Goal: Task Accomplishment & Management: Complete application form

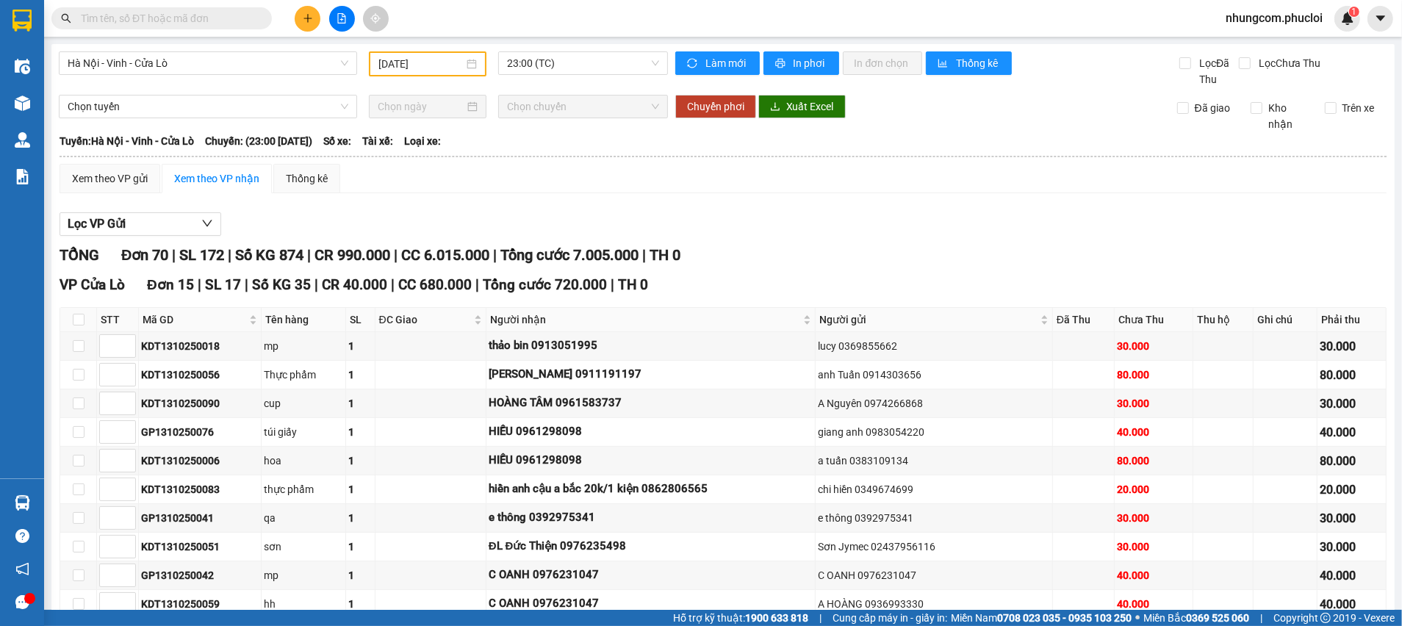
scroll to position [1323, 0]
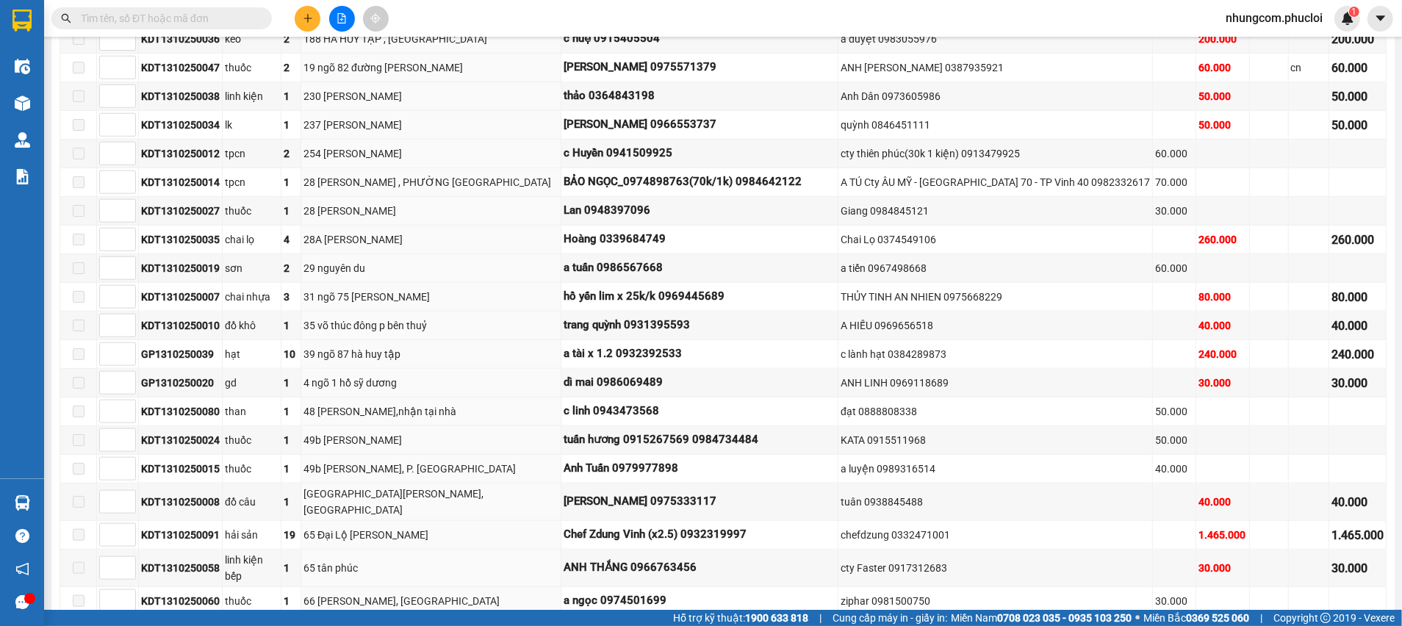
click at [151, 13] on input "text" at bounding box center [167, 18] width 173 height 16
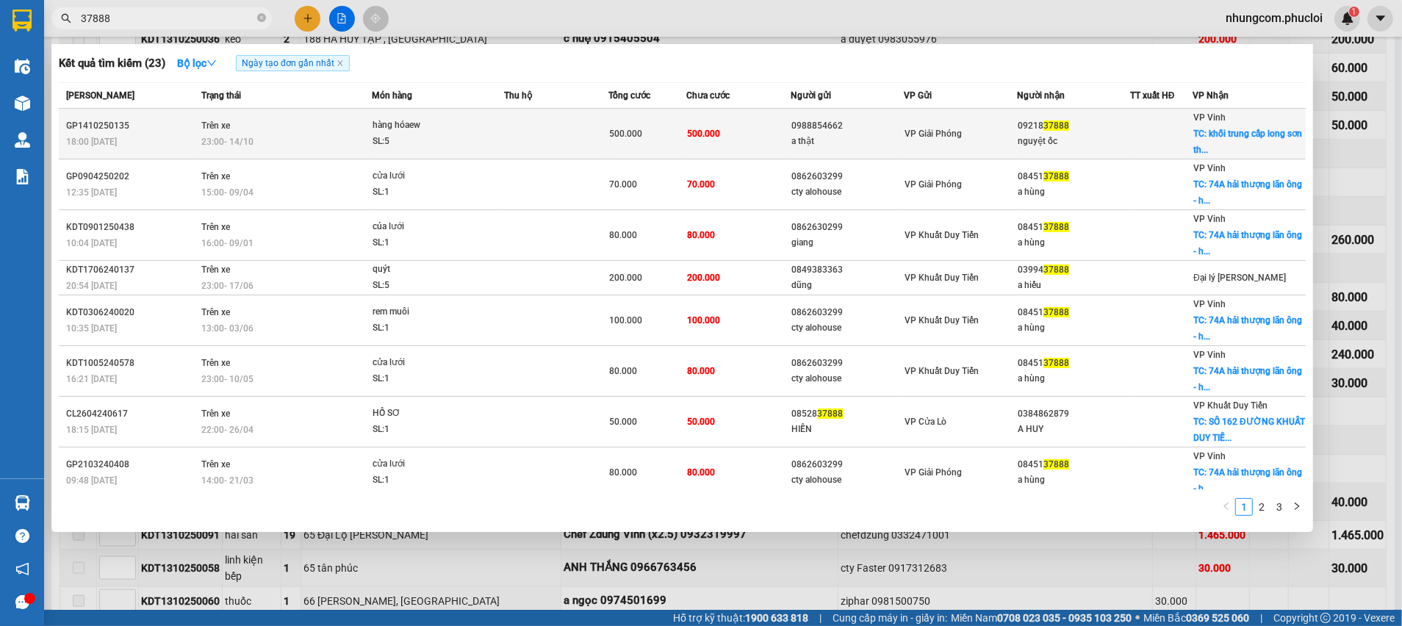
type input "37888"
click at [1207, 142] on div "VP Vinh TC: khối trung cấp long sơn th..." at bounding box center [1250, 134] width 112 height 49
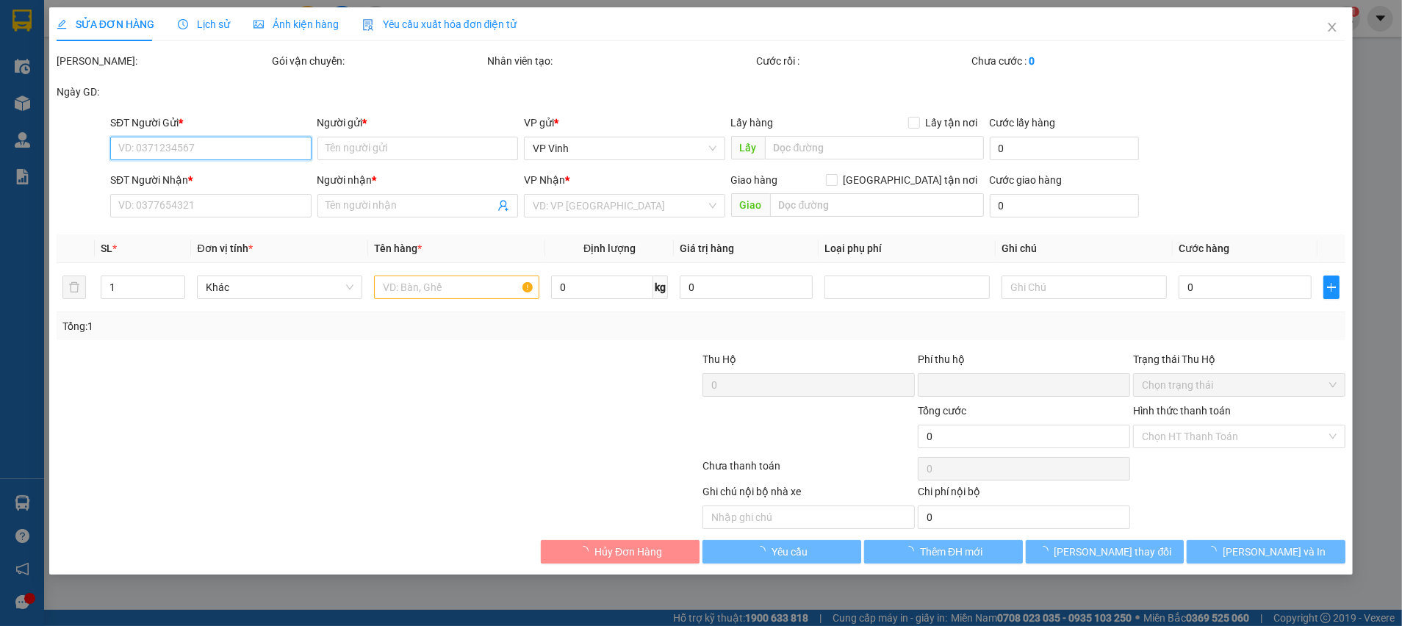
type input "0988854662"
type input "a thật"
type input "0921837888"
type input "nguyệt ốc"
checkbox input "true"
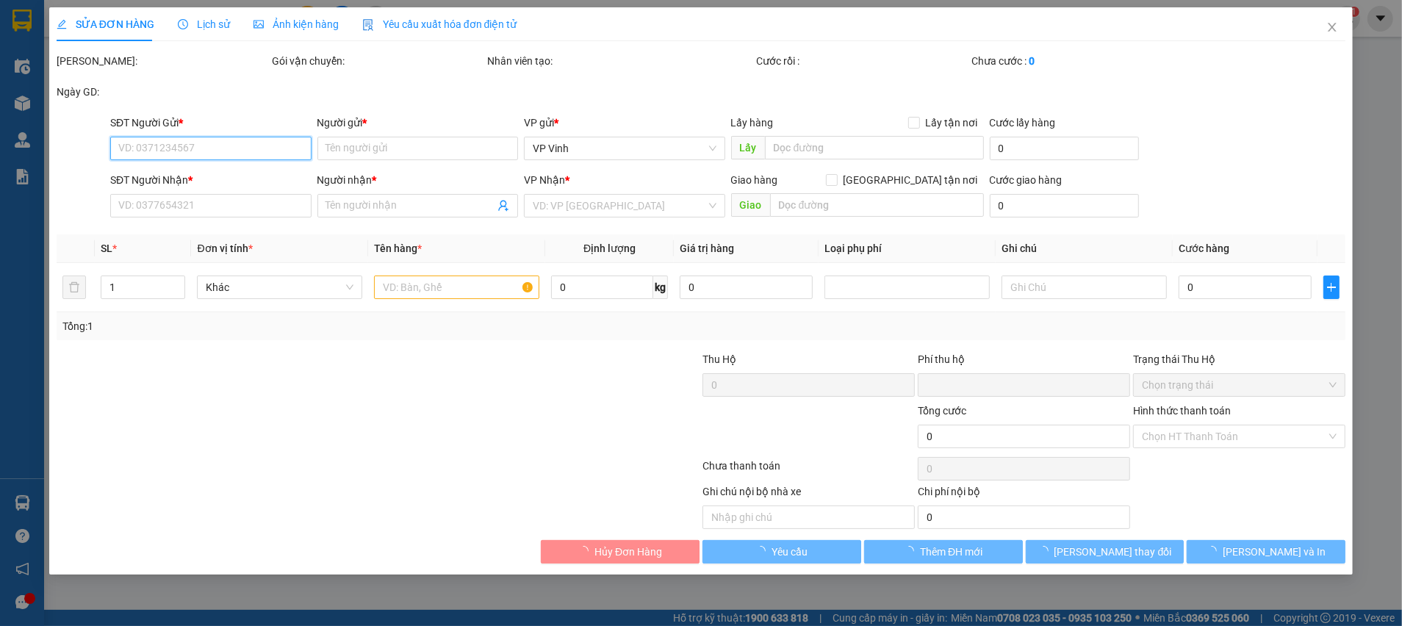
type input "khối trung cấp long sơn [GEOGRAPHIC_DATA]"
type input "0"
type input "500.000"
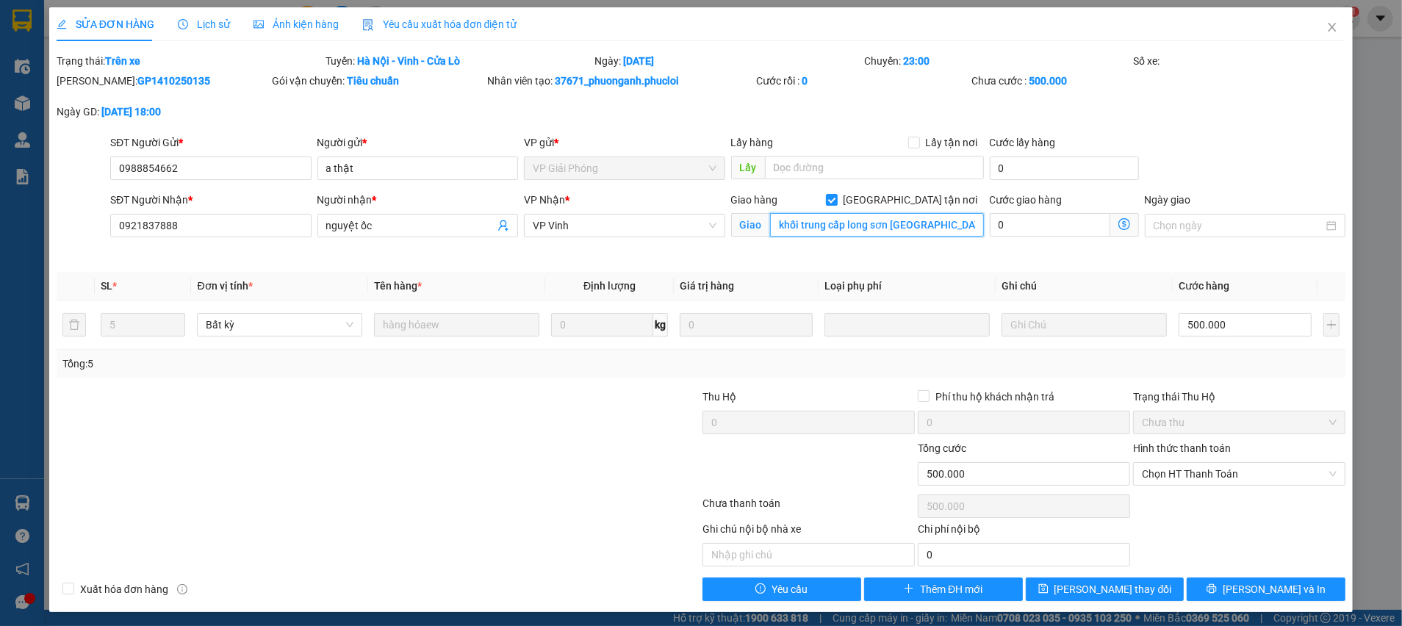
click at [824, 229] on input "khối trung cấp long sơn [GEOGRAPHIC_DATA]" at bounding box center [877, 225] width 214 height 24
click at [844, 232] on input "khối trung cấp long sơn [GEOGRAPHIC_DATA]" at bounding box center [877, 225] width 214 height 24
click at [1327, 32] on icon "close" at bounding box center [1333, 27] width 12 height 12
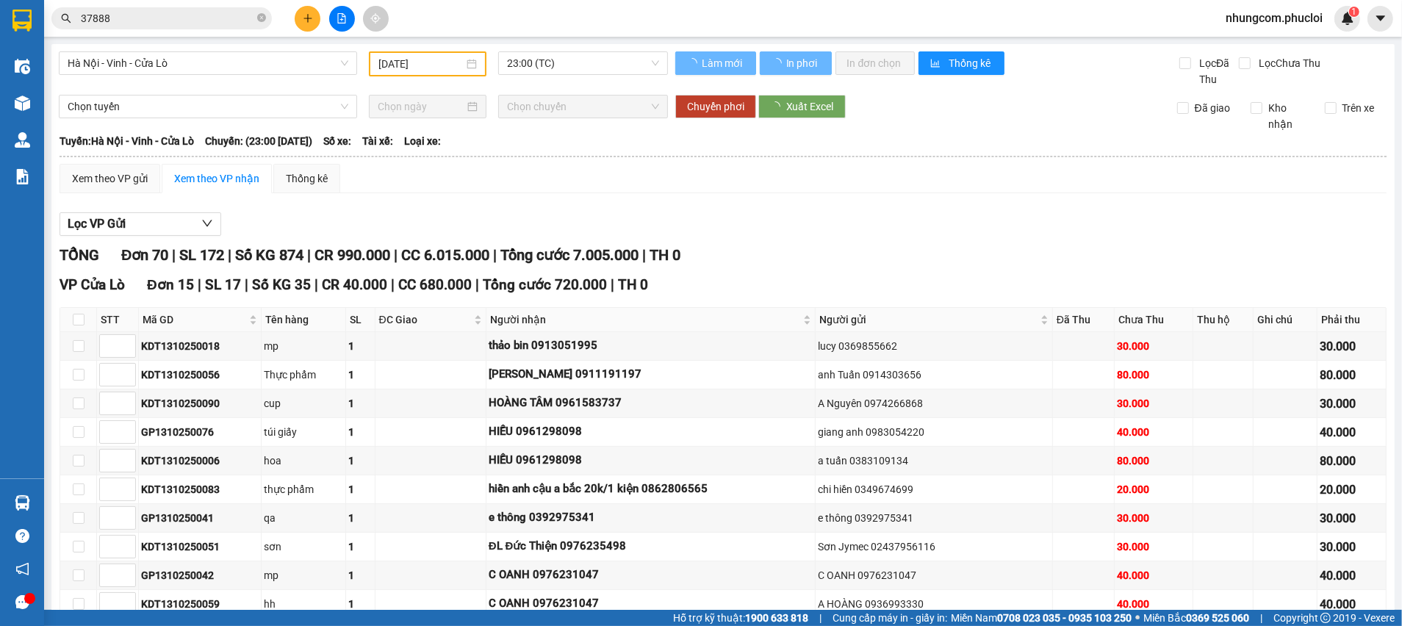
click at [821, 234] on div "Lọc VP Gửi" at bounding box center [723, 224] width 1327 height 24
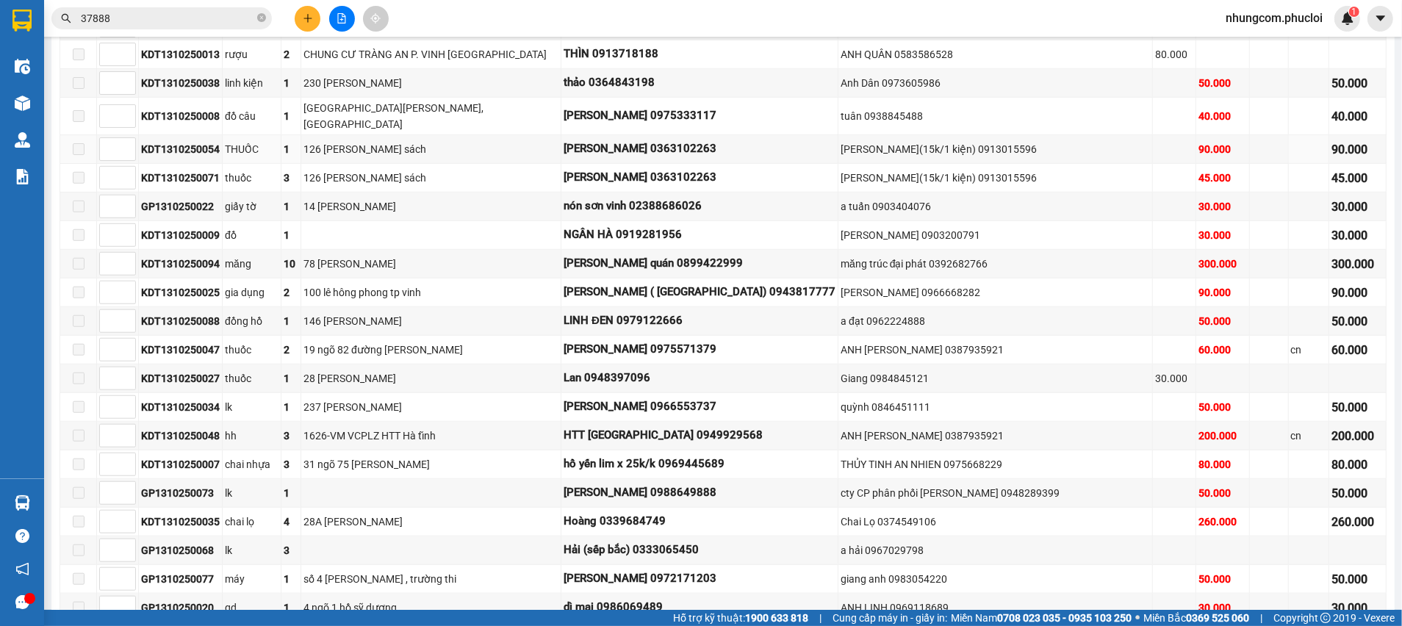
scroll to position [661, 0]
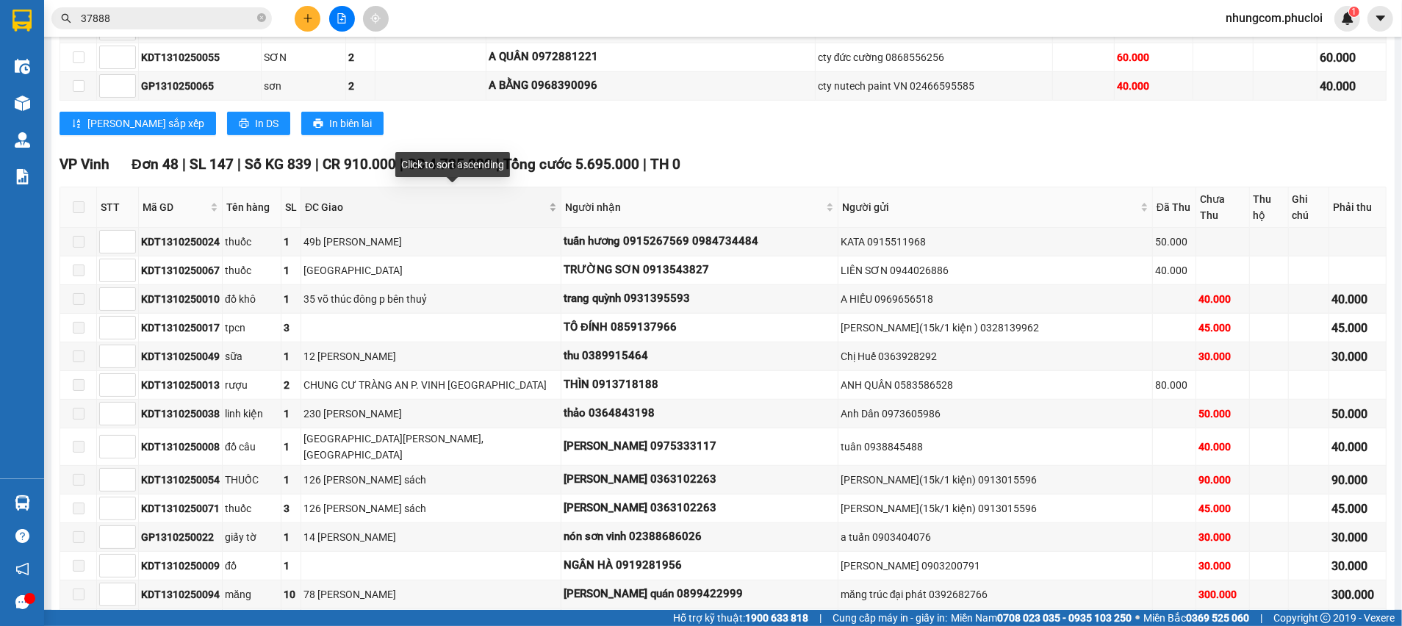
click at [506, 199] on span "ĐC Giao" at bounding box center [425, 207] width 241 height 16
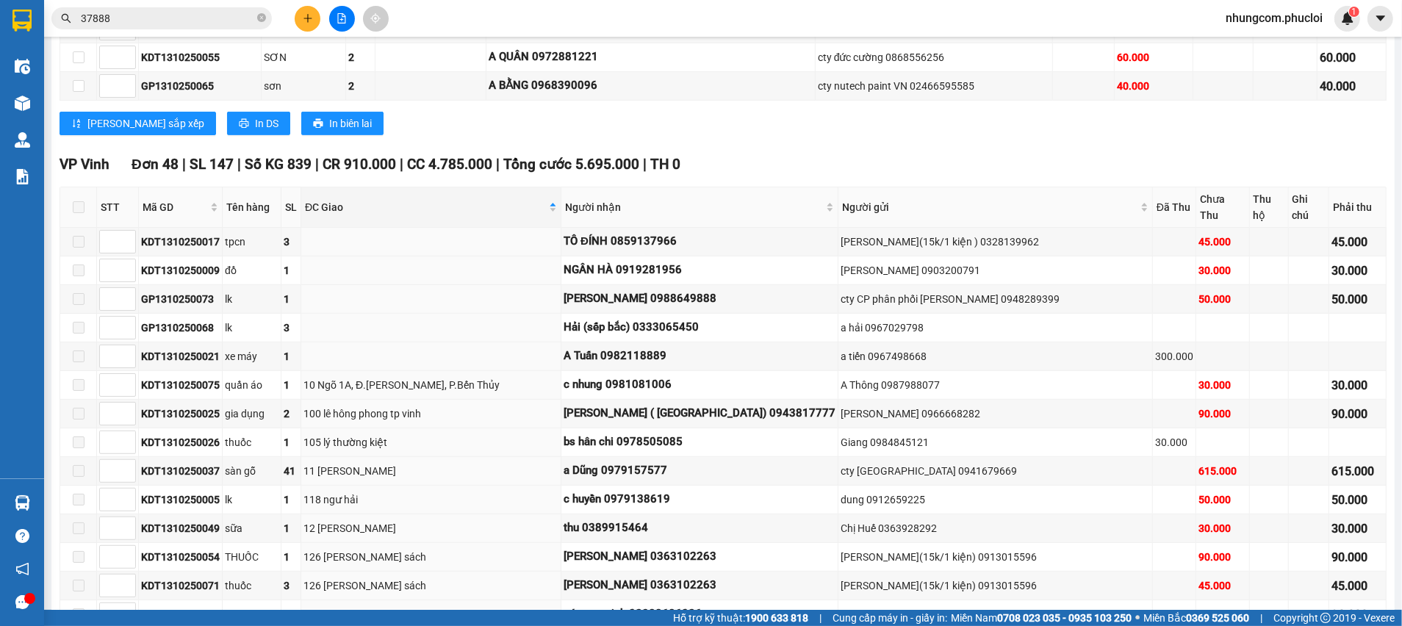
click at [830, 160] on div "VP Vinh Đơn 48 | SL 147 | Số KG 839 | CR 910.000 | CC 4.785.000 | Tổng cước 5.6…" at bounding box center [723, 165] width 1327 height 22
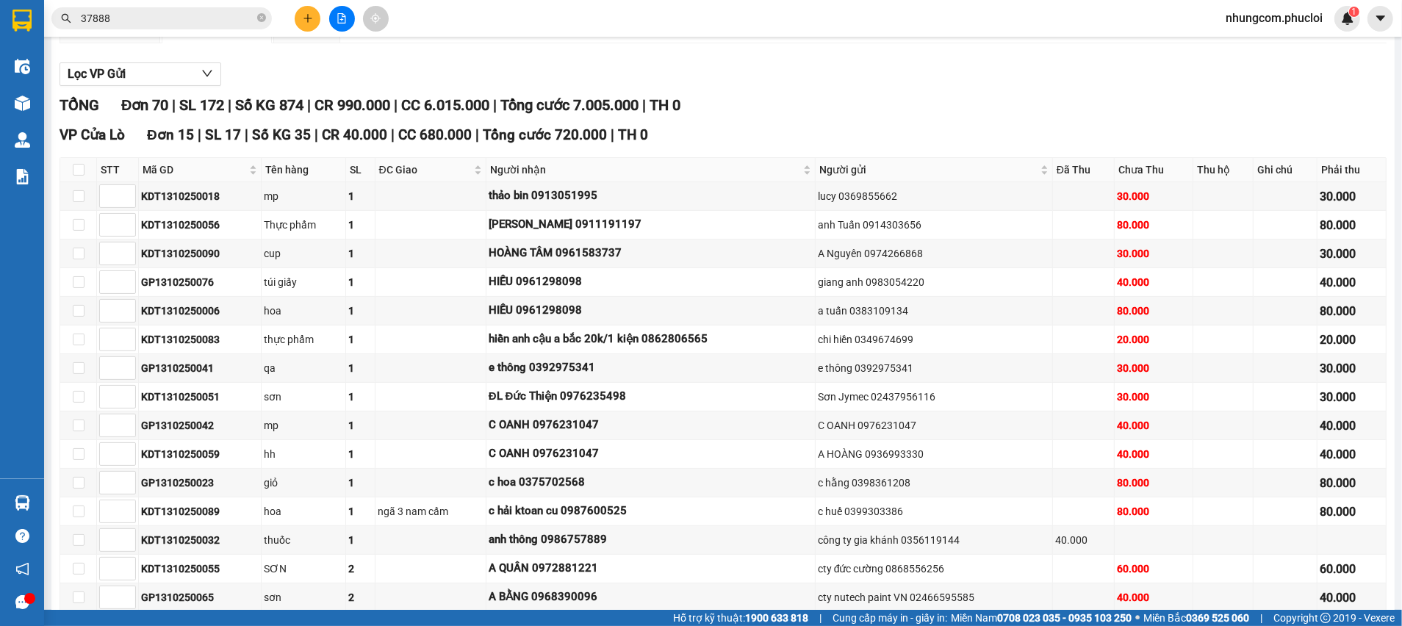
scroll to position [0, 0]
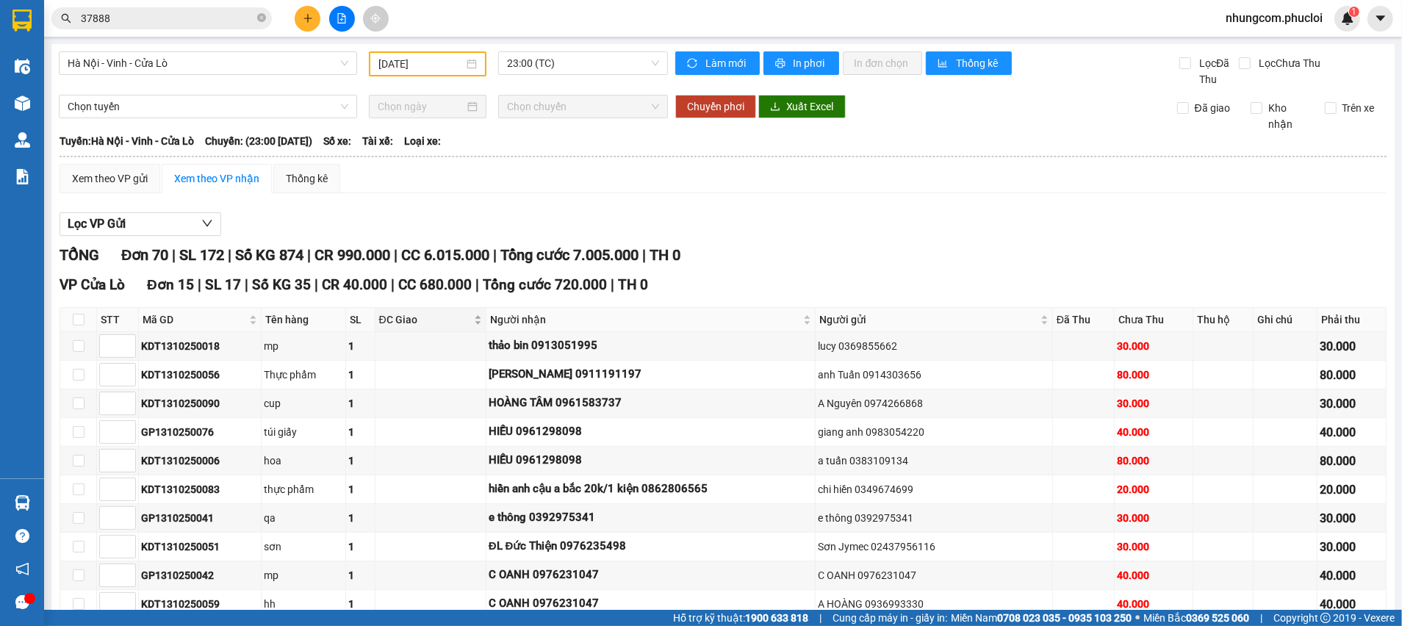
click at [425, 322] on span "ĐC Giao" at bounding box center [425, 320] width 92 height 16
click at [702, 217] on div "Lọc VP Gửi" at bounding box center [723, 224] width 1327 height 24
click at [614, 177] on div "Xem theo VP gửi Xem theo VP nhận Thống kê" at bounding box center [723, 178] width 1327 height 29
drag, startPoint x: 403, startPoint y: 251, endPoint x: 346, endPoint y: 253, distance: 56.6
click at [346, 253] on div "TỔNG Đơn 70 | SL 172 | Số KG 874 | CR 990.000 | CC 6.015.000 | Tổng cước 7.005.…" at bounding box center [723, 255] width 1327 height 23
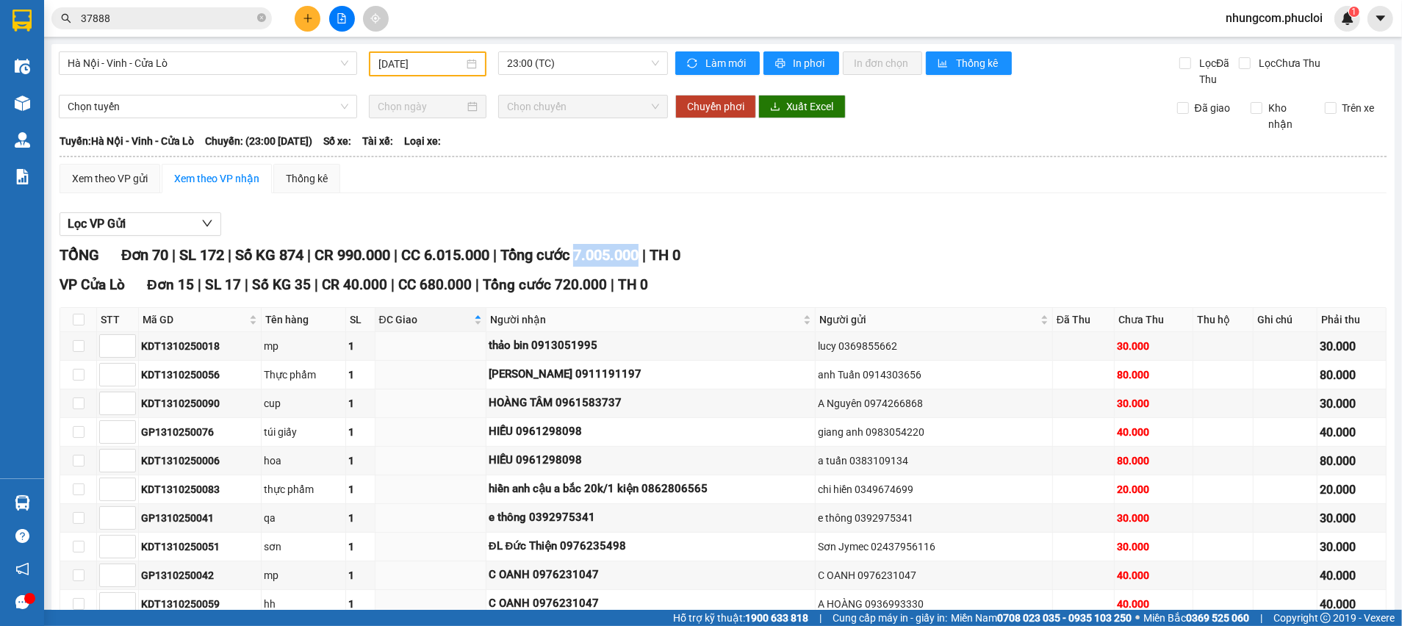
drag, startPoint x: 657, startPoint y: 252, endPoint x: 584, endPoint y: 254, distance: 72.8
click at [593, 253] on span "Tổng cước 7.005.000" at bounding box center [569, 255] width 138 height 18
drag, startPoint x: 585, startPoint y: 254, endPoint x: 518, endPoint y: 254, distance: 66.9
click at [518, 254] on span "Tổng cước 7.005.000" at bounding box center [569, 255] width 138 height 18
drag, startPoint x: 501, startPoint y: 255, endPoint x: 439, endPoint y: 244, distance: 63.4
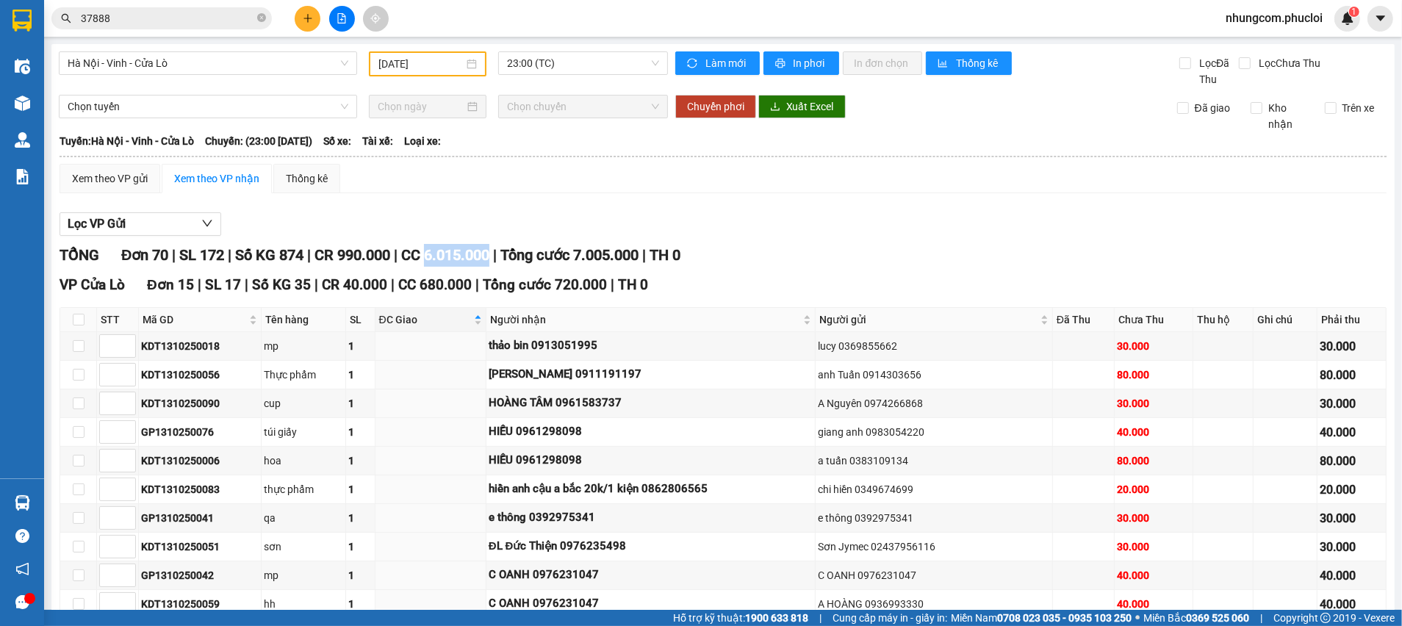
click at [439, 244] on div "TỔNG Đơn 70 | SL 172 | Số KG 874 | CR 990.000 | CC 6.015.000 | Tổng cước 7.005.…" at bounding box center [723, 255] width 1327 height 23
click at [390, 254] on span "CR 990.000" at bounding box center [353, 255] width 76 height 18
drag, startPoint x: 1204, startPoint y: 158, endPoint x: 1401, endPoint y: 217, distance: 205.6
click at [1205, 160] on th at bounding box center [723, 156] width 1329 height 13
drag, startPoint x: 1313, startPoint y: 173, endPoint x: 1306, endPoint y: 179, distance: 8.8
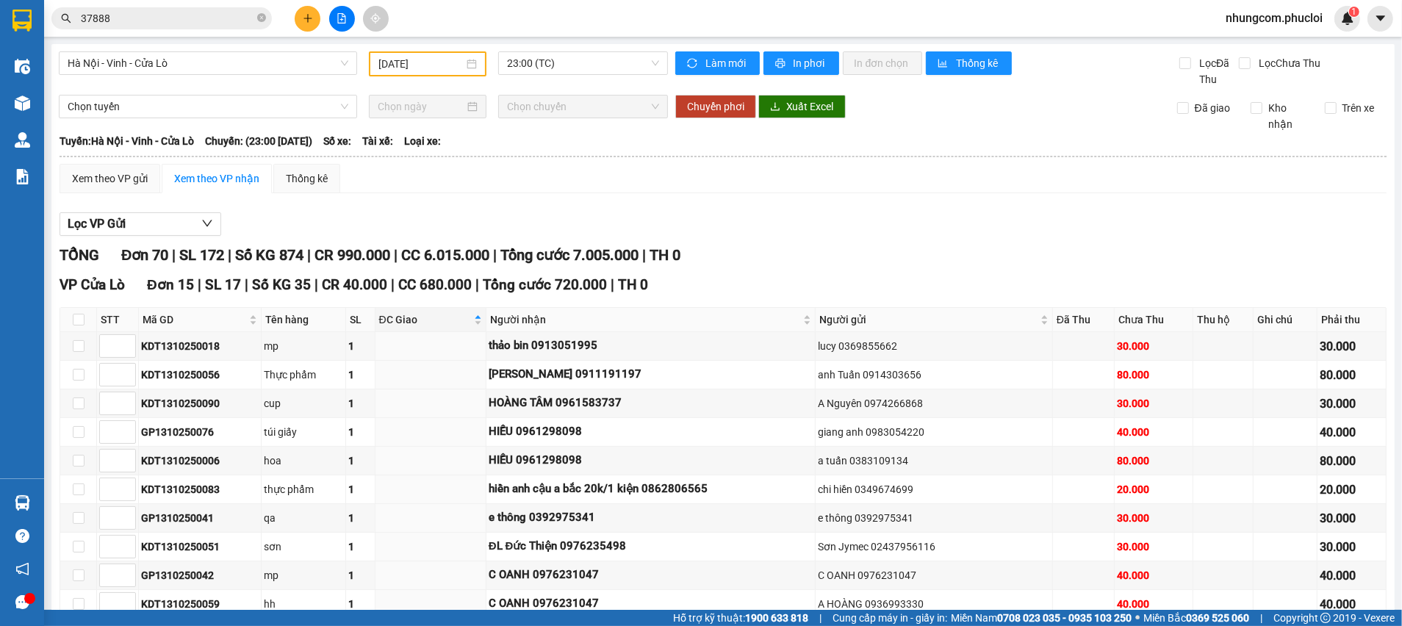
click at [1312, 178] on div "Xem theo VP gửi Xem theo VP nhận Thống kê" at bounding box center [723, 178] width 1327 height 29
drag, startPoint x: 1368, startPoint y: 123, endPoint x: 1374, endPoint y: 168, distance: 45.9
click at [1368, 127] on div "Trên xe" at bounding box center [1350, 116] width 73 height 32
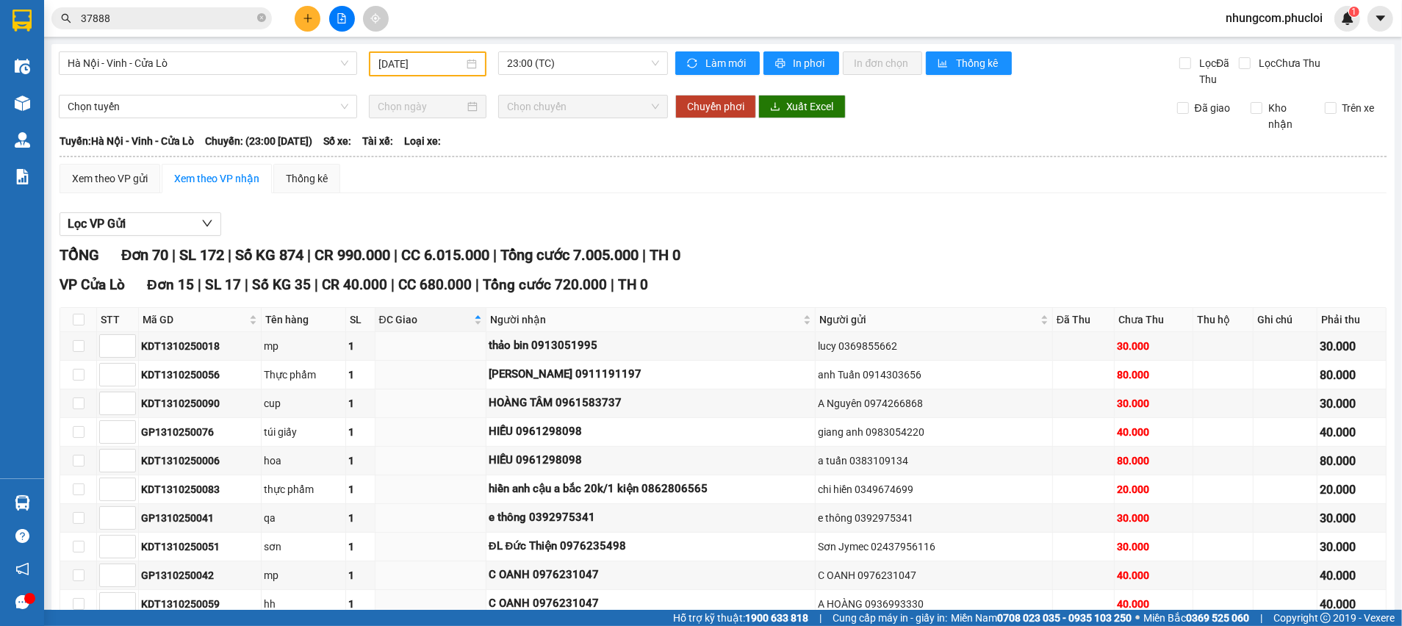
drag, startPoint x: 1357, startPoint y: 132, endPoint x: 1372, endPoint y: 134, distance: 14.8
click at [1358, 132] on div "Trên xe" at bounding box center [1350, 116] width 73 height 32
click at [173, 19] on input "37888" at bounding box center [167, 18] width 173 height 16
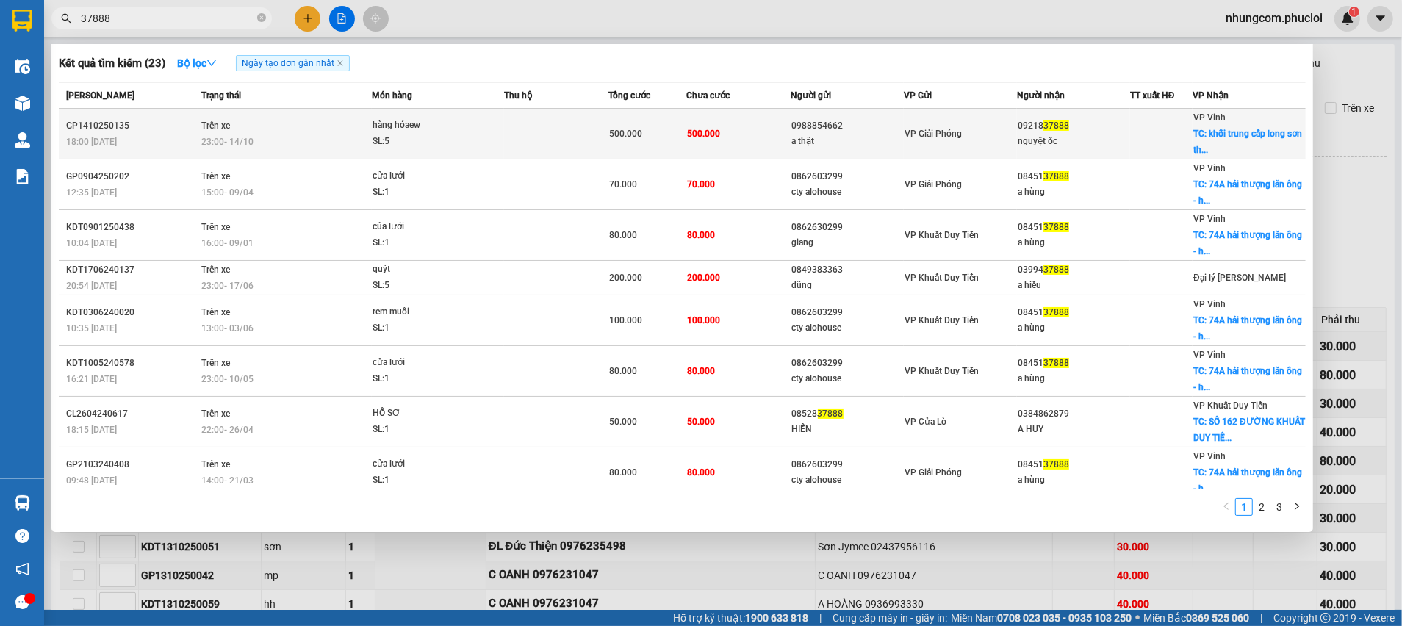
click at [1110, 148] on td "09218 37888 nguyệt ốc" at bounding box center [1073, 134] width 113 height 51
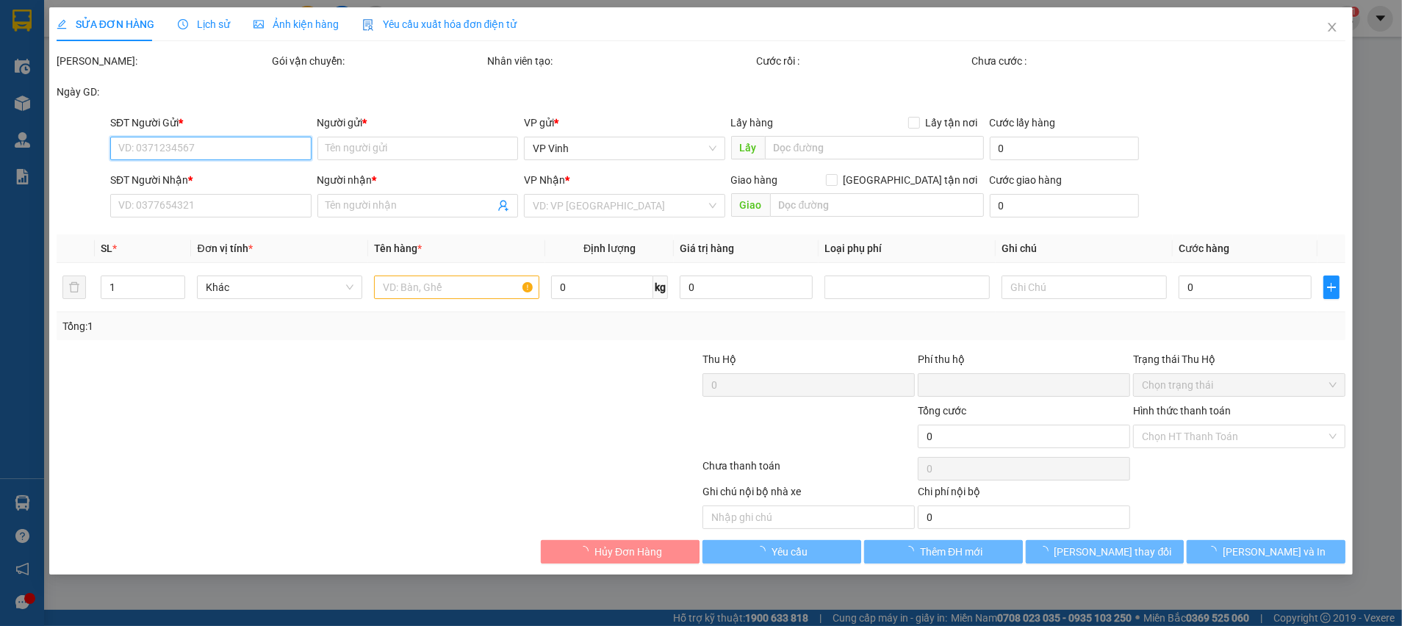
type input "0988854662"
type input "a thật"
type input "0921837888"
type input "nguyệt ốc"
checkbox input "true"
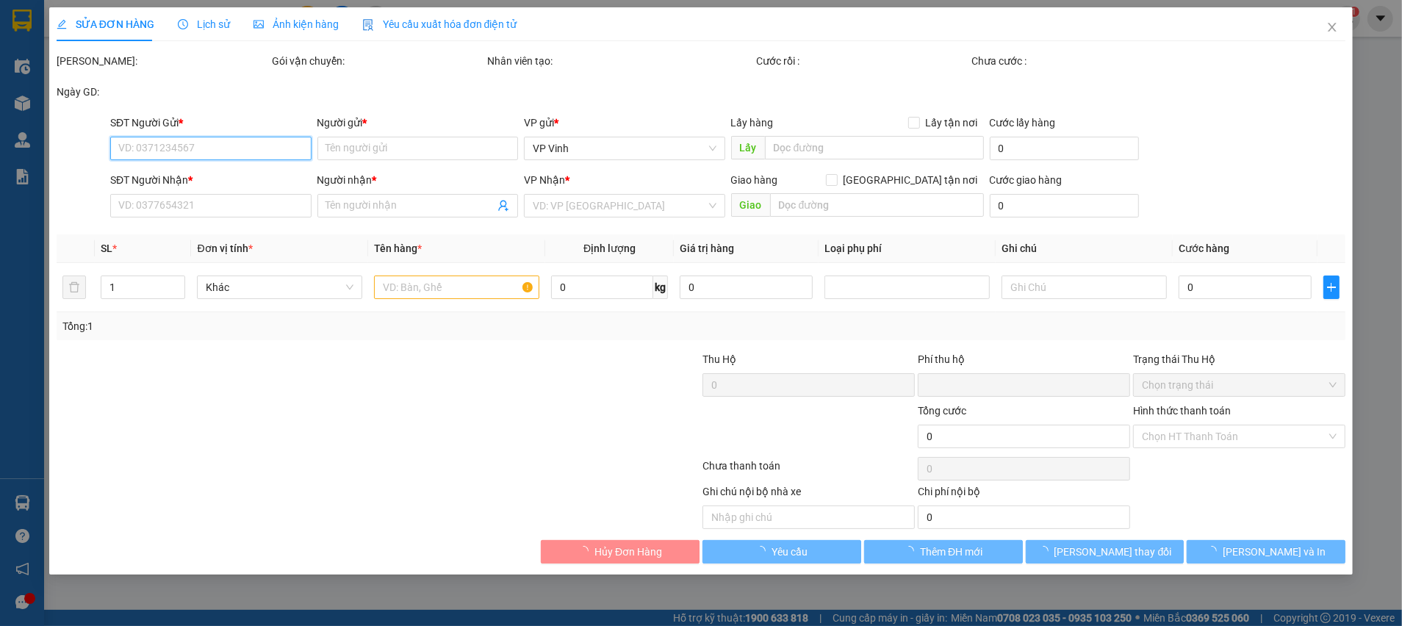
type input "khối trung cấp long sơn [GEOGRAPHIC_DATA]"
type input "0"
type input "500.000"
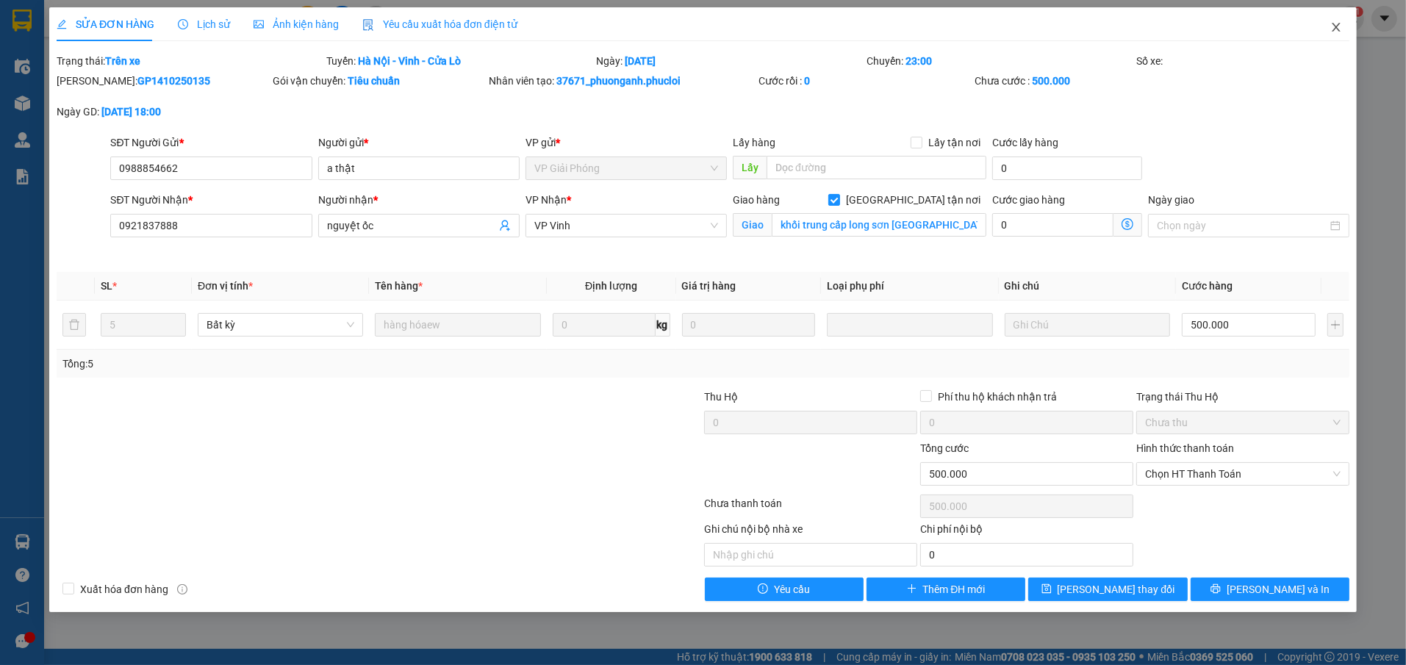
drag, startPoint x: 1334, startPoint y: 21, endPoint x: 1323, endPoint y: 27, distance: 12.5
click at [1332, 24] on icon "close" at bounding box center [1336, 27] width 12 height 12
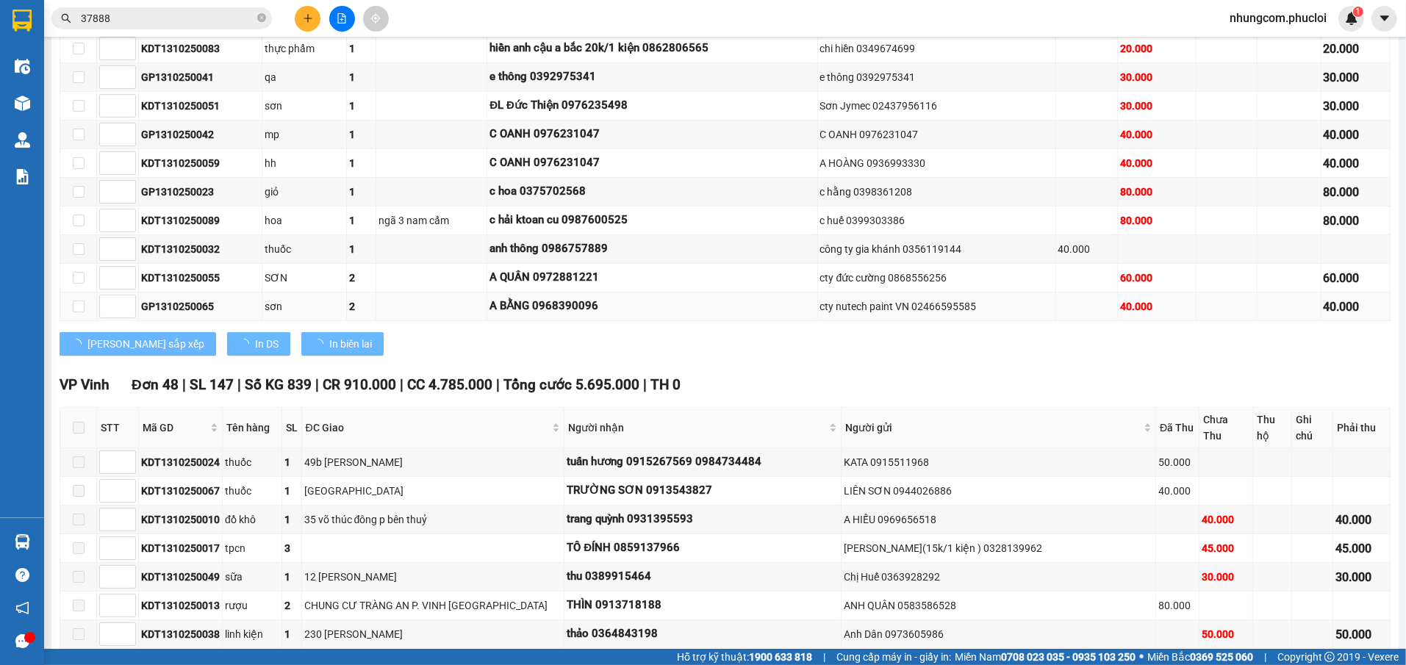
scroll to position [553, 0]
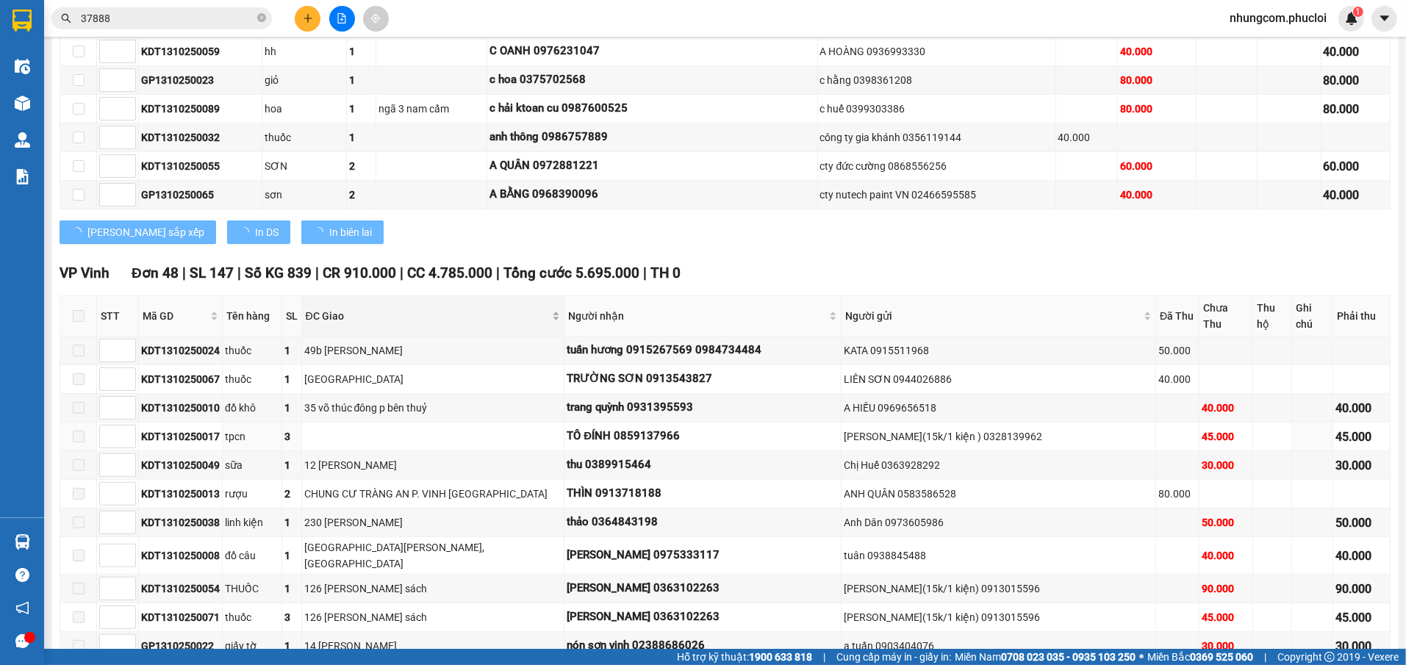
click at [445, 308] on div "ĐC Giao" at bounding box center [433, 316] width 255 height 16
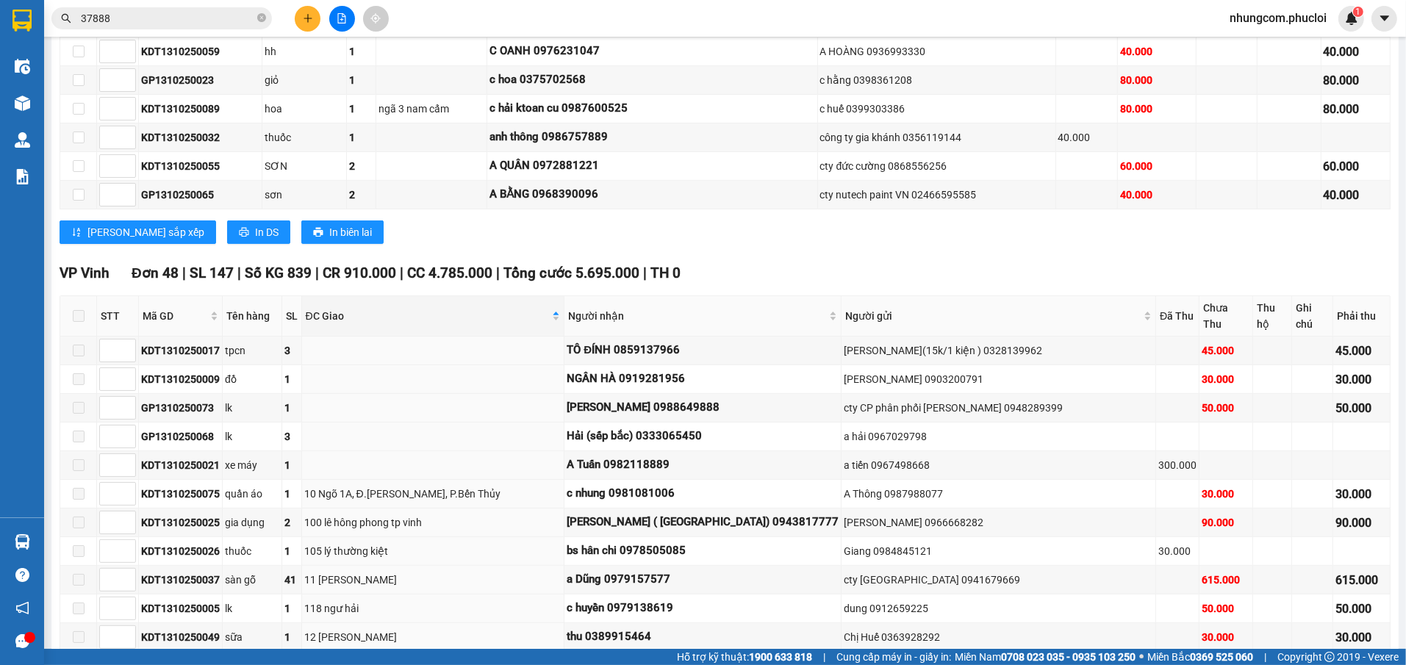
click at [448, 308] on span "ĐC Giao" at bounding box center [428, 316] width 244 height 16
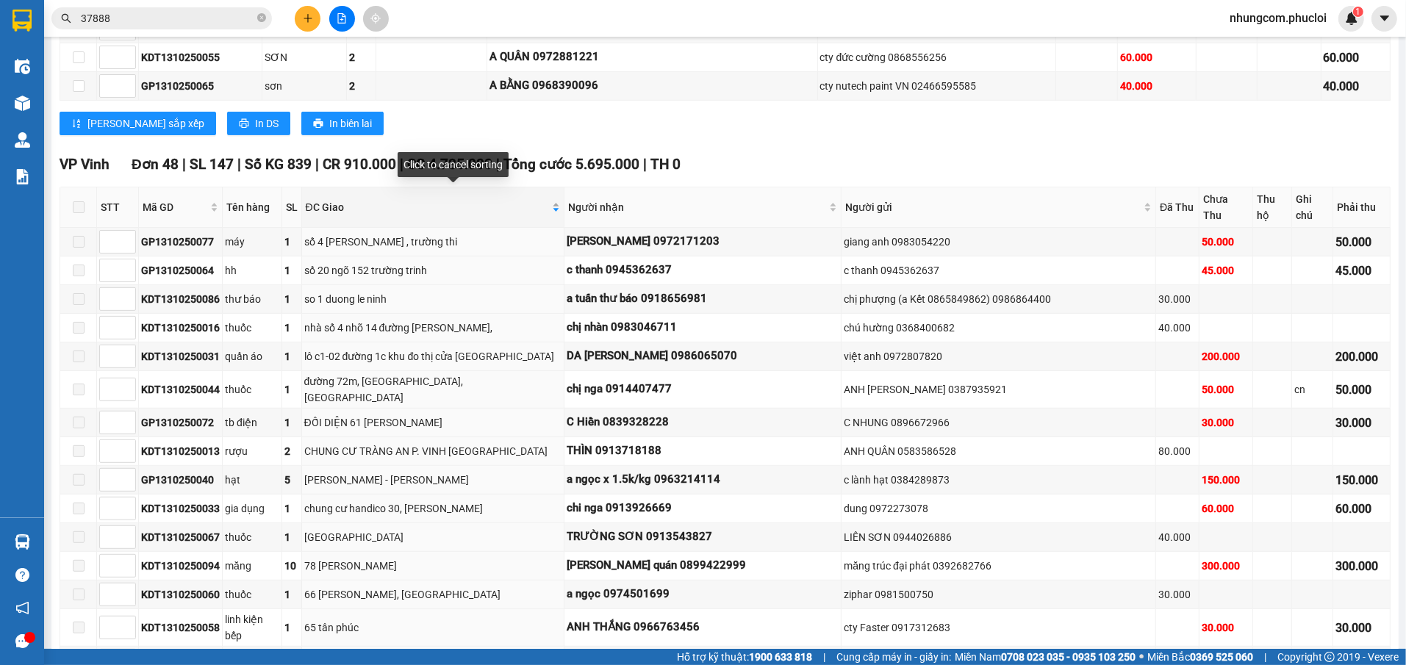
click at [487, 201] on span "ĐC Giao" at bounding box center [428, 207] width 244 height 16
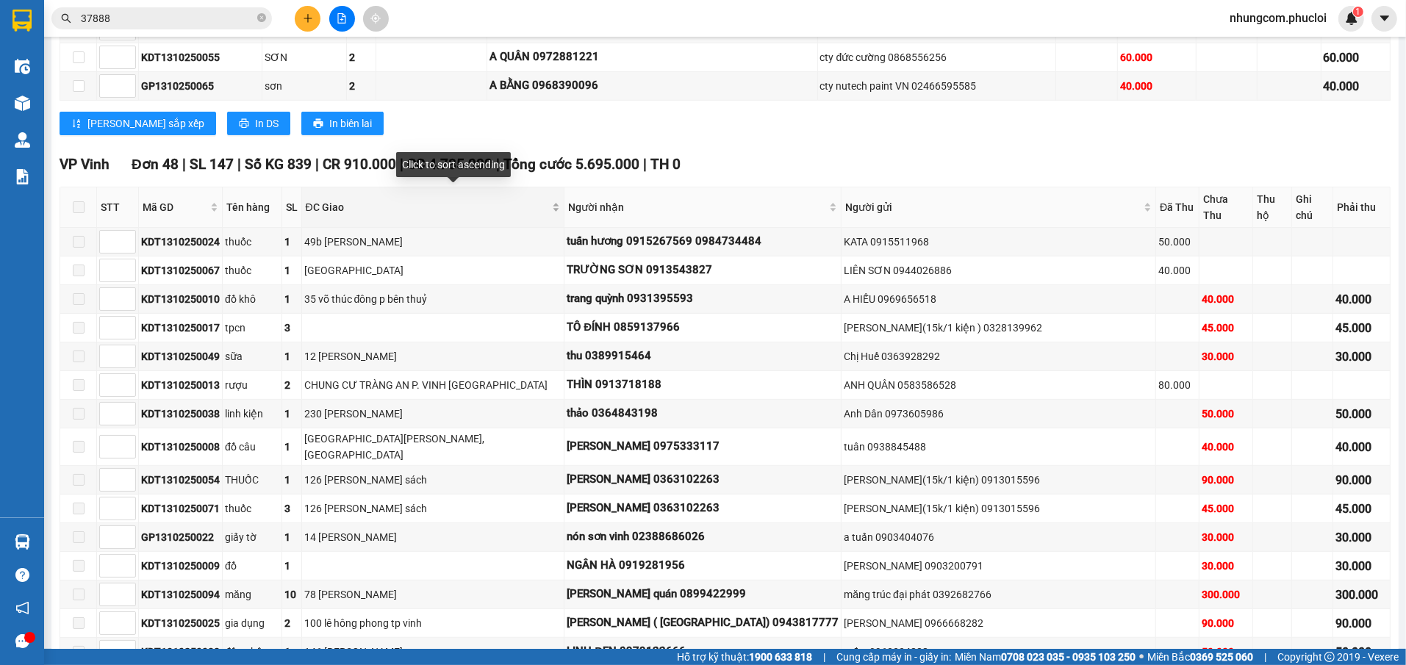
click at [550, 201] on span "ĐC Giao" at bounding box center [428, 207] width 244 height 16
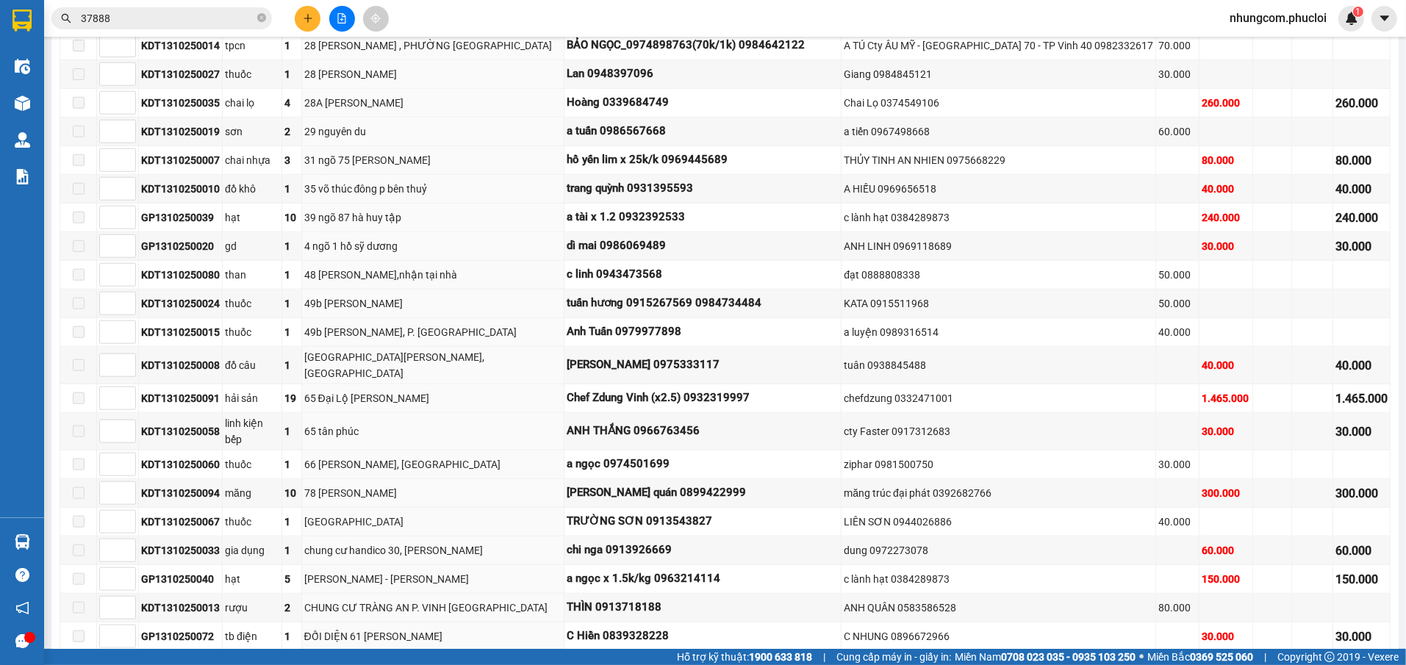
scroll to position [1433, 0]
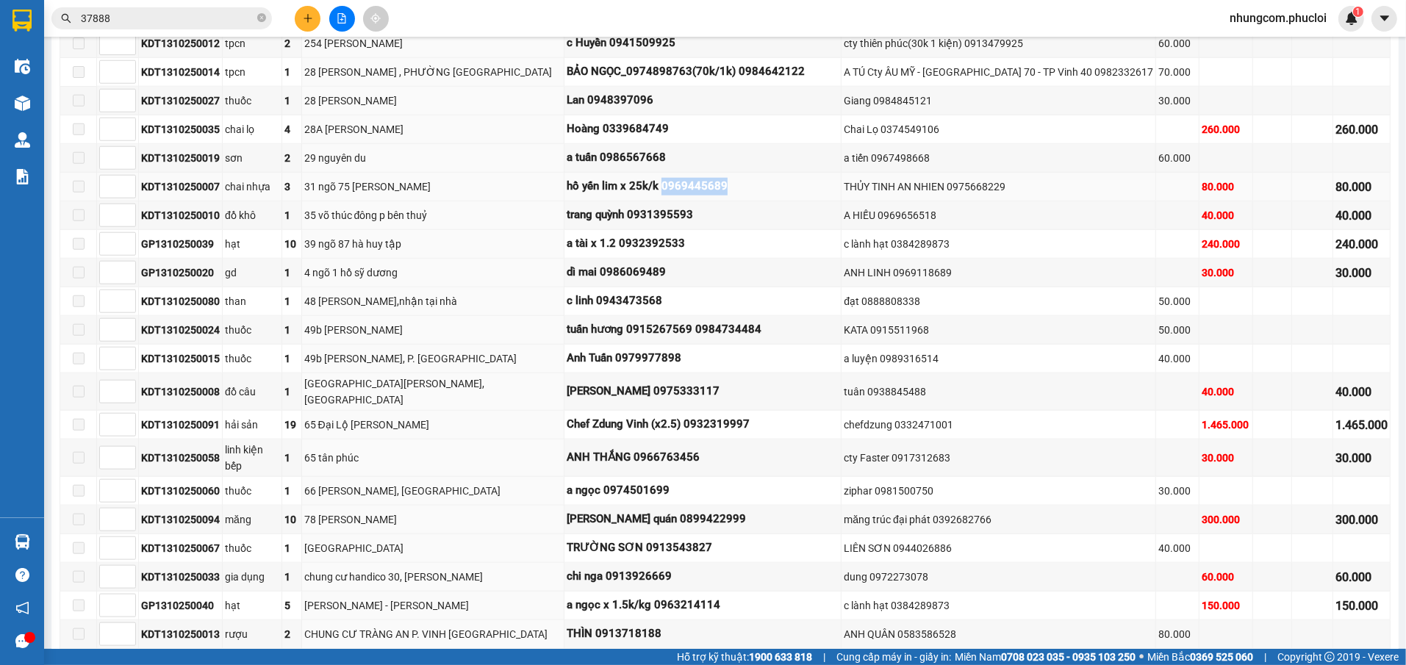
drag, startPoint x: 697, startPoint y: 171, endPoint x: 766, endPoint y: 169, distance: 68.4
click at [766, 178] on div "hồ yến lim x 25k/k 0969445689" at bounding box center [703, 187] width 272 height 18
click at [395, 179] on div "31 ngõ 75 [PERSON_NAME]" at bounding box center [433, 187] width 258 height 16
drag, startPoint x: 618, startPoint y: 169, endPoint x: 662, endPoint y: 174, distance: 44.4
click at [649, 178] on div "hồ yến lim x 25k/k 0969445689" at bounding box center [703, 187] width 272 height 18
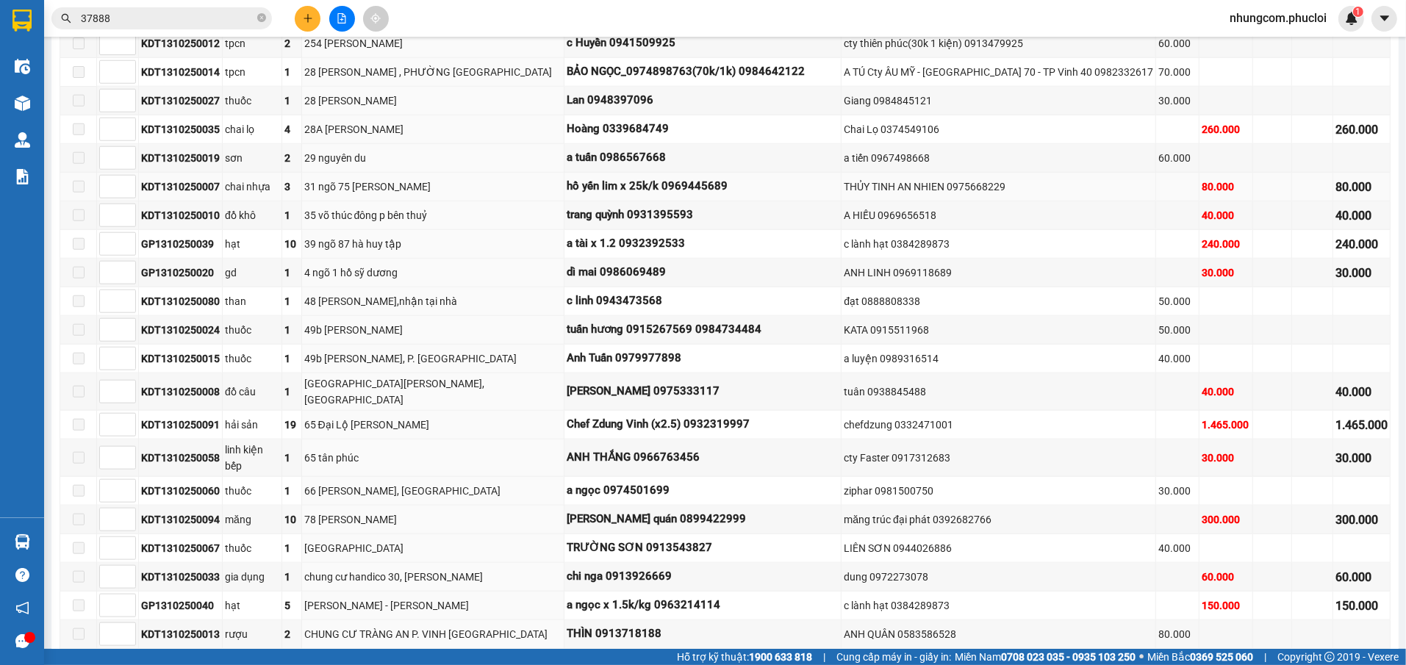
click at [670, 178] on div "hồ yến lim x 25k/k 0969445689" at bounding box center [703, 187] width 272 height 18
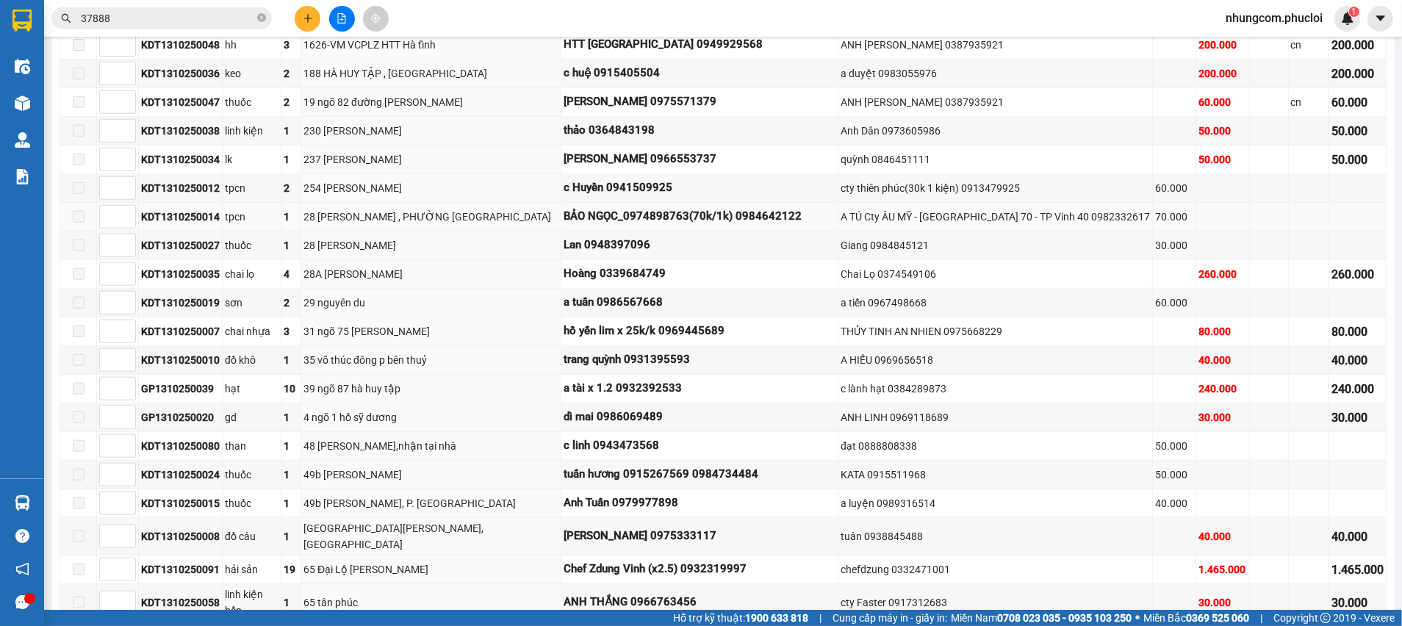
scroll to position [1323, 0]
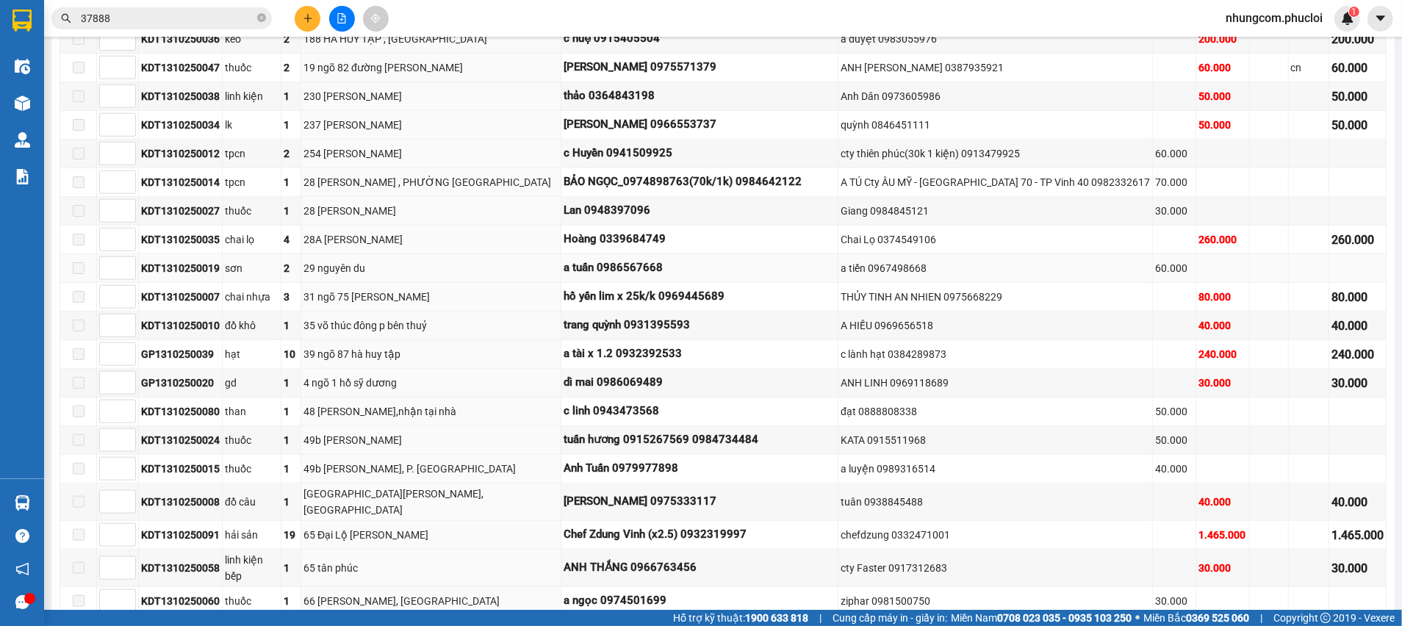
click at [686, 261] on td "a tuấn 0986567668" at bounding box center [699, 268] width 277 height 29
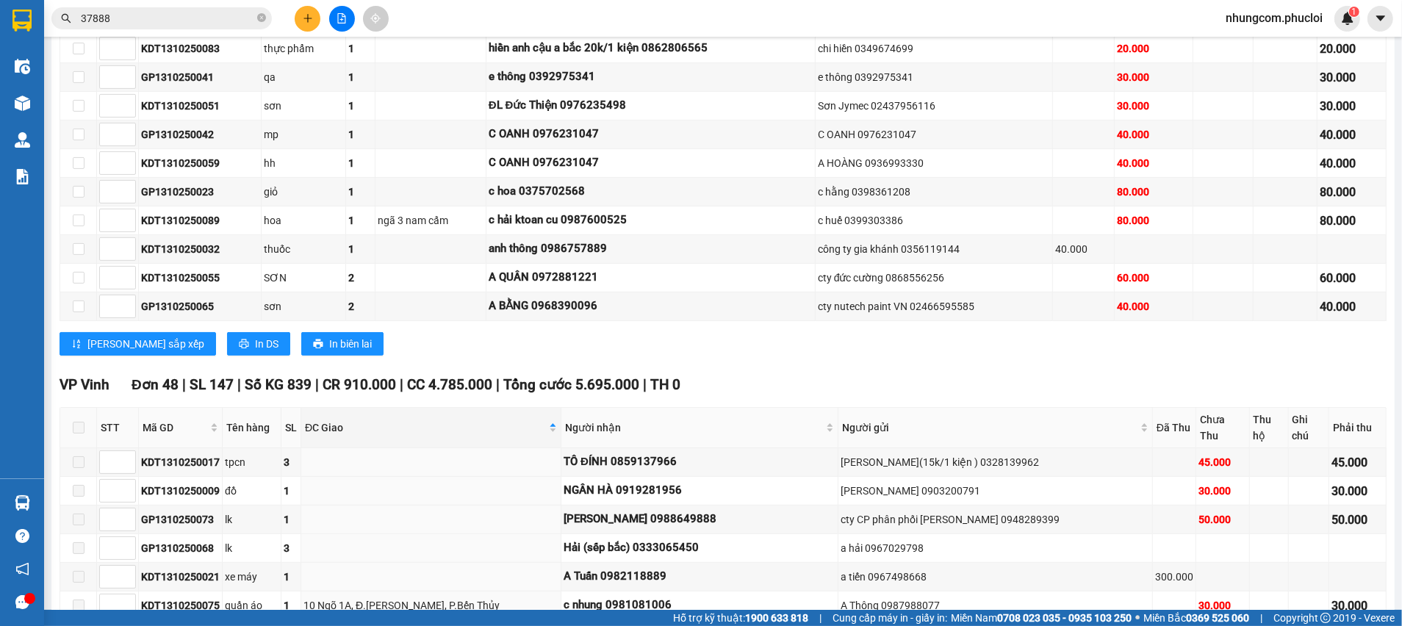
scroll to position [0, 0]
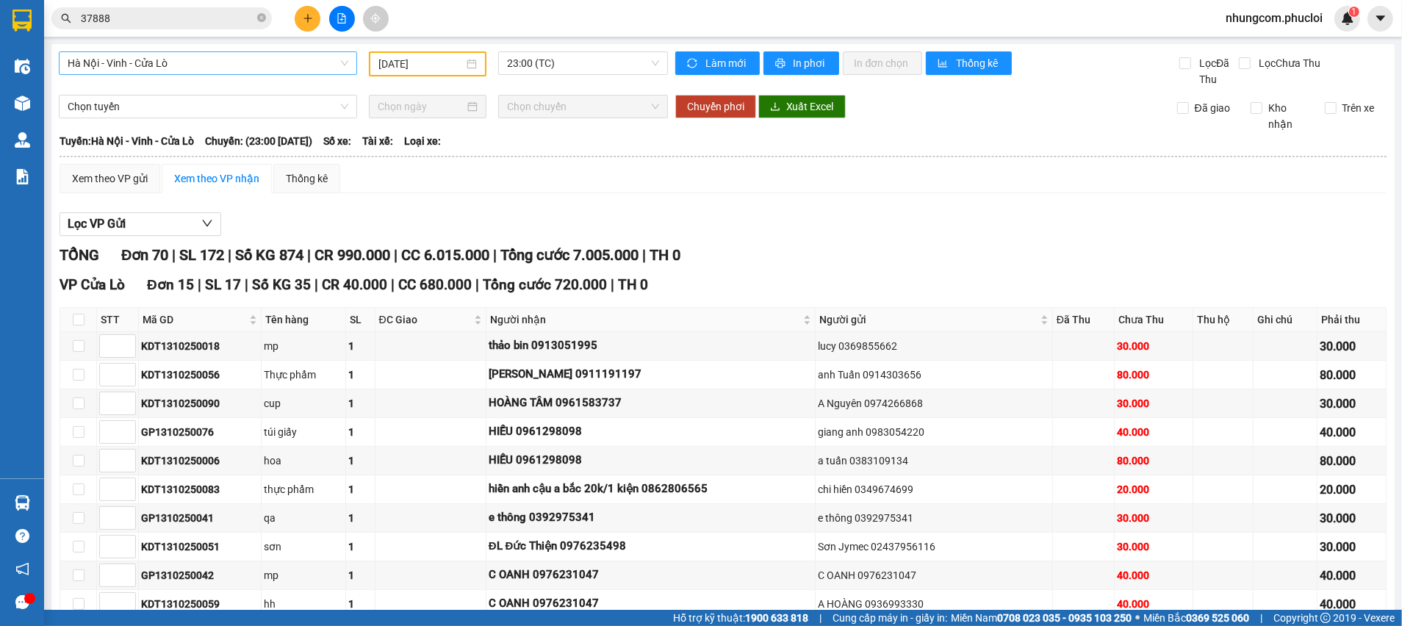
click at [263, 71] on span "Hà Nội - Vinh - Cửa Lò" at bounding box center [208, 63] width 281 height 22
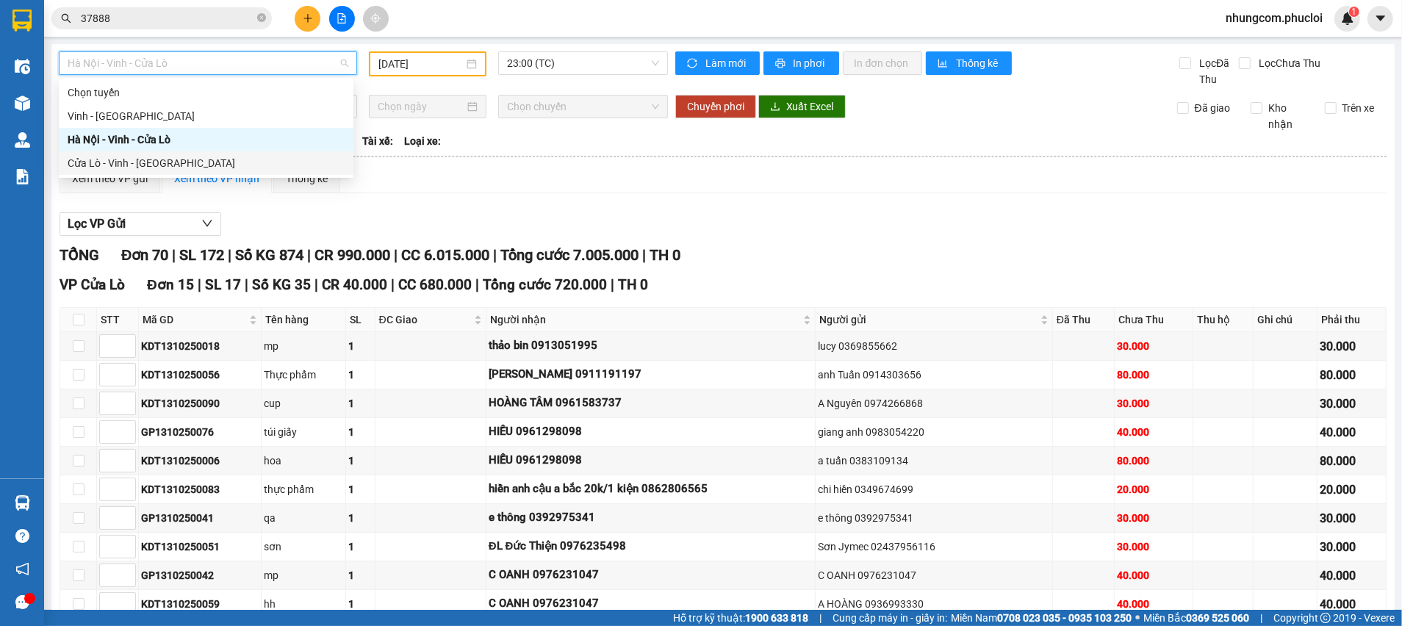
click at [226, 168] on div "Cửa Lò - Vinh - [GEOGRAPHIC_DATA]" at bounding box center [206, 163] width 277 height 16
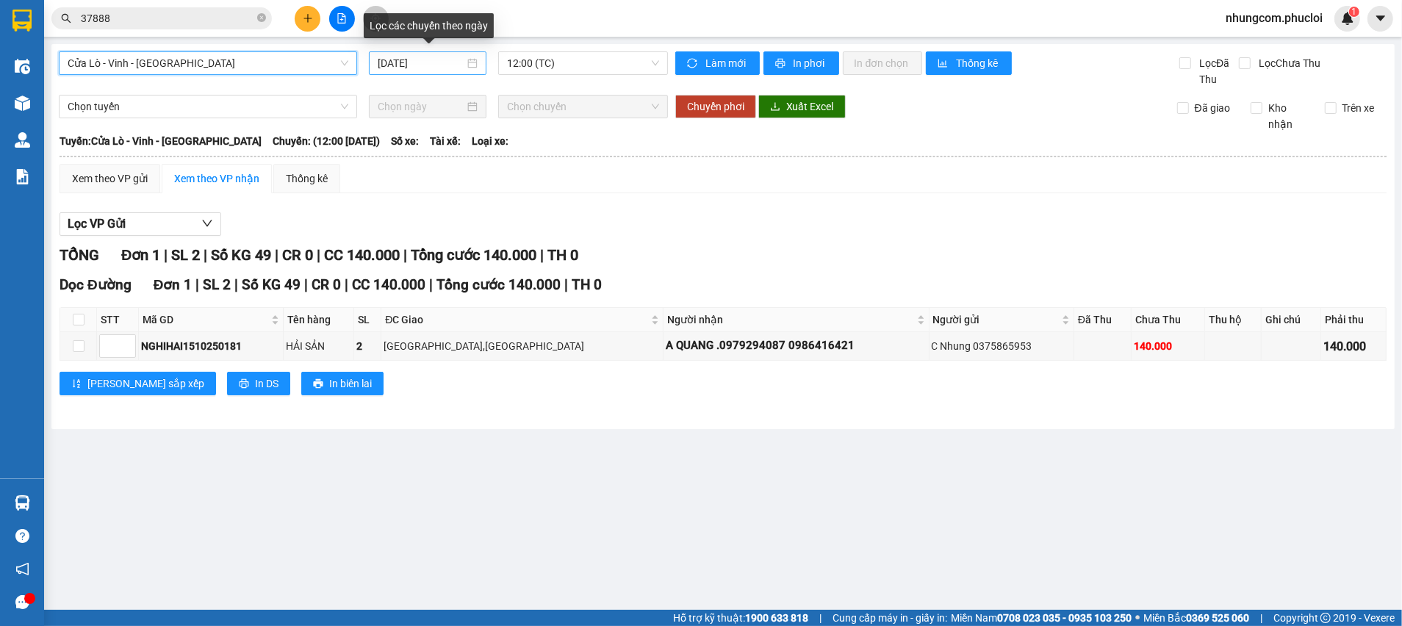
click at [431, 55] on input "[DATE]" at bounding box center [421, 63] width 87 height 16
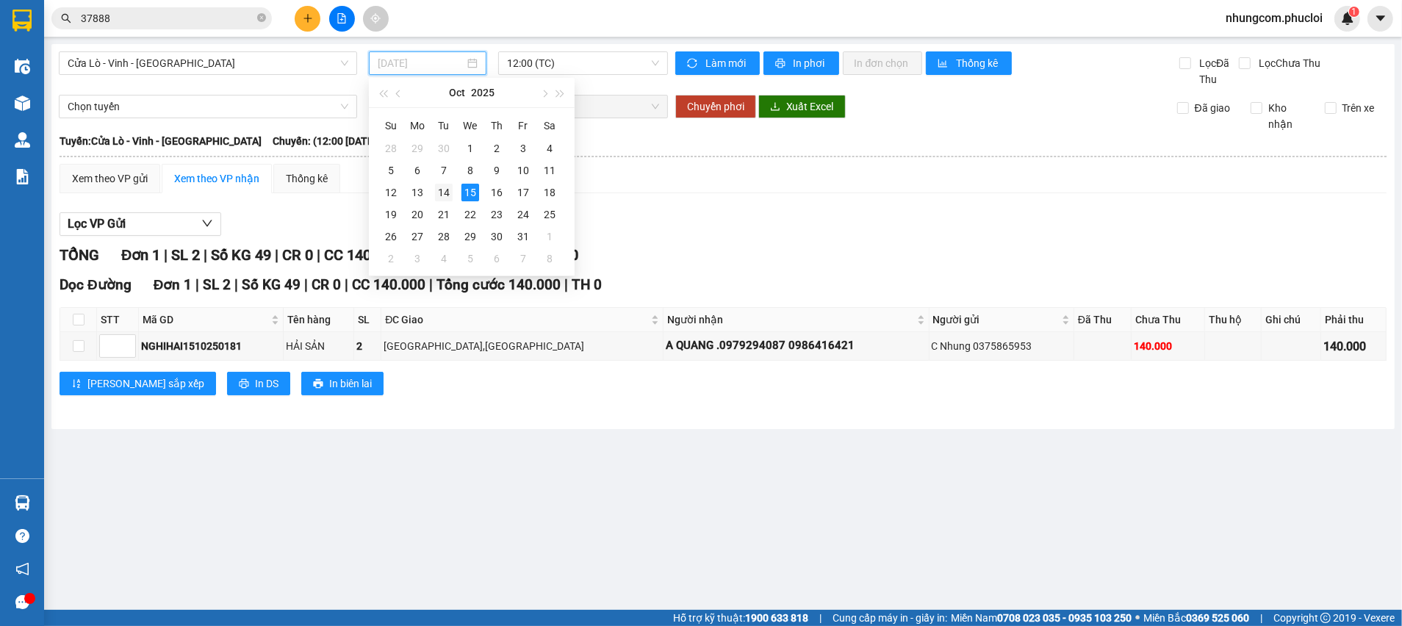
click at [446, 188] on div "14" at bounding box center [444, 193] width 18 height 18
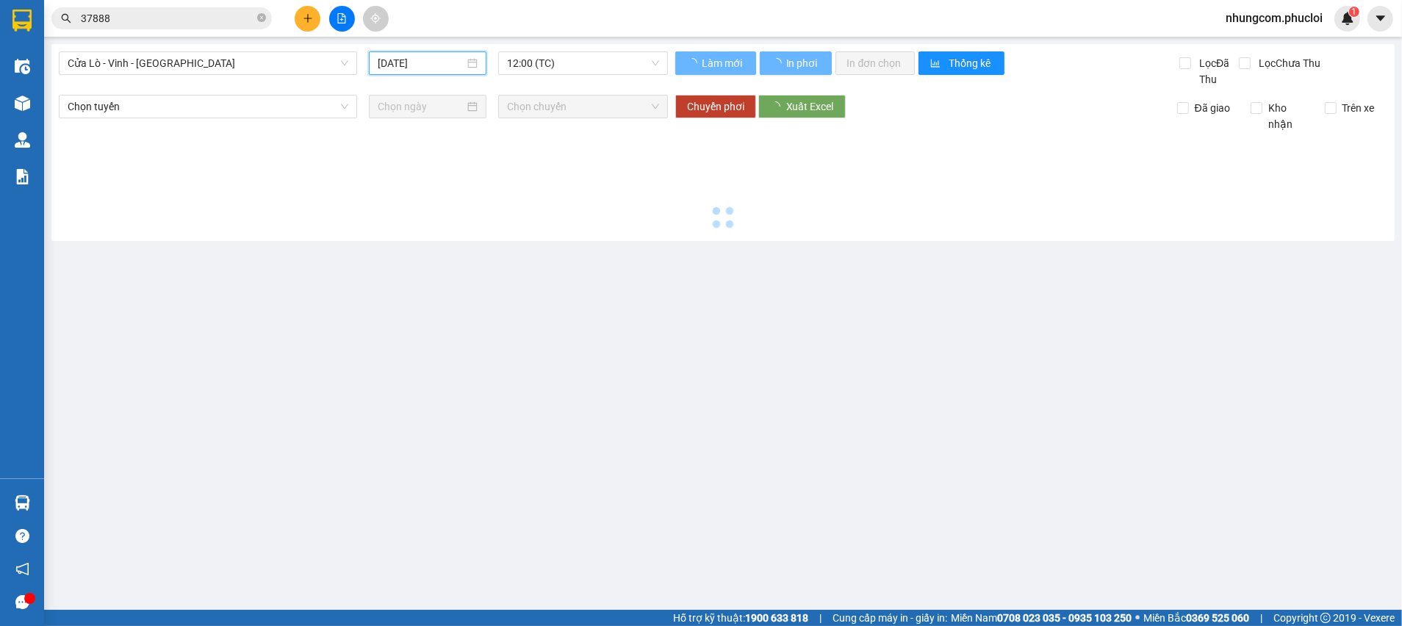
type input "[DATE]"
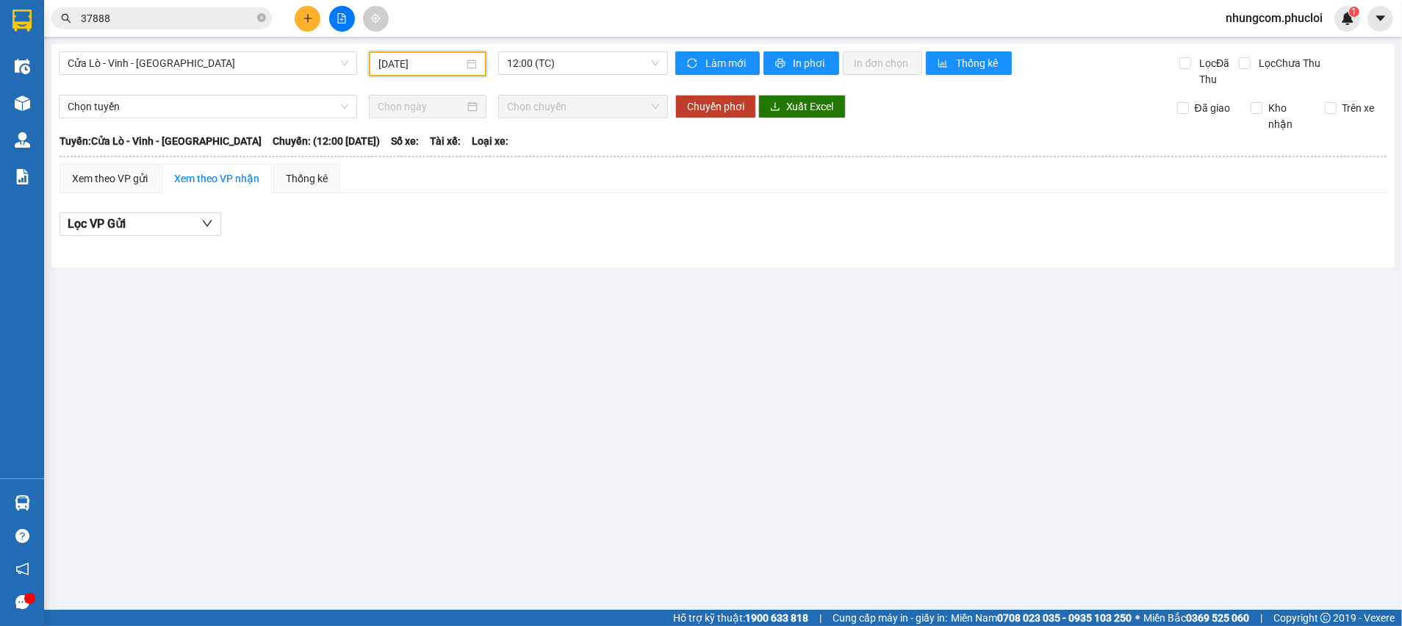
click at [536, 76] on div "12:00 (TC)" at bounding box center [582, 63] width 181 height 25
click at [539, 68] on span "12:00 (TC)" at bounding box center [582, 63] width 151 height 22
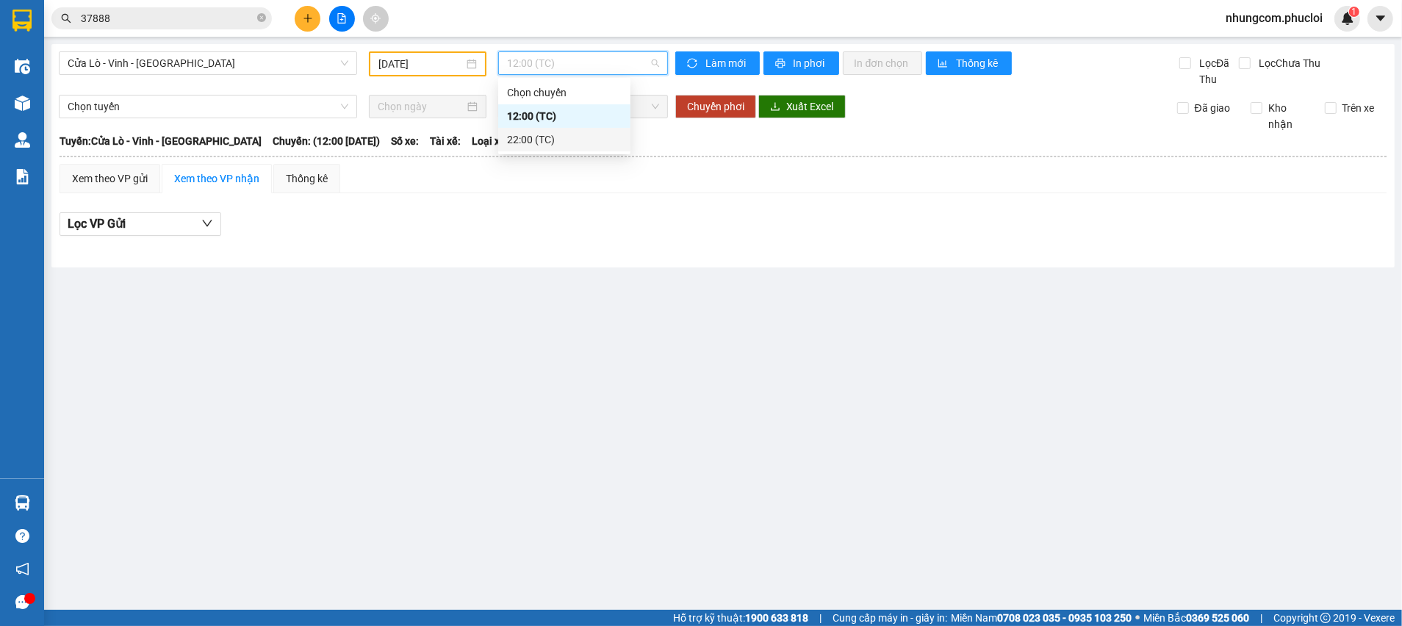
click at [509, 141] on div "22:00 (TC)" at bounding box center [564, 140] width 115 height 16
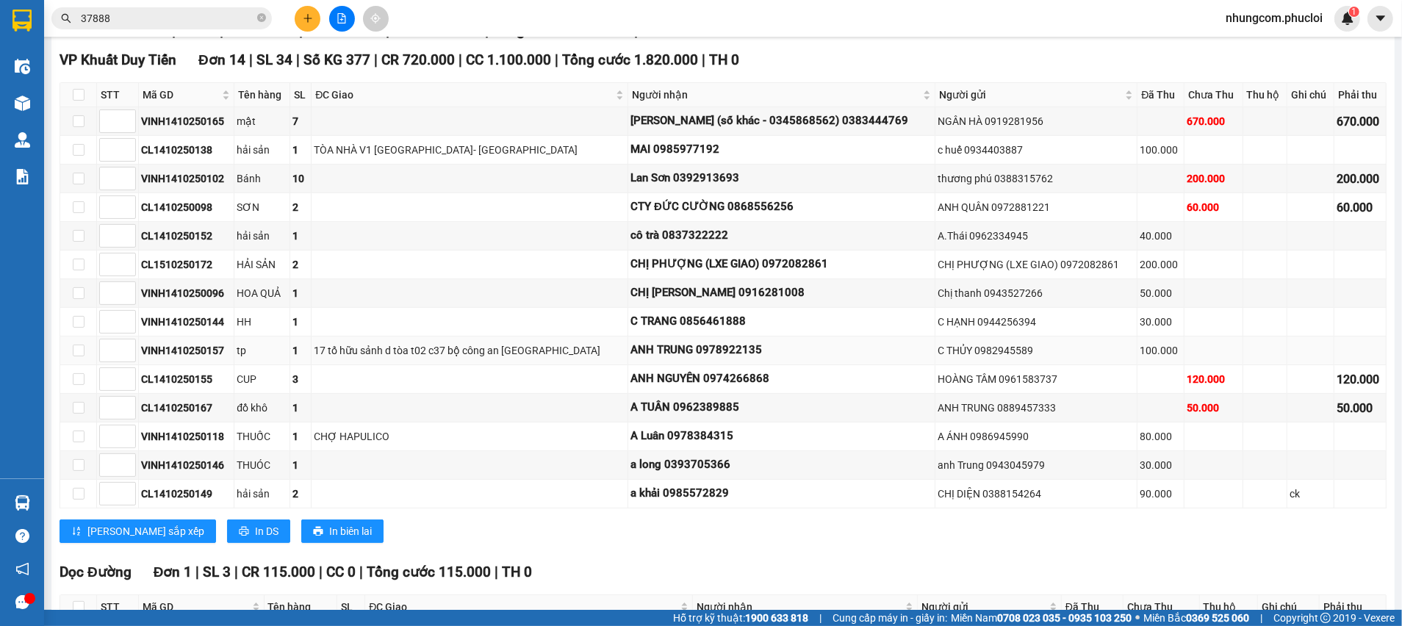
scroll to position [110, 0]
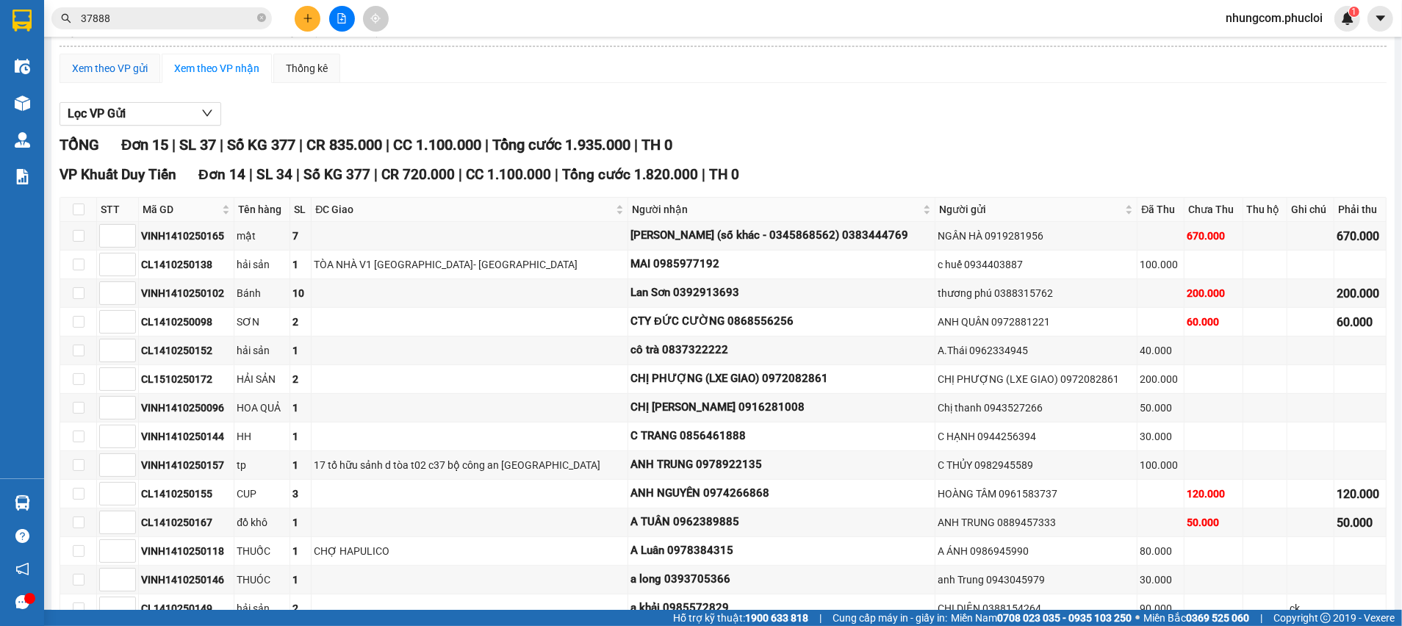
click at [143, 68] on div "Xem theo VP gửi" at bounding box center [110, 68] width 76 height 16
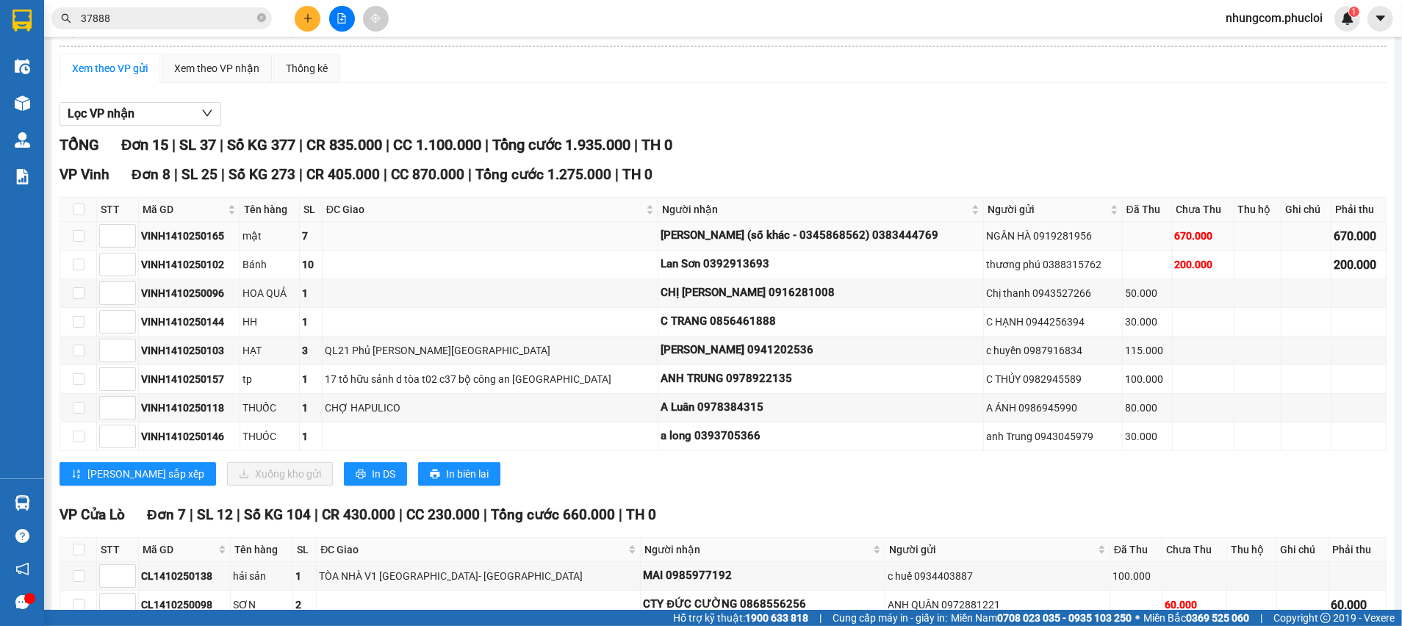
drag, startPoint x: 231, startPoint y: 237, endPoint x: 222, endPoint y: 240, distance: 9.6
click at [229, 238] on div "VINH1410250165" at bounding box center [189, 236] width 96 height 16
click at [219, 240] on div "VINH1410250165" at bounding box center [189, 236] width 96 height 16
copy div "VINH1410250165"
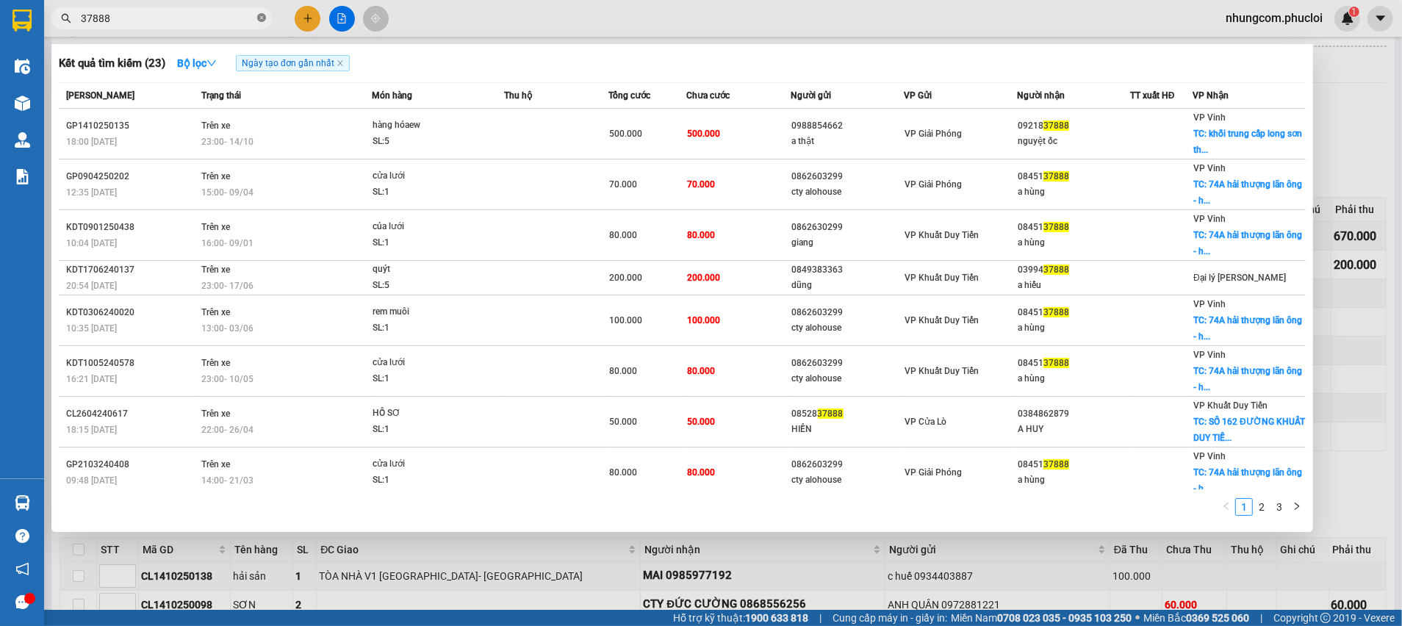
click at [257, 20] on icon "close-circle" at bounding box center [261, 17] width 9 height 9
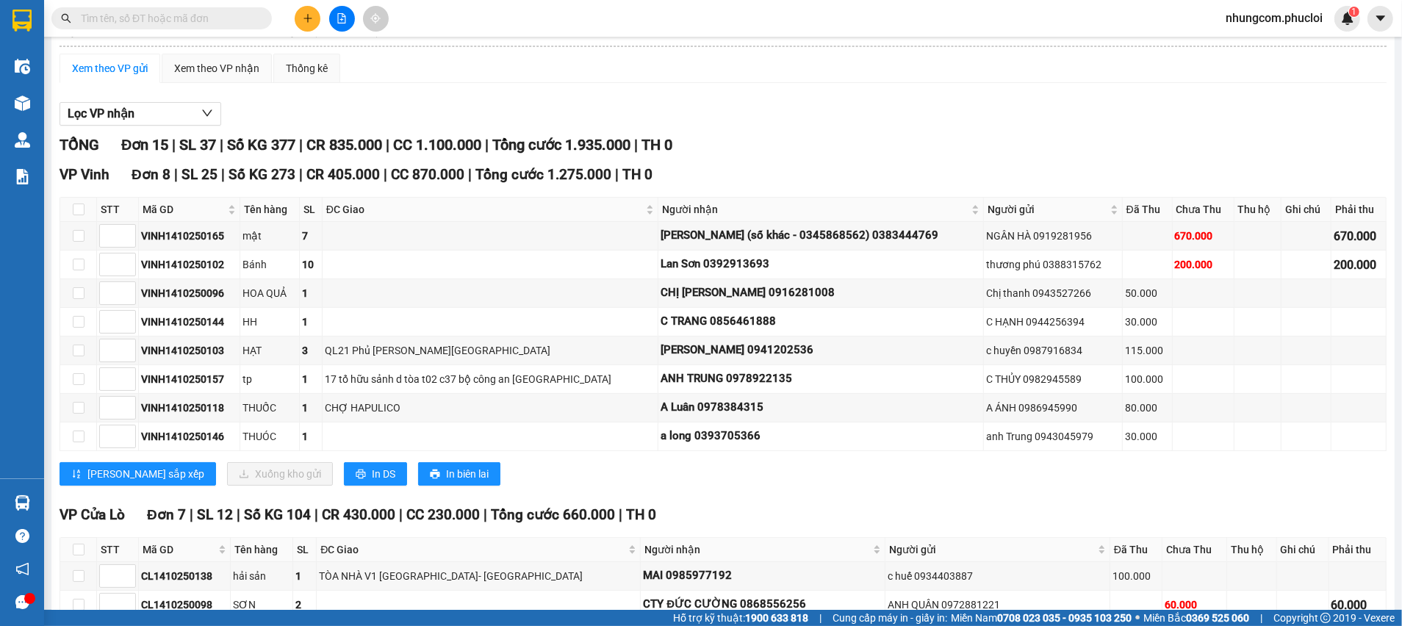
paste input "VINH1410250165"
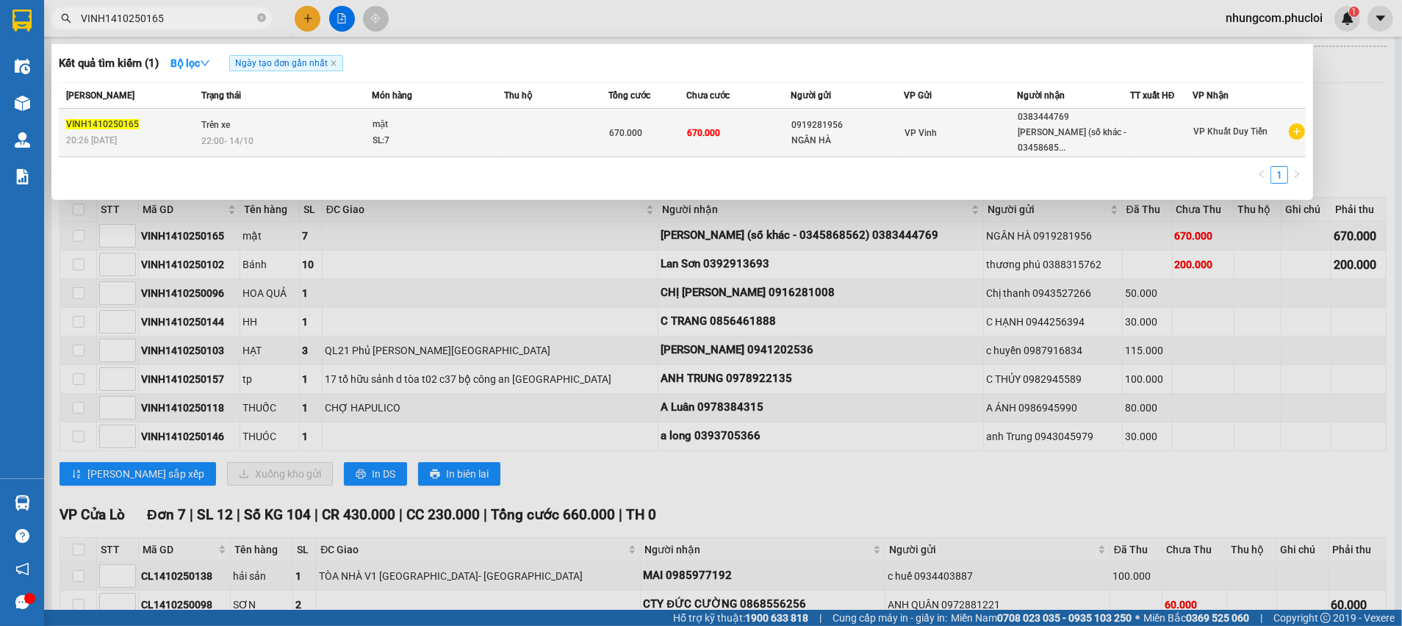
type input "VINH1410250165"
click at [403, 132] on div "mật" at bounding box center [428, 125] width 110 height 16
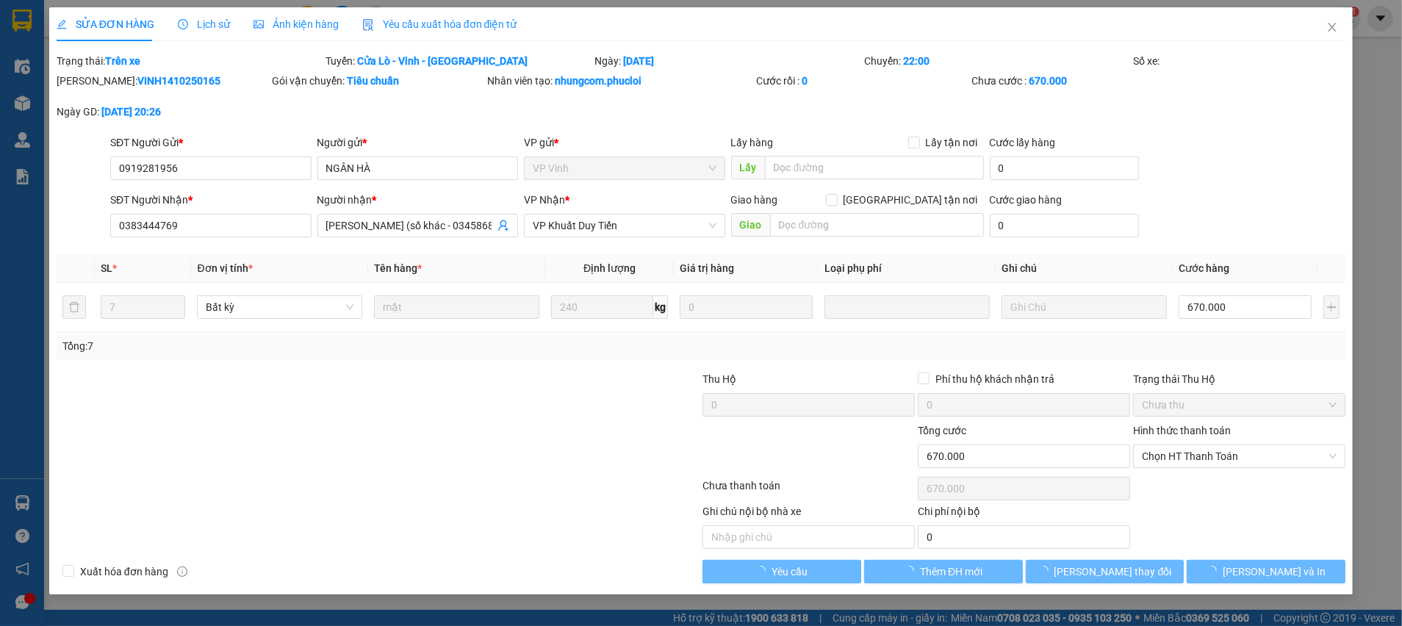
type input "0919281956"
type input "NGÂN HÀ"
type input "0383444769"
type input "[PERSON_NAME] (số khác - 0345868562)"
type input "0"
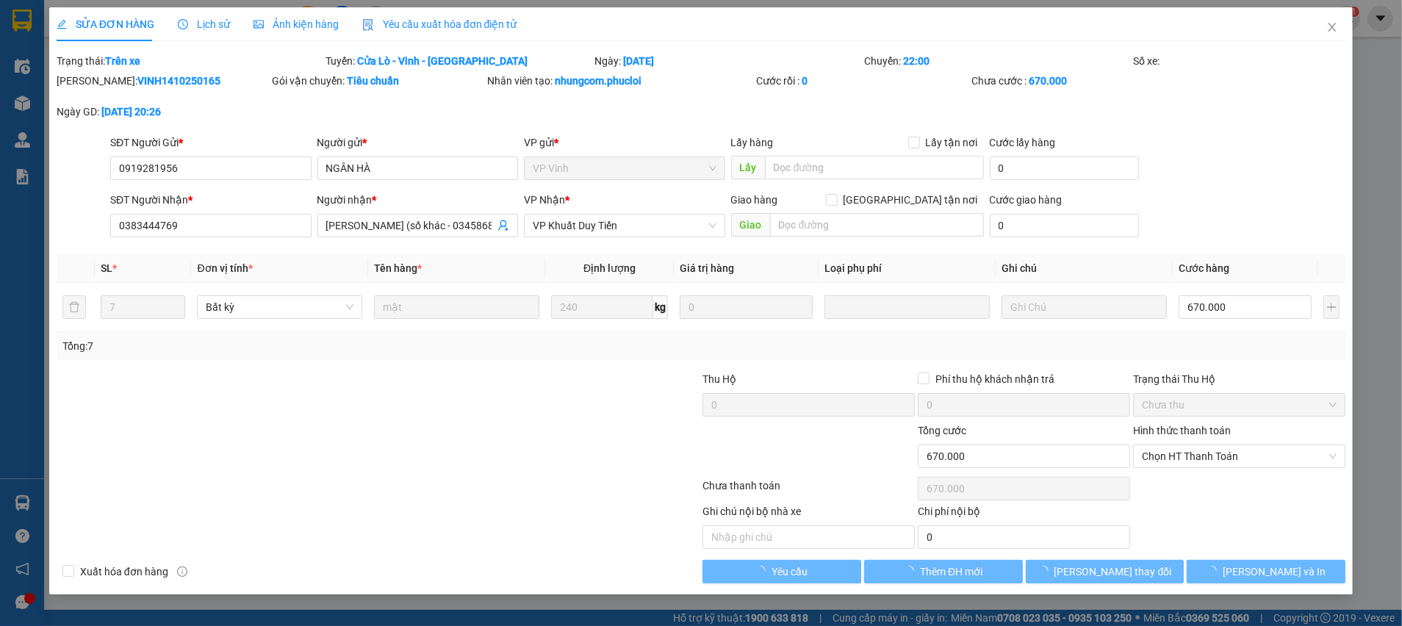
type input "670.000"
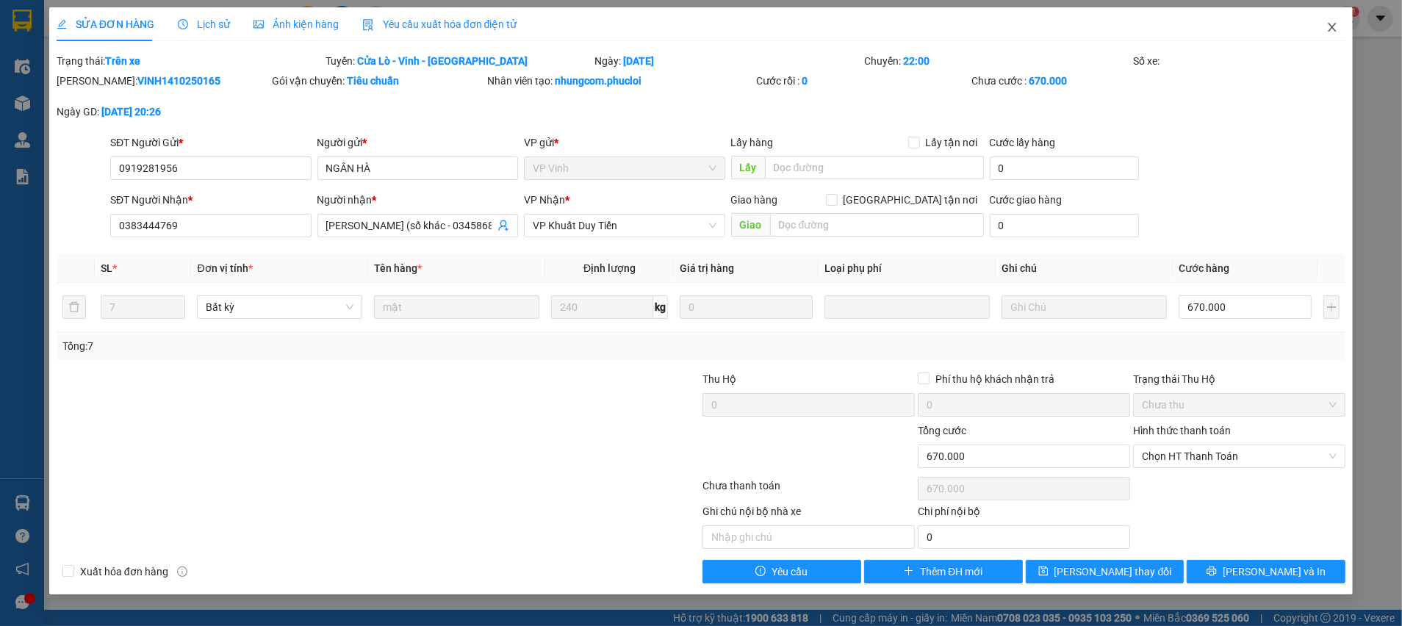
click at [1329, 29] on icon "close" at bounding box center [1333, 27] width 12 height 12
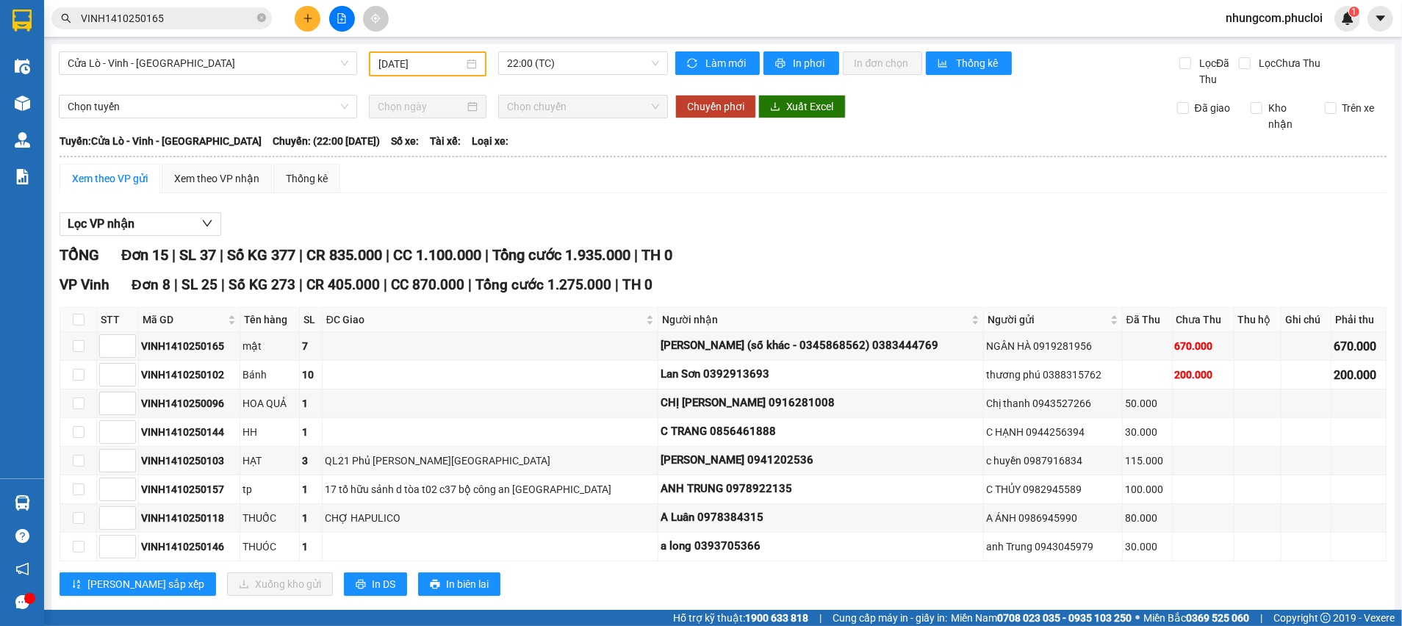
click at [293, 615] on div "Hỗ trợ kỹ thuật: 1900 633 818 | Cung cấp máy in - giấy in: [GEOGRAPHIC_DATA] 07…" at bounding box center [697, 618] width 1395 height 16
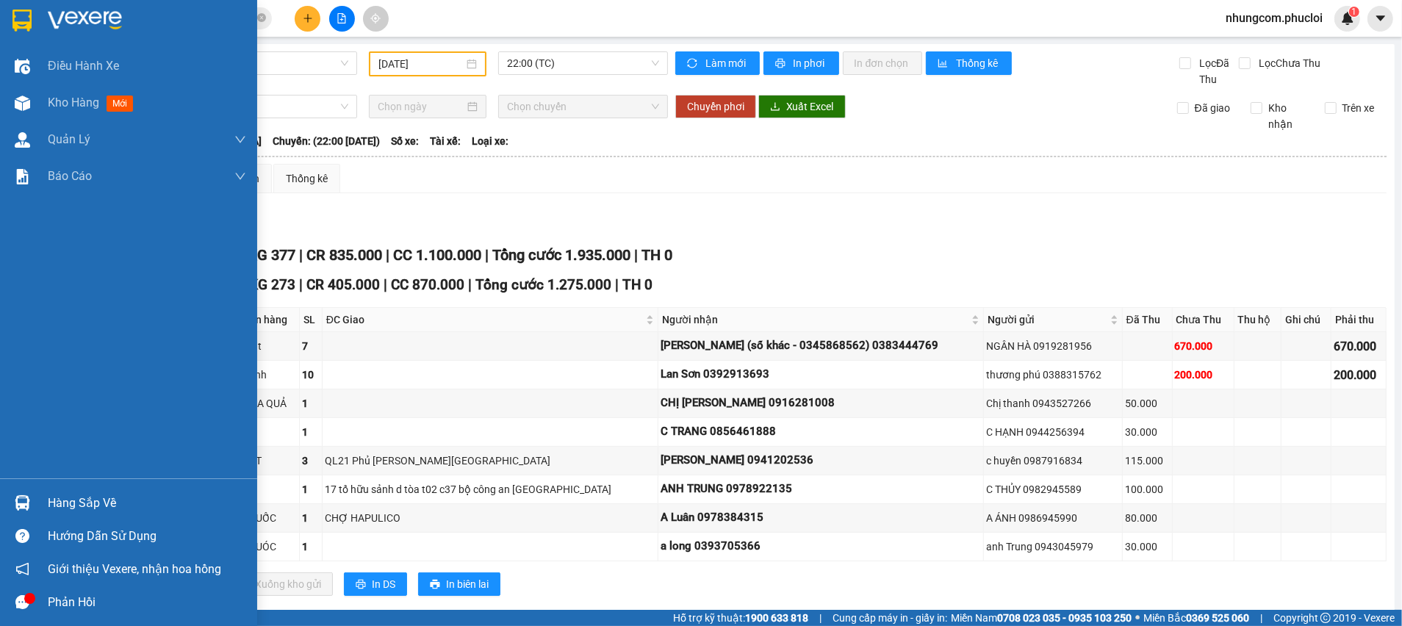
drag, startPoint x: 28, startPoint y: 505, endPoint x: 245, endPoint y: 502, distance: 217.6
click at [28, 504] on img at bounding box center [22, 502] width 15 height 15
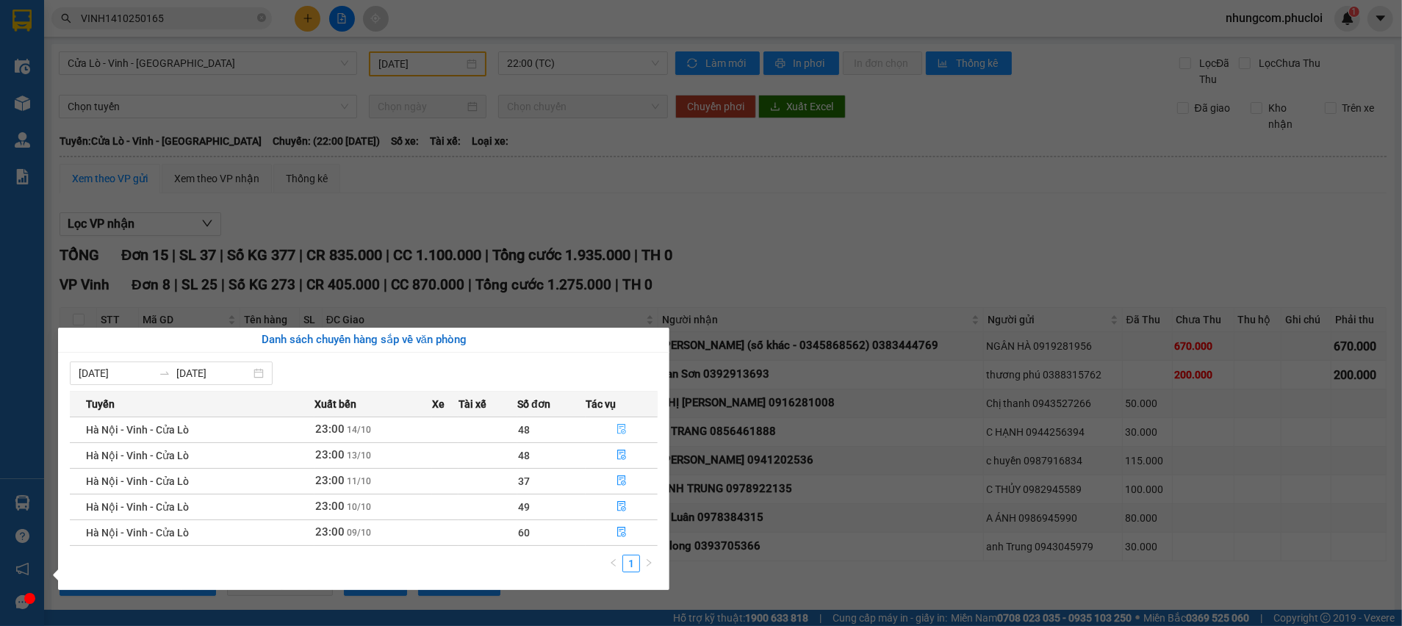
click at [620, 428] on icon "file-done" at bounding box center [622, 429] width 10 height 10
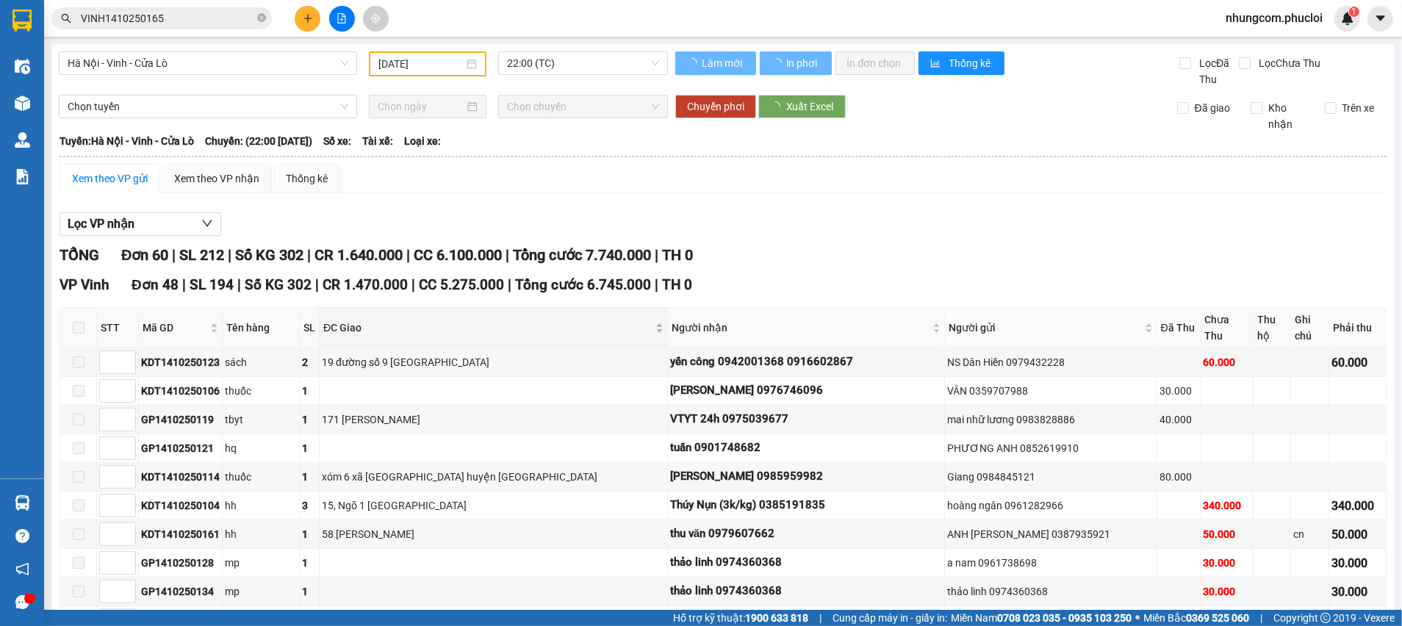
click at [505, 320] on span "ĐC Giao" at bounding box center [487, 328] width 329 height 16
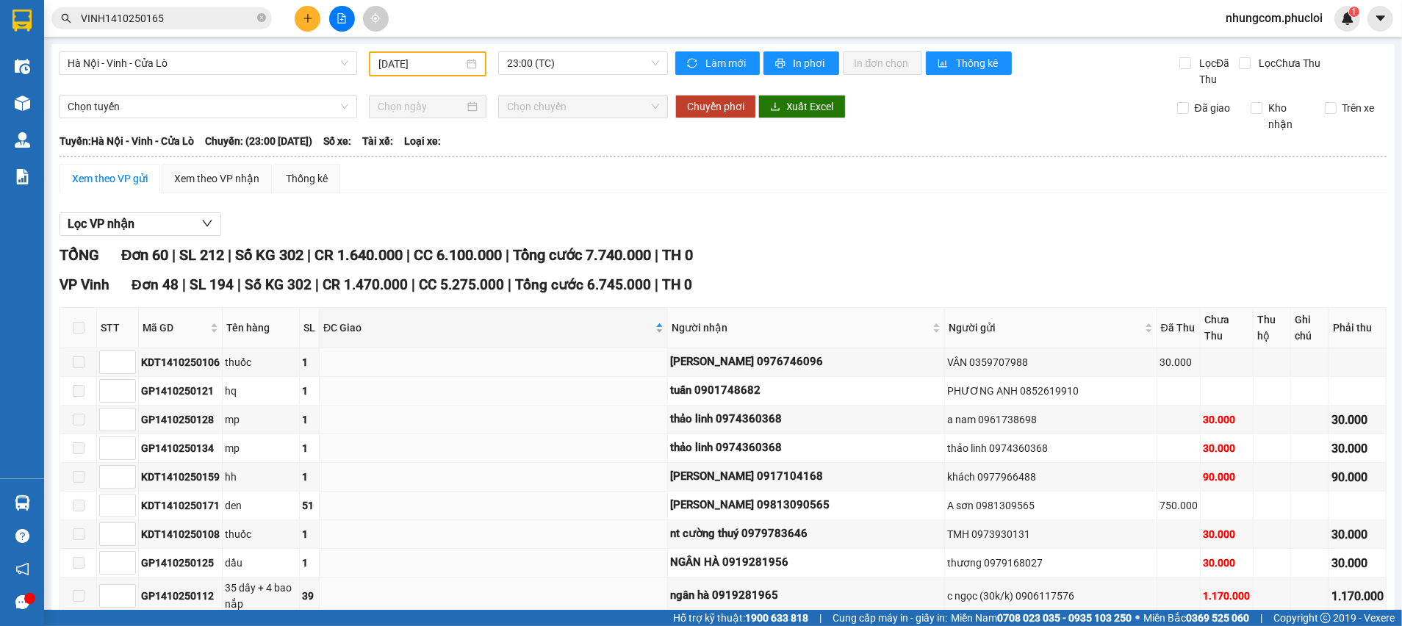
click at [523, 320] on span "ĐC Giao" at bounding box center [487, 328] width 329 height 16
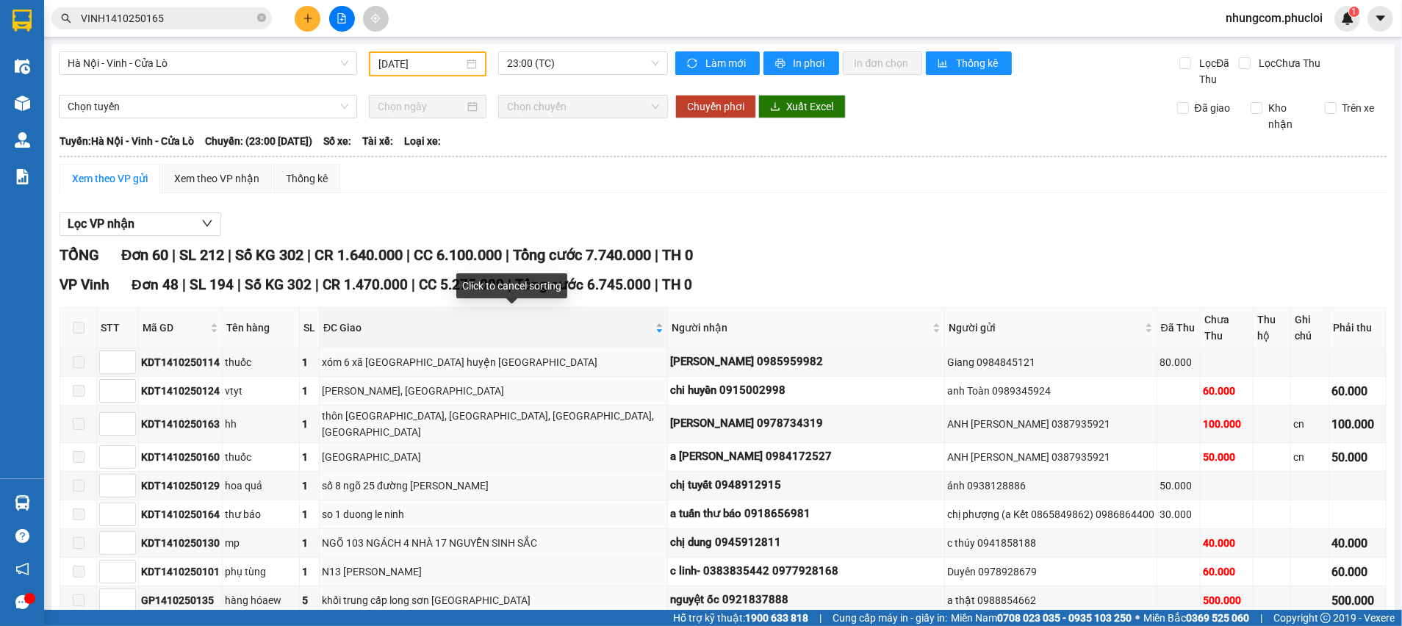
click at [563, 320] on span "ĐC Giao" at bounding box center [487, 328] width 329 height 16
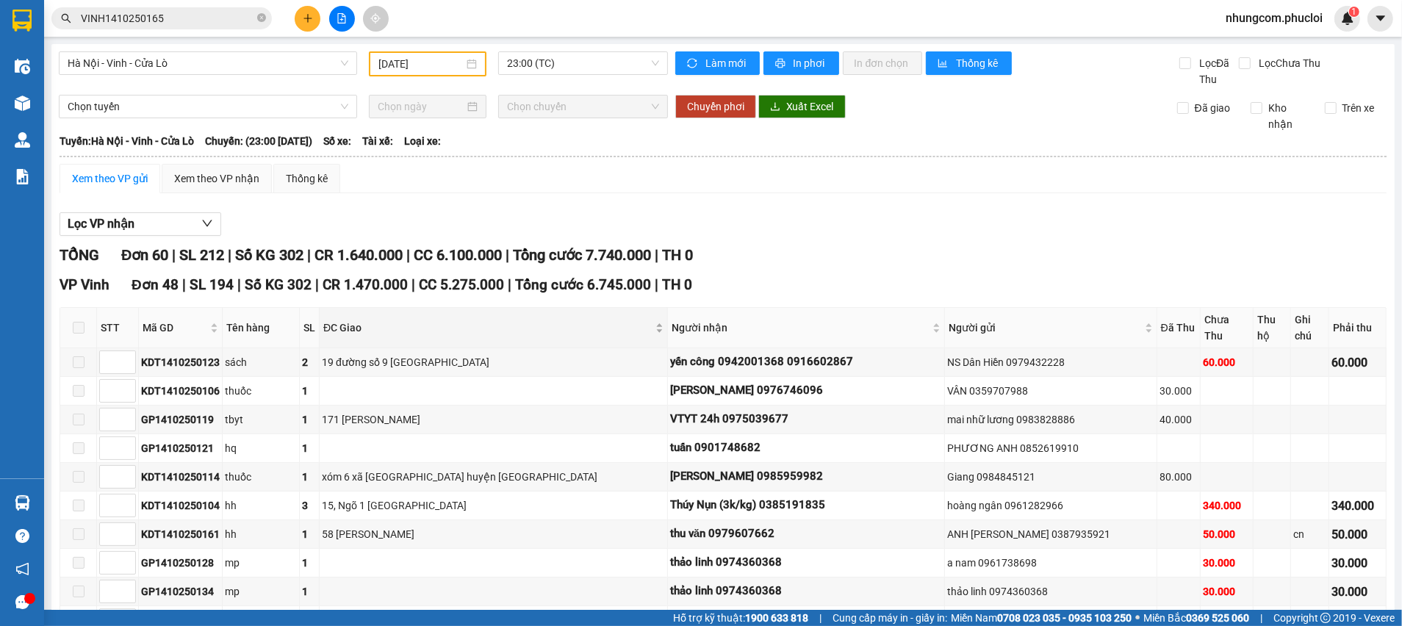
click at [612, 320] on div "ĐC Giao" at bounding box center [493, 328] width 340 height 16
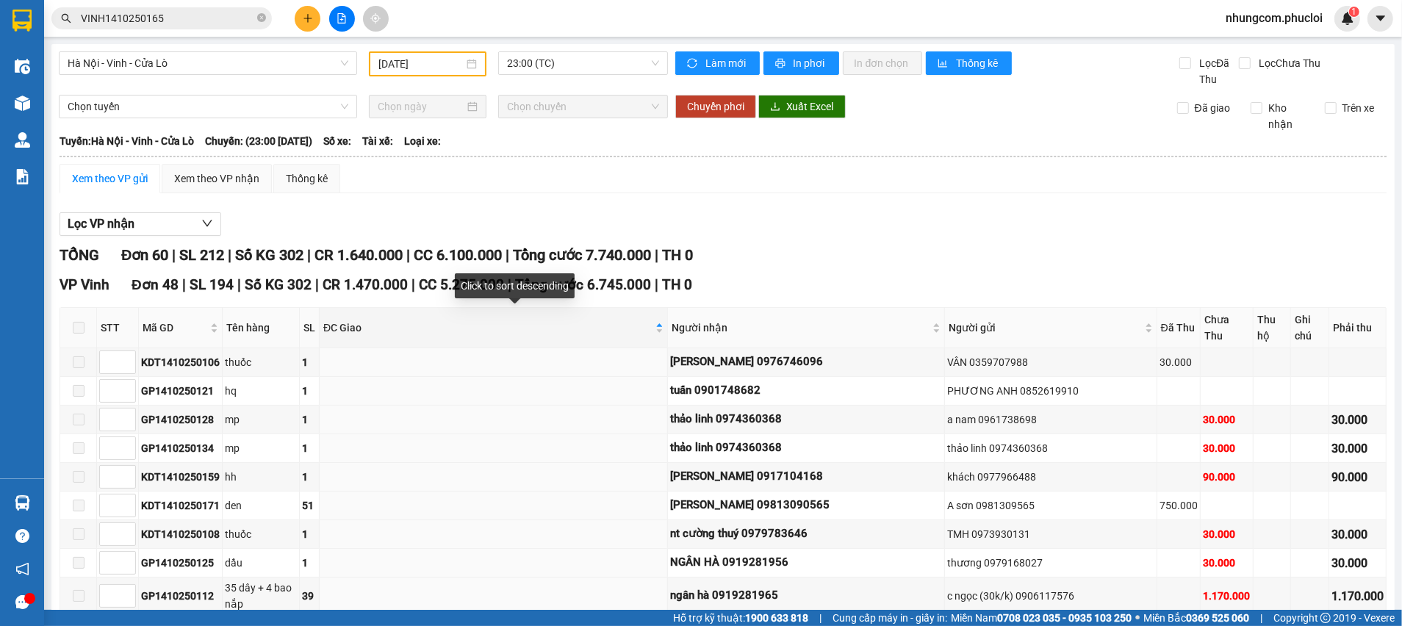
click at [757, 218] on div "Lọc VP nhận" at bounding box center [723, 224] width 1327 height 24
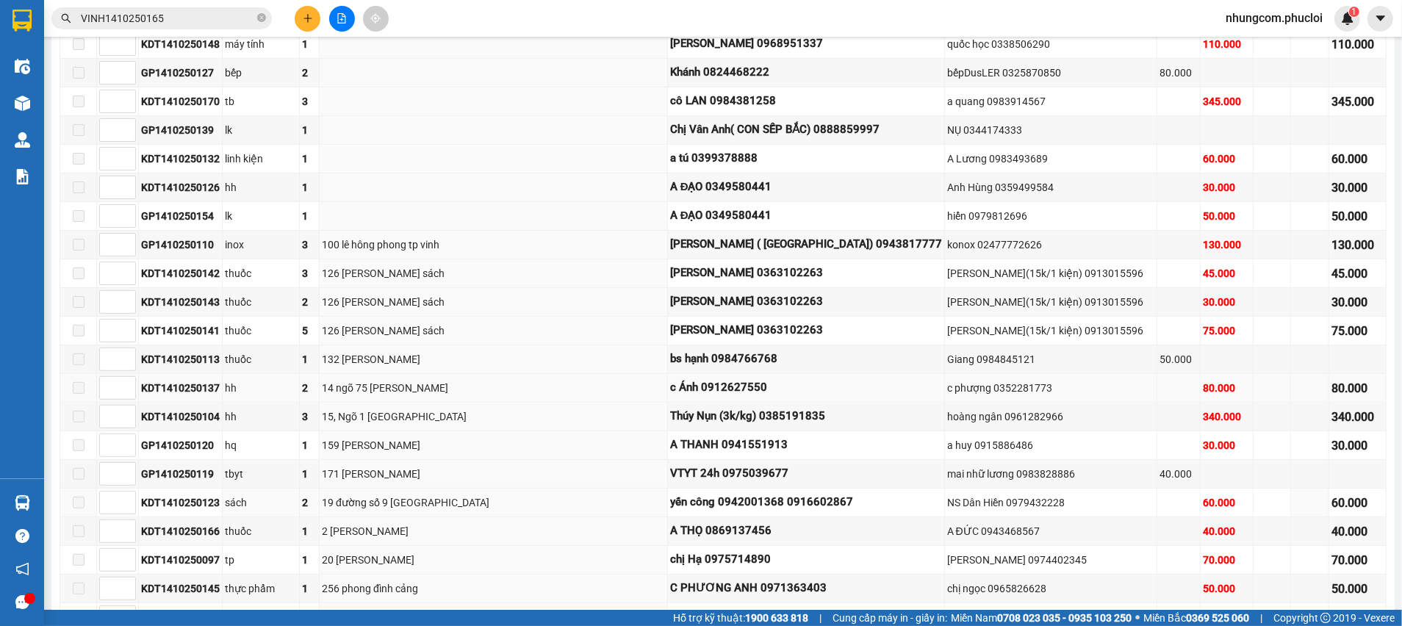
scroll to position [551, 0]
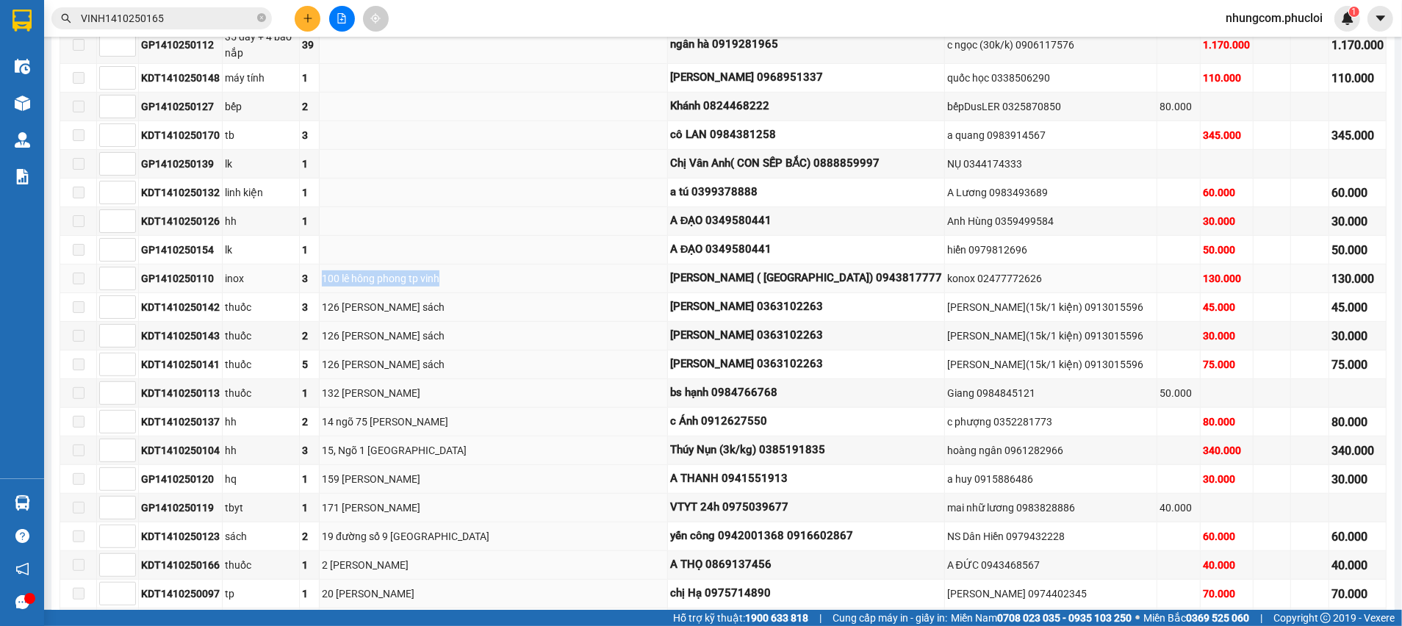
drag, startPoint x: 347, startPoint y: 254, endPoint x: 537, endPoint y: 254, distance: 190.3
click at [537, 270] on div "100 lê hông phong tp vinh" at bounding box center [493, 278] width 343 height 16
click at [437, 270] on div "100 lê hông phong tp vinh" at bounding box center [493, 278] width 343 height 16
click at [462, 270] on div "100 lê hông phong tp vinh" at bounding box center [493, 278] width 343 height 16
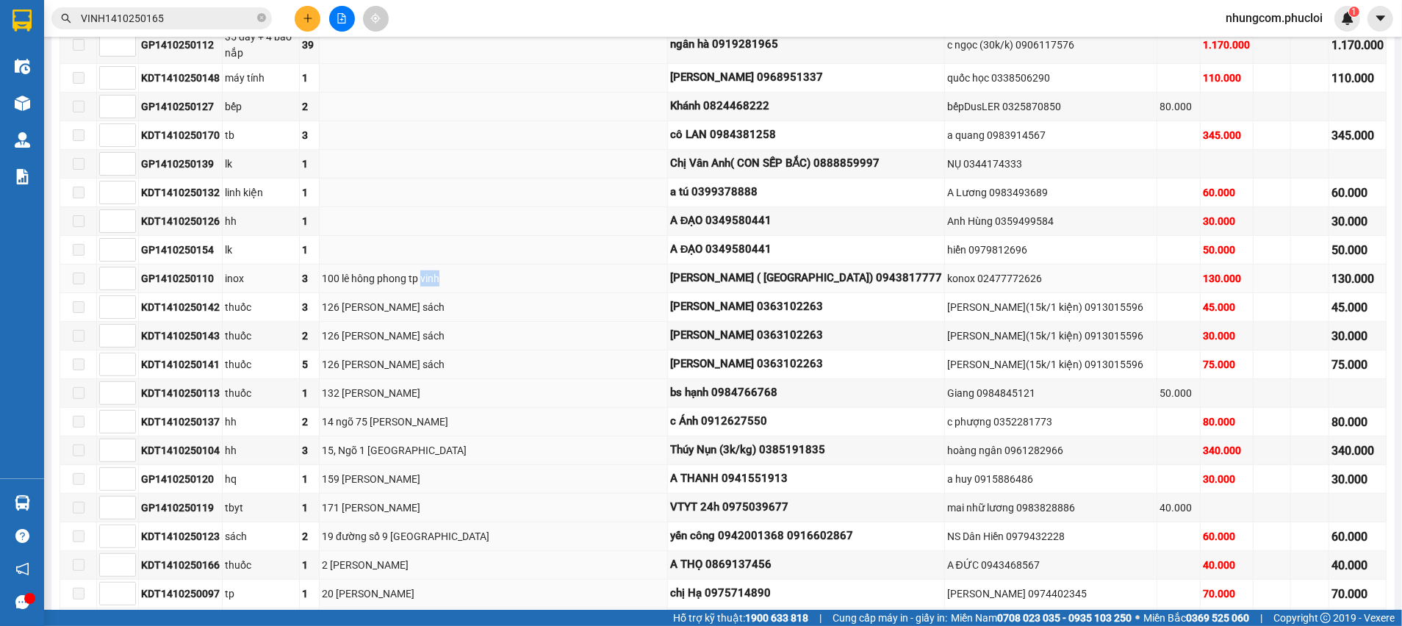
click at [474, 270] on div "100 lê hông phong tp vinh" at bounding box center [493, 278] width 343 height 16
click at [475, 270] on div "100 lê hông phong tp vinh" at bounding box center [493, 278] width 343 height 16
drag, startPoint x: 475, startPoint y: 252, endPoint x: 427, endPoint y: 255, distance: 47.9
click at [443, 270] on div "100 lê hông phong tp vinh" at bounding box center [493, 278] width 343 height 16
click at [427, 270] on div "100 lê hông phong tp vinh" at bounding box center [493, 278] width 343 height 16
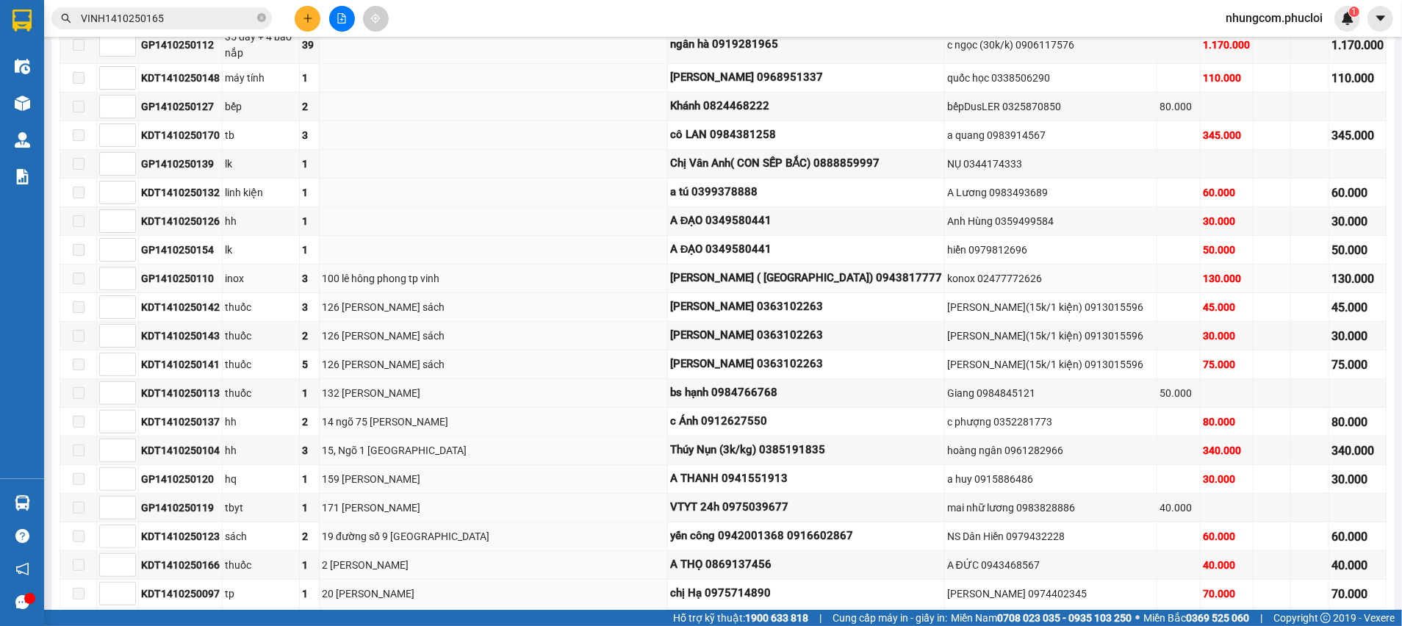
click at [317, 270] on div "3" at bounding box center [309, 278] width 15 height 16
drag, startPoint x: 348, startPoint y: 249, endPoint x: 474, endPoint y: 248, distance: 126.4
click at [474, 270] on div "100 lê hông phong tp vinh" at bounding box center [493, 278] width 343 height 16
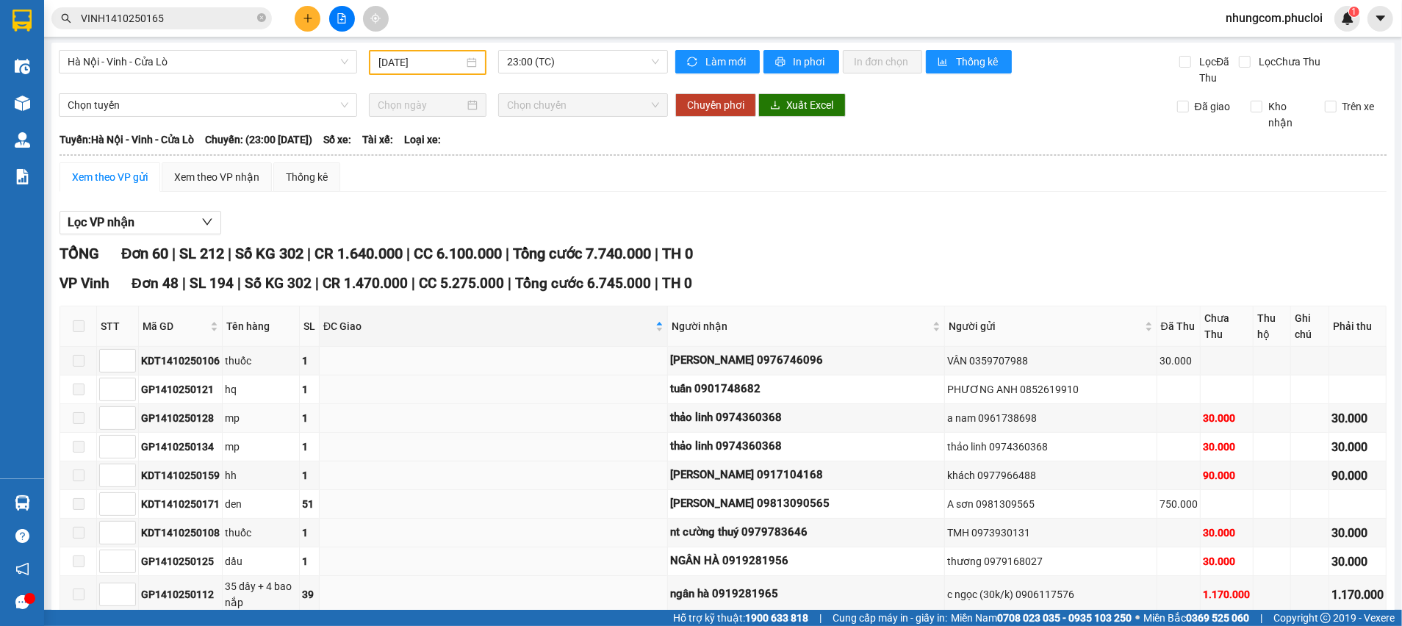
scroll to position [0, 0]
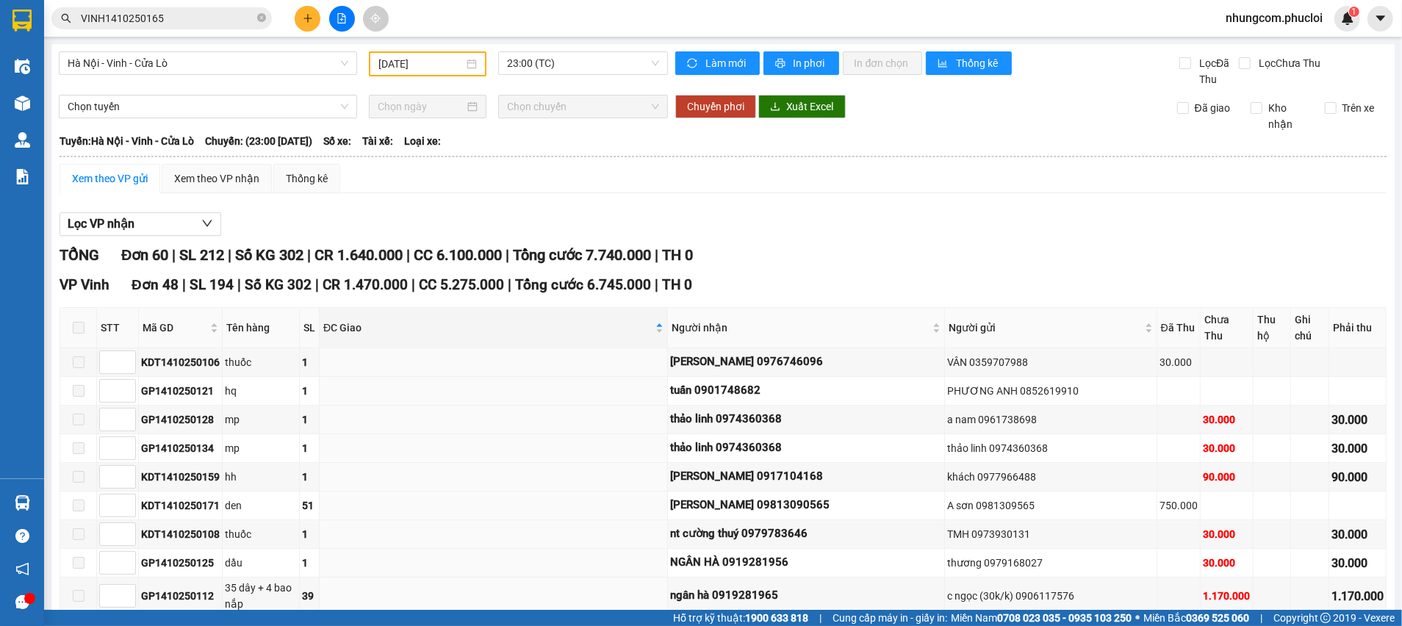
click at [531, 177] on div "Xem theo VP gửi Xem theo VP nhận Thống kê" at bounding box center [723, 178] width 1327 height 29
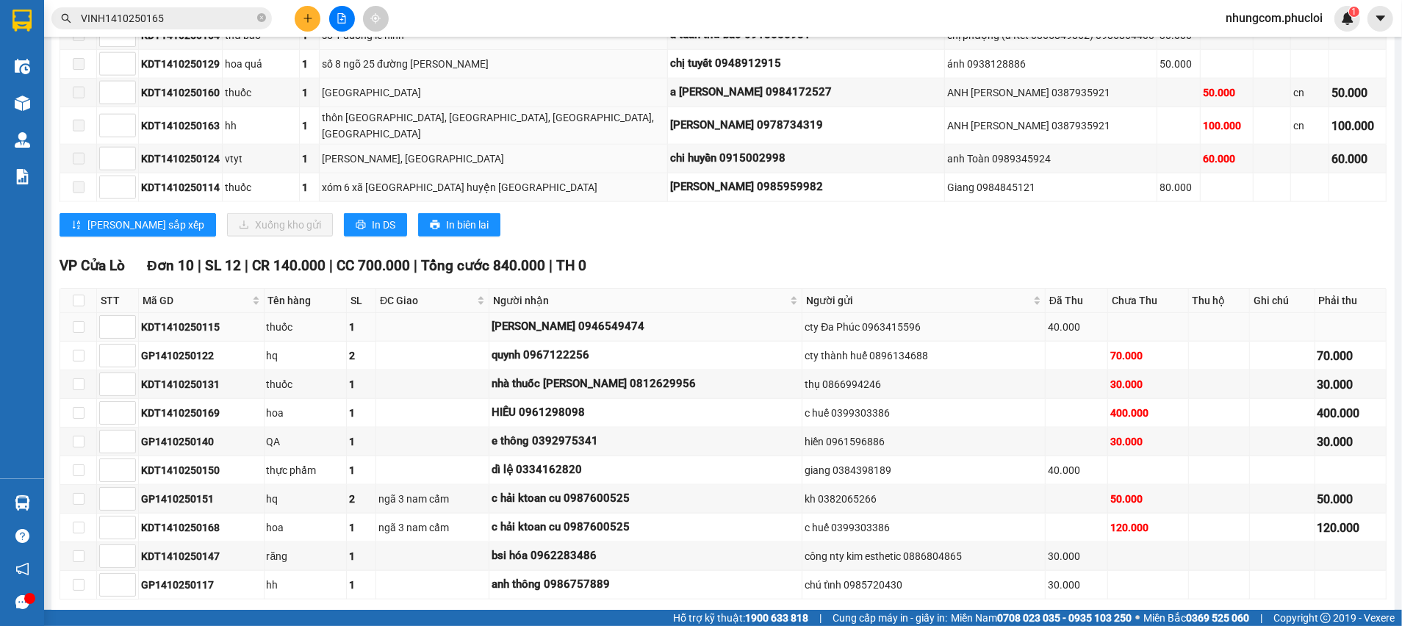
scroll to position [1543, 0]
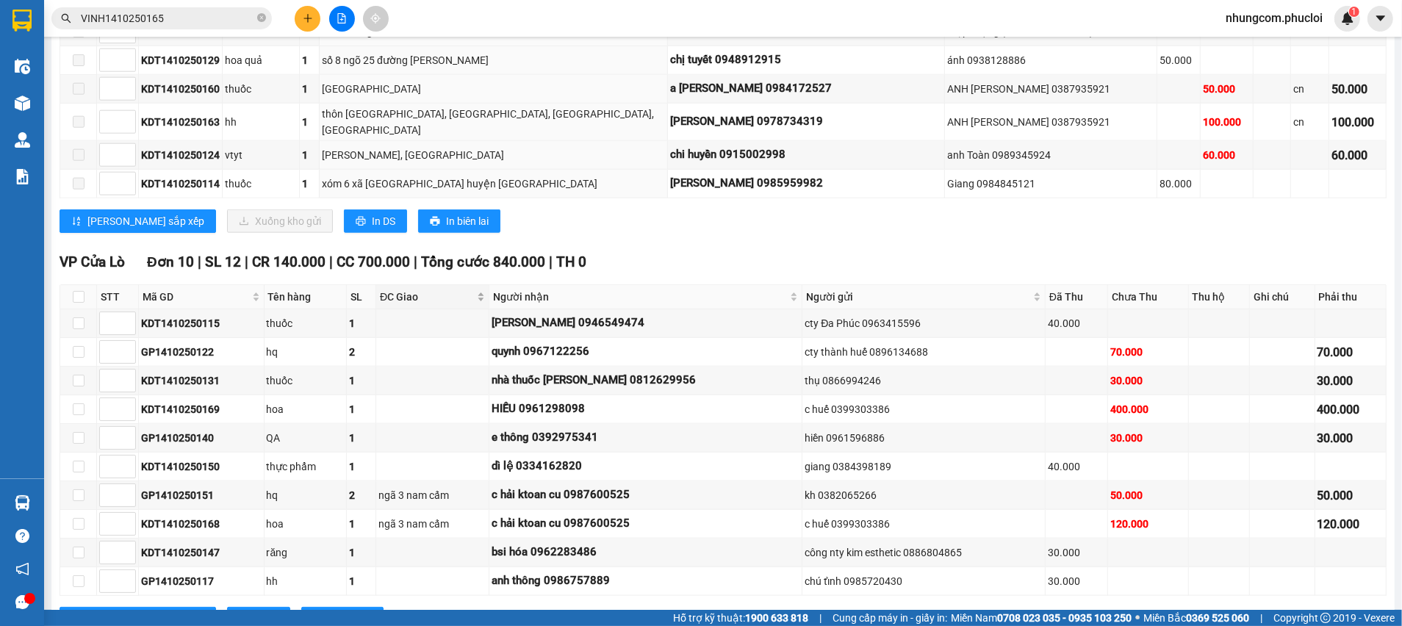
click at [441, 289] on span "ĐC Giao" at bounding box center [427, 297] width 94 height 16
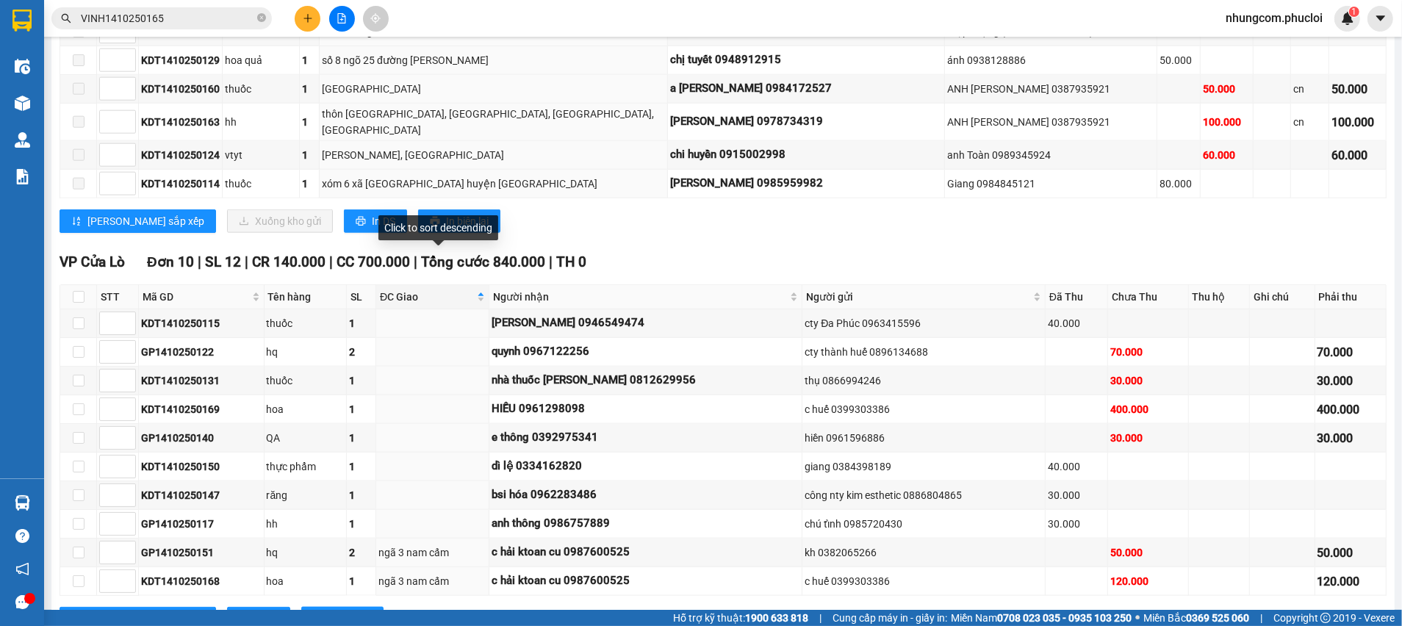
click at [636, 251] on div "VP Cửa Lò Đơn 10 | SL 12 | CR 140.000 | CC 700.000 | Tổng cước 840.000 | TH 0" at bounding box center [723, 262] width 1327 height 22
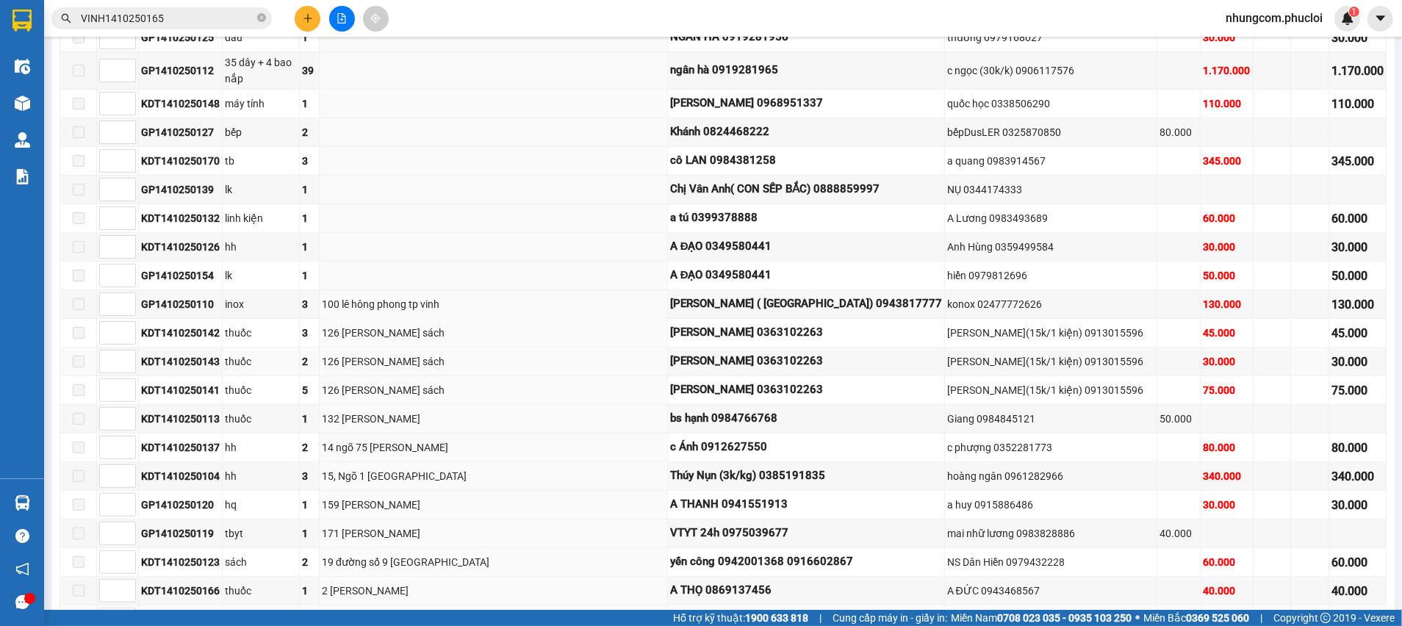
scroll to position [195, 0]
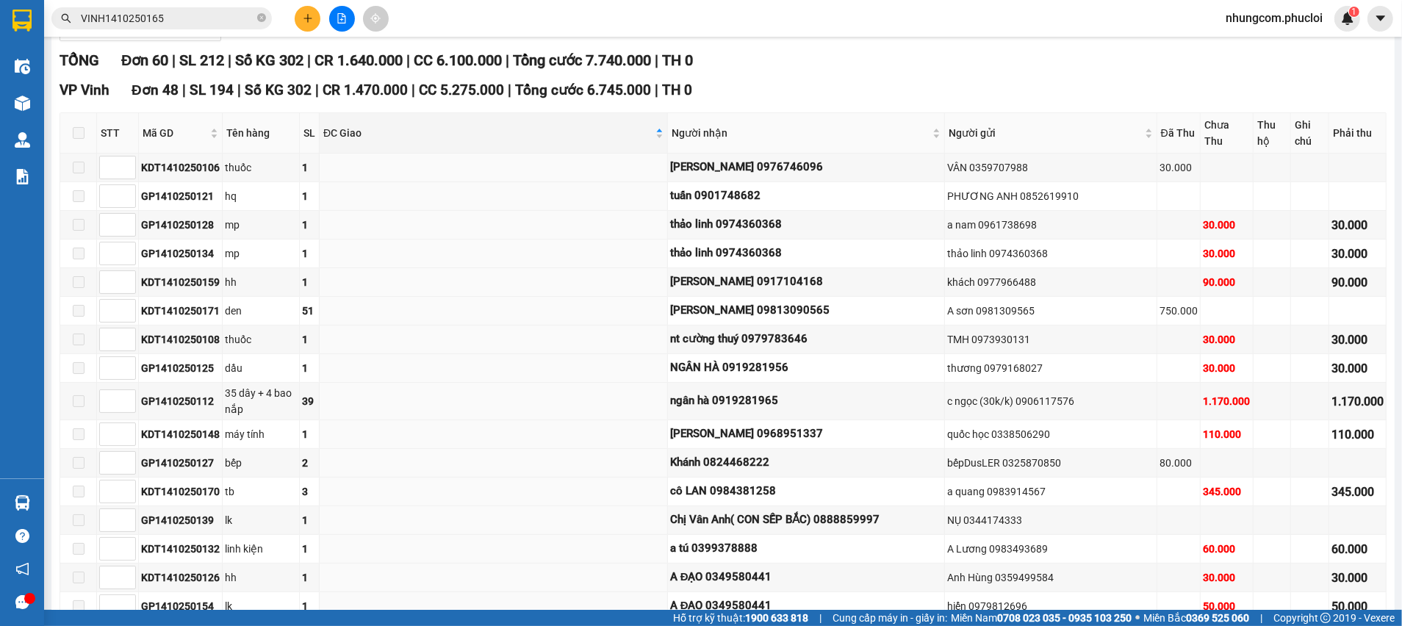
click at [308, 16] on icon "plus" at bounding box center [307, 18] width 1 height 8
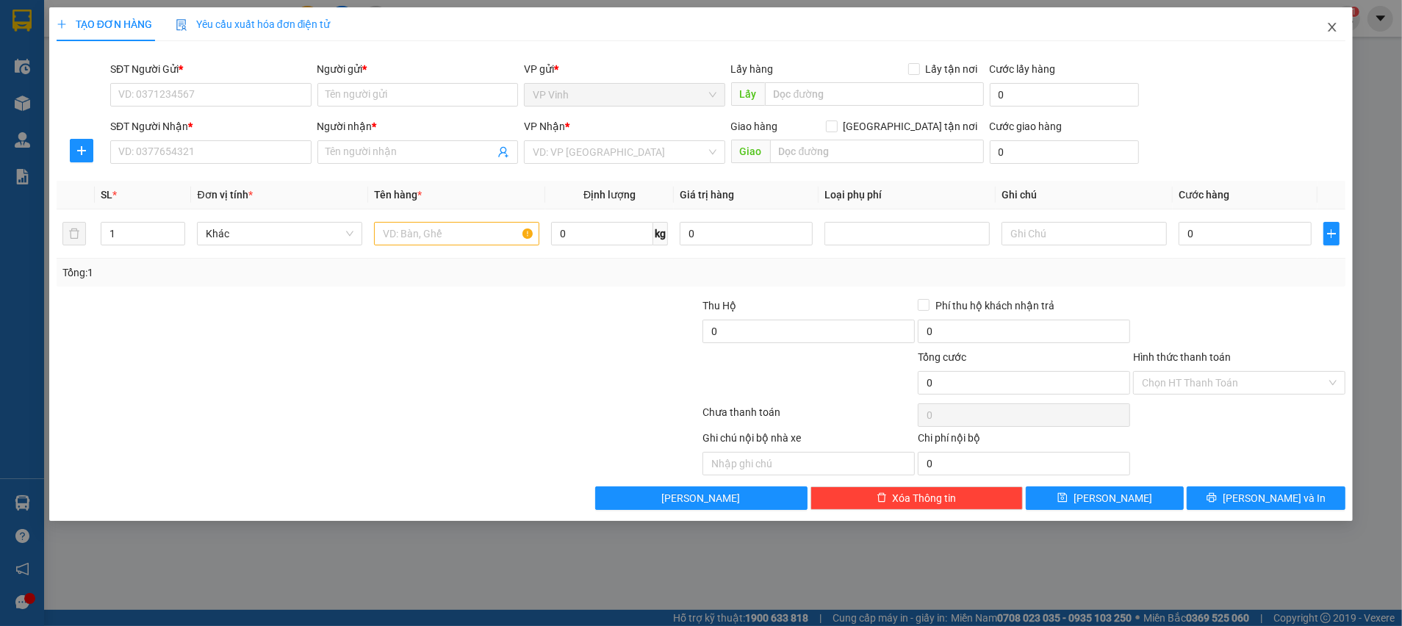
click at [1337, 32] on icon "close" at bounding box center [1333, 27] width 12 height 12
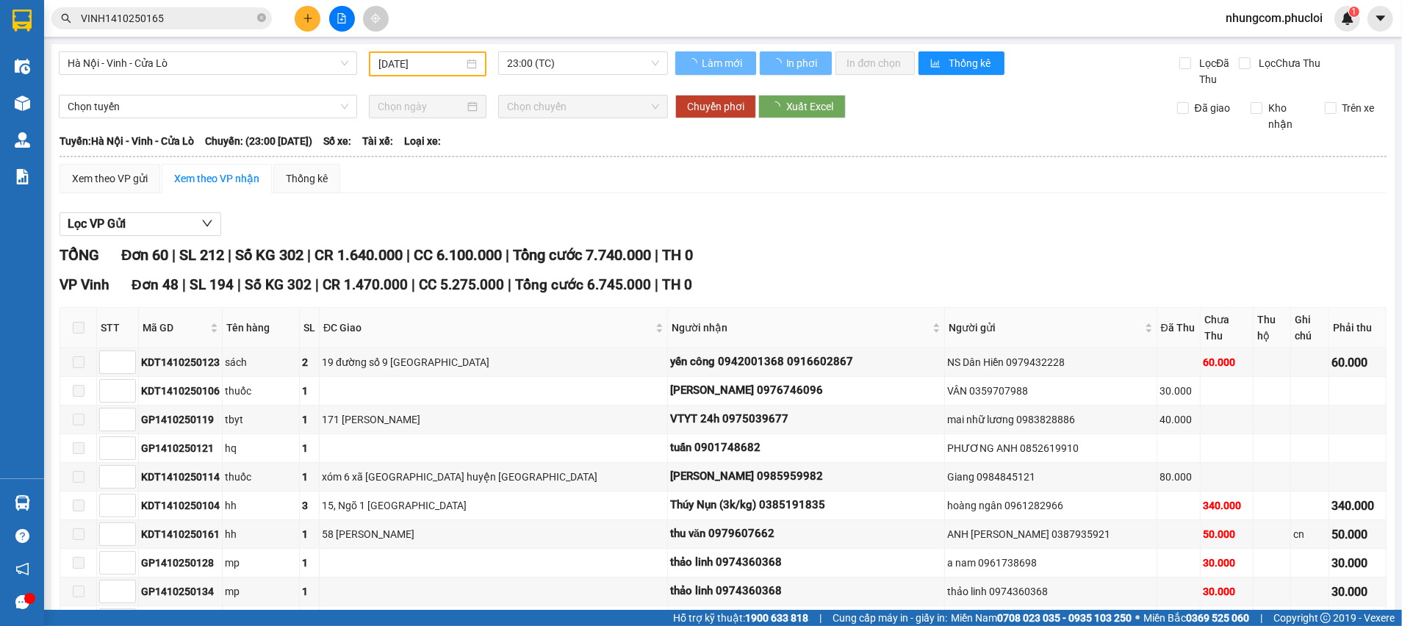
click at [160, 24] on input "VINH1410250165" at bounding box center [167, 18] width 173 height 16
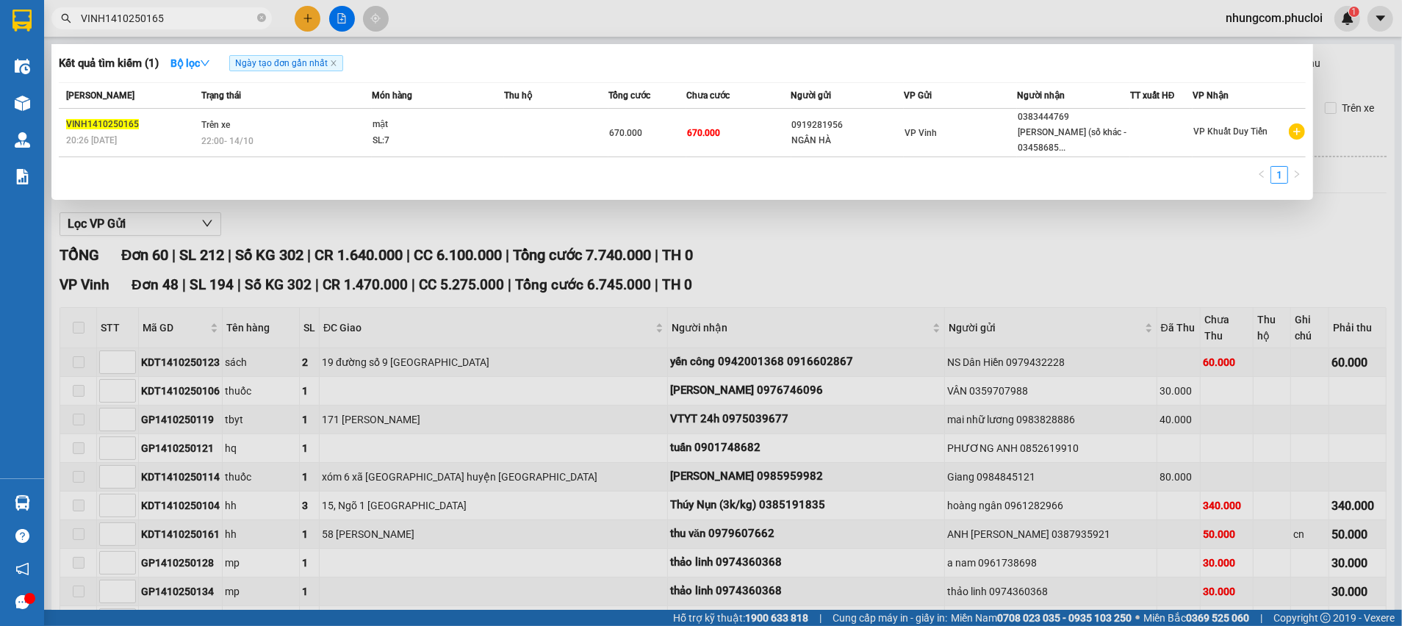
click at [160, 24] on input "VINH1410250165" at bounding box center [167, 18] width 173 height 16
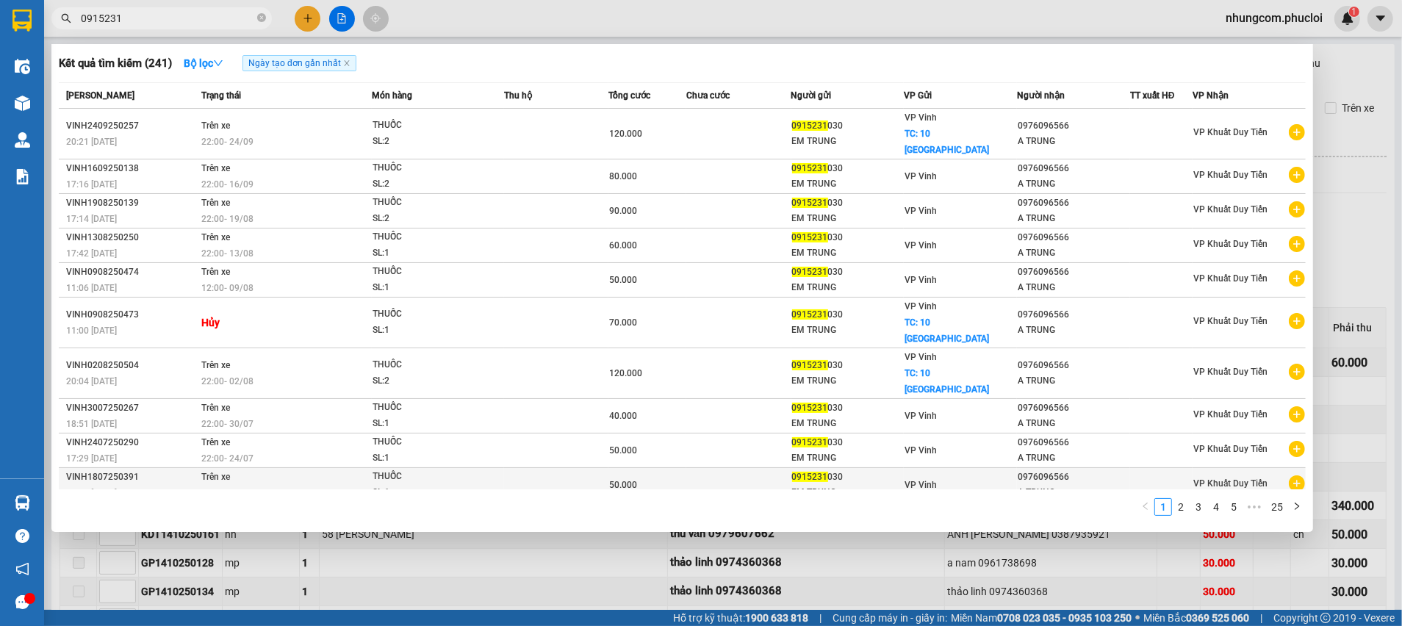
type input "0915231"
click at [806, 485] on div "EM TRUNG" at bounding box center [848, 492] width 112 height 15
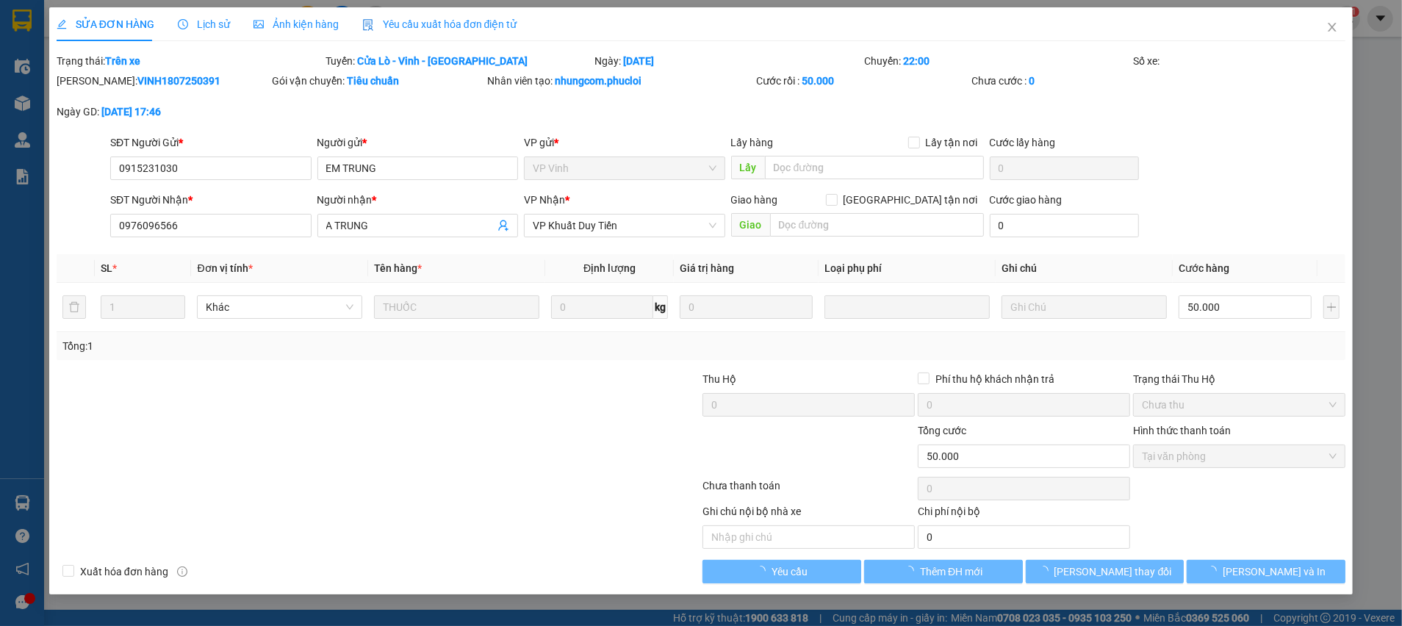
type input "0915231030"
type input "EM TRUNG"
type input "0976096566"
type input "A TRUNG"
type input "0"
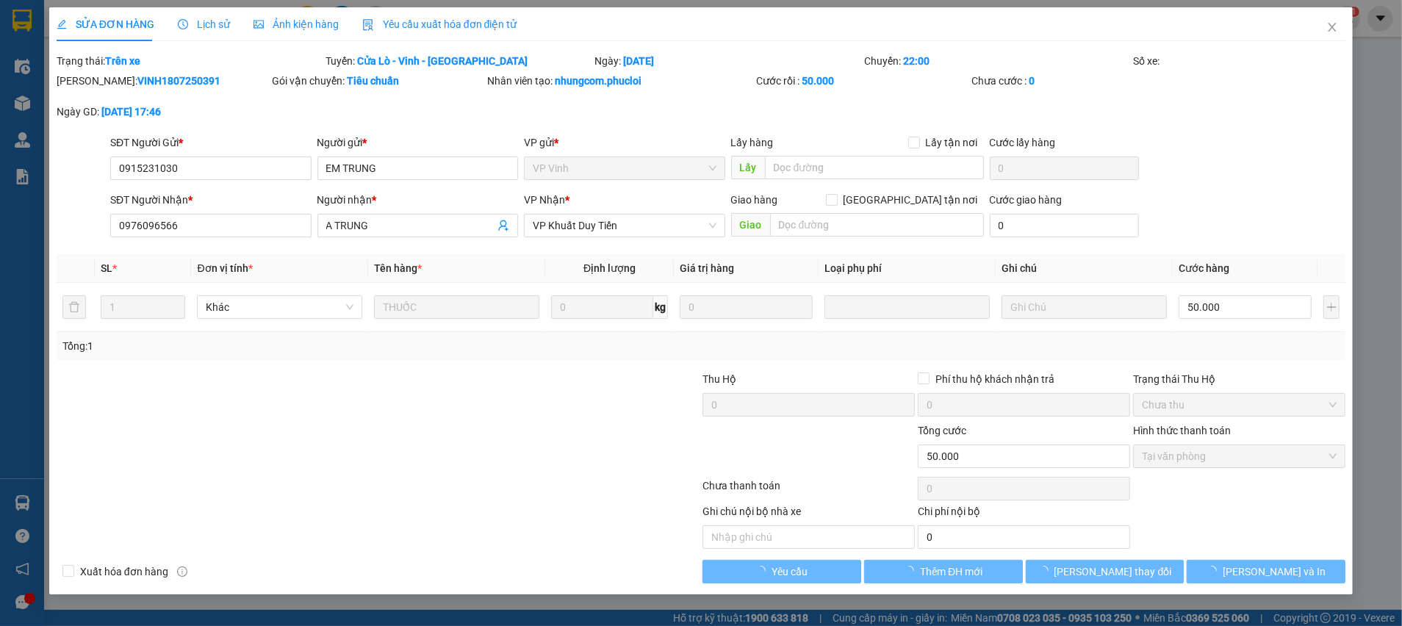
type input "50.000"
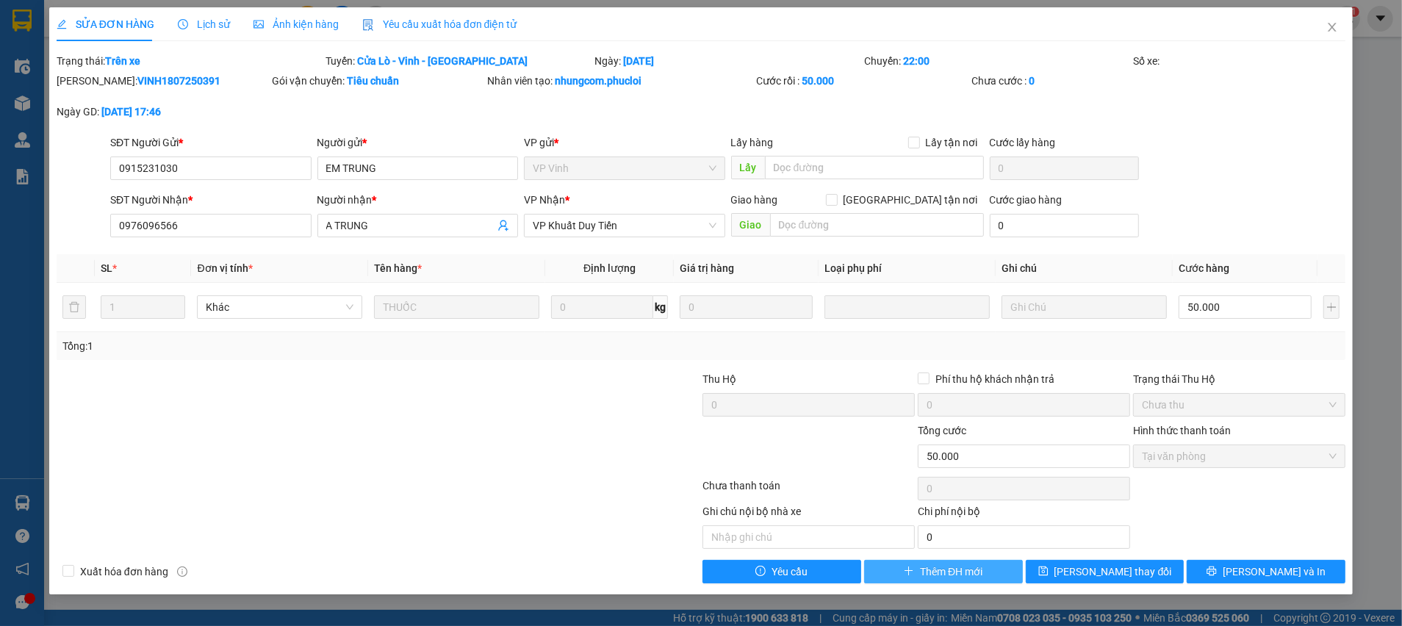
click at [952, 567] on span "Thêm ĐH mới" at bounding box center [951, 572] width 62 height 16
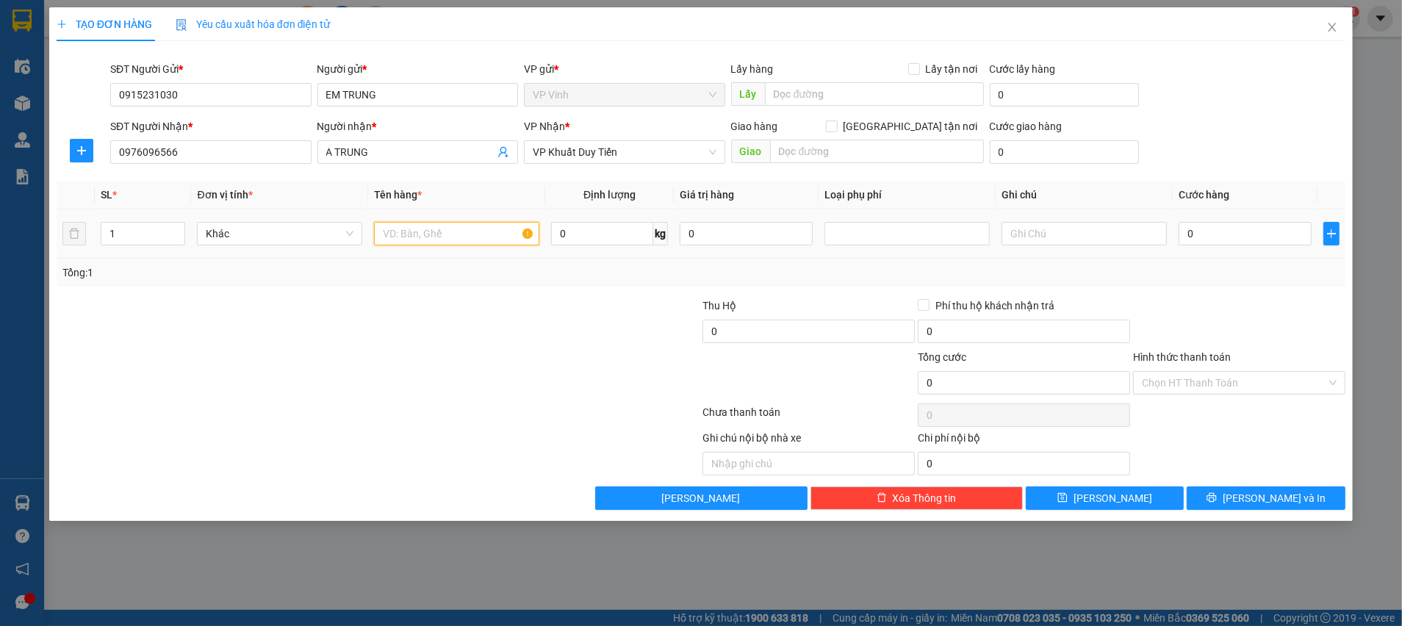
click at [500, 234] on input "text" at bounding box center [456, 234] width 165 height 24
type input "thuốc"
click at [1251, 240] on input "0" at bounding box center [1245, 234] width 133 height 24
type input "5"
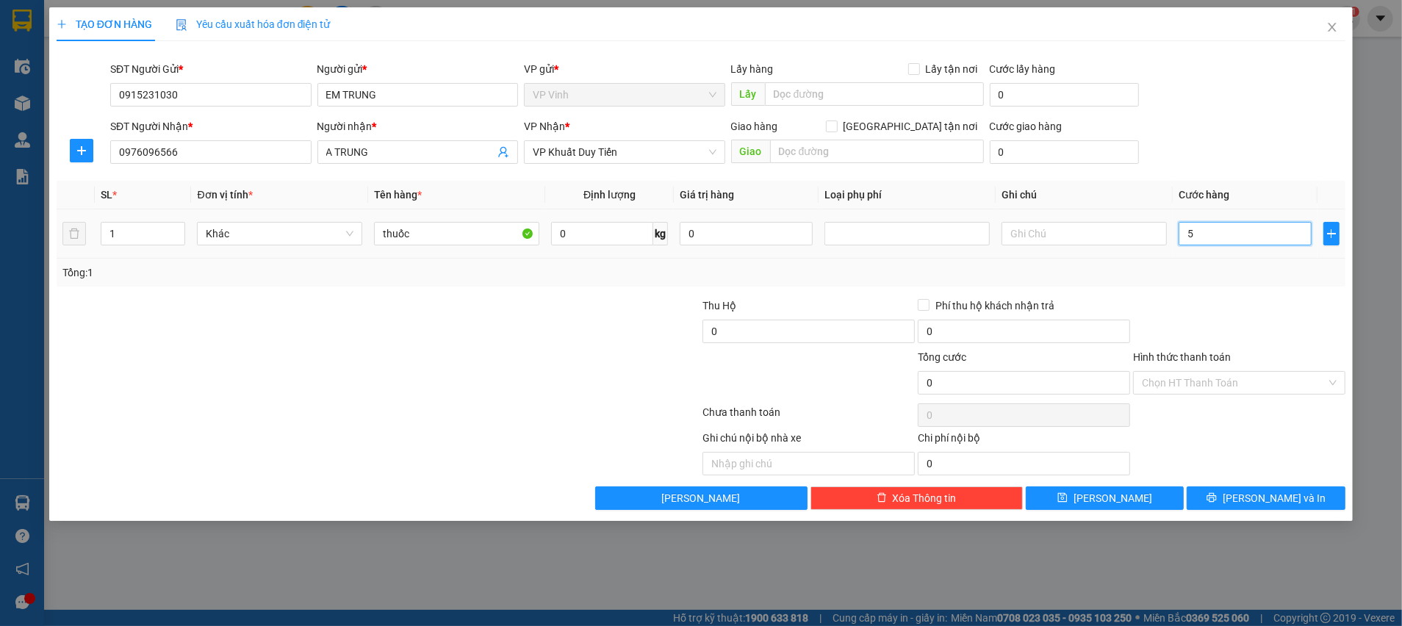
type input "5"
type input "50"
type input "50.000"
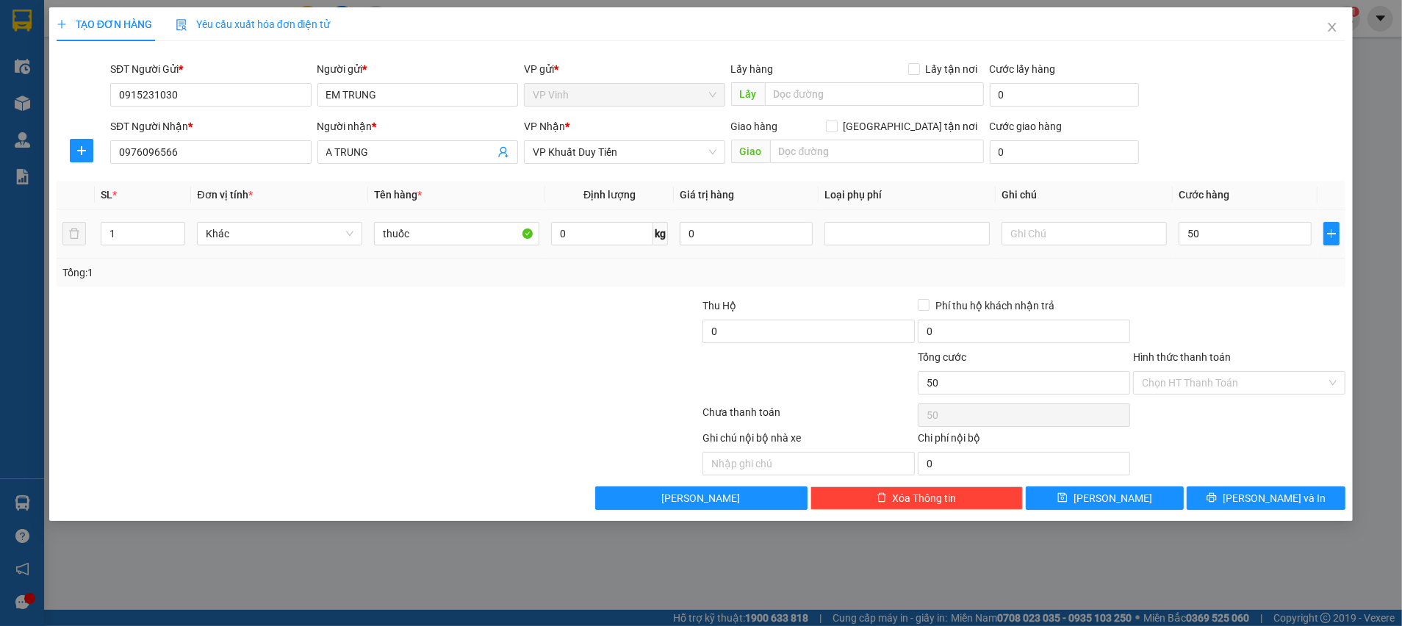
type input "50.000"
click at [1097, 317] on div "Phí thu hộ khách nhận trả" at bounding box center [1024, 309] width 212 height 22
click at [1179, 375] on input "Hình thức thanh toán" at bounding box center [1234, 383] width 184 height 22
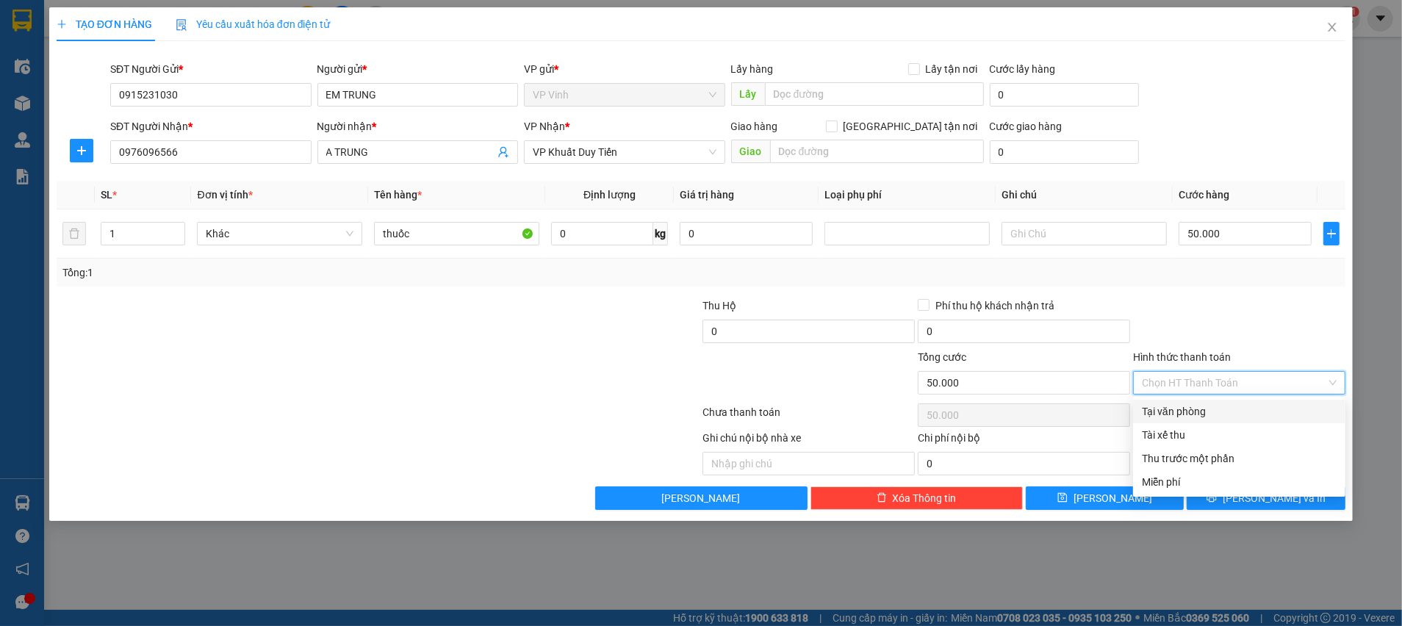
click at [1175, 410] on div "Tại văn phòng" at bounding box center [1239, 411] width 195 height 16
type input "0"
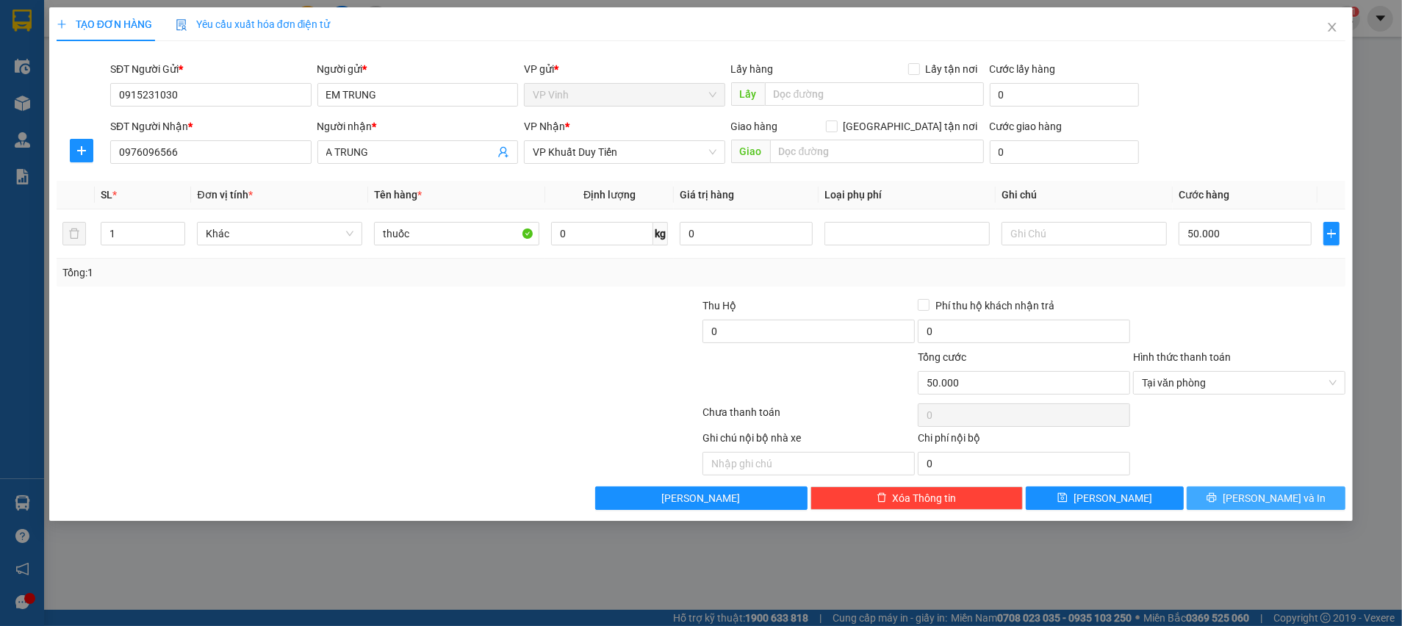
click at [1312, 506] on button "[PERSON_NAME] và In" at bounding box center [1266, 499] width 159 height 24
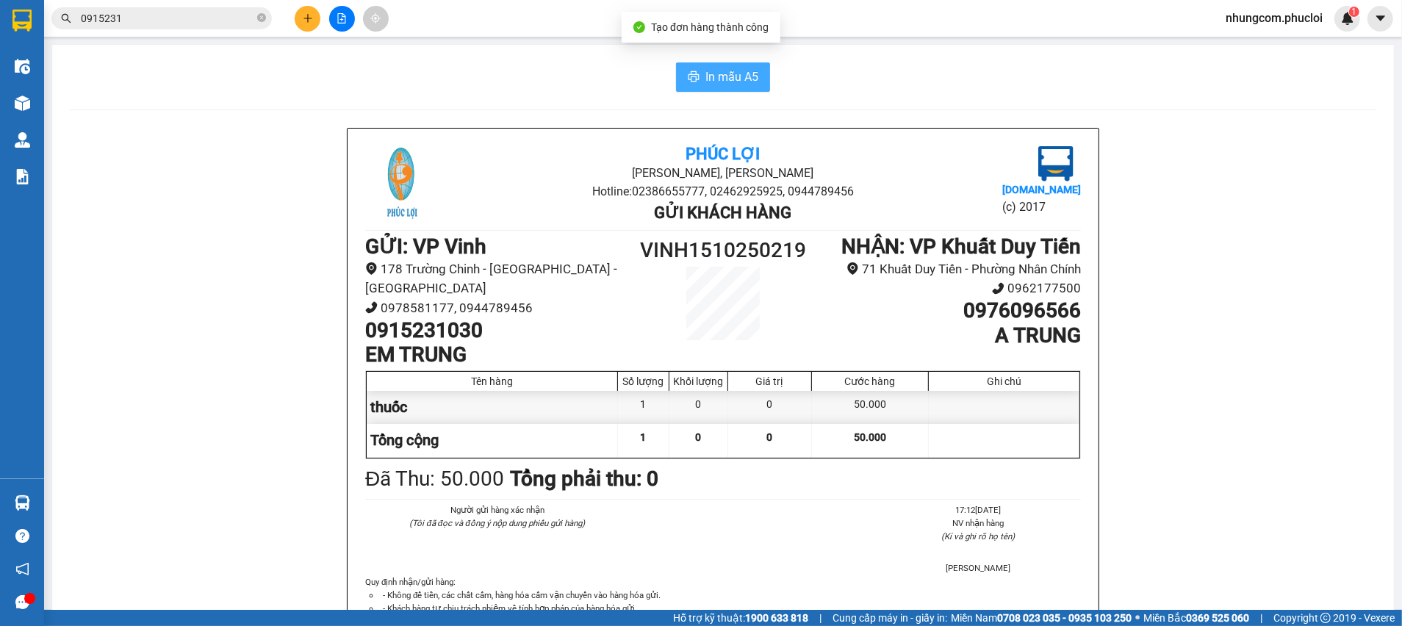
click at [706, 81] on span "In mẫu A5" at bounding box center [732, 77] width 53 height 18
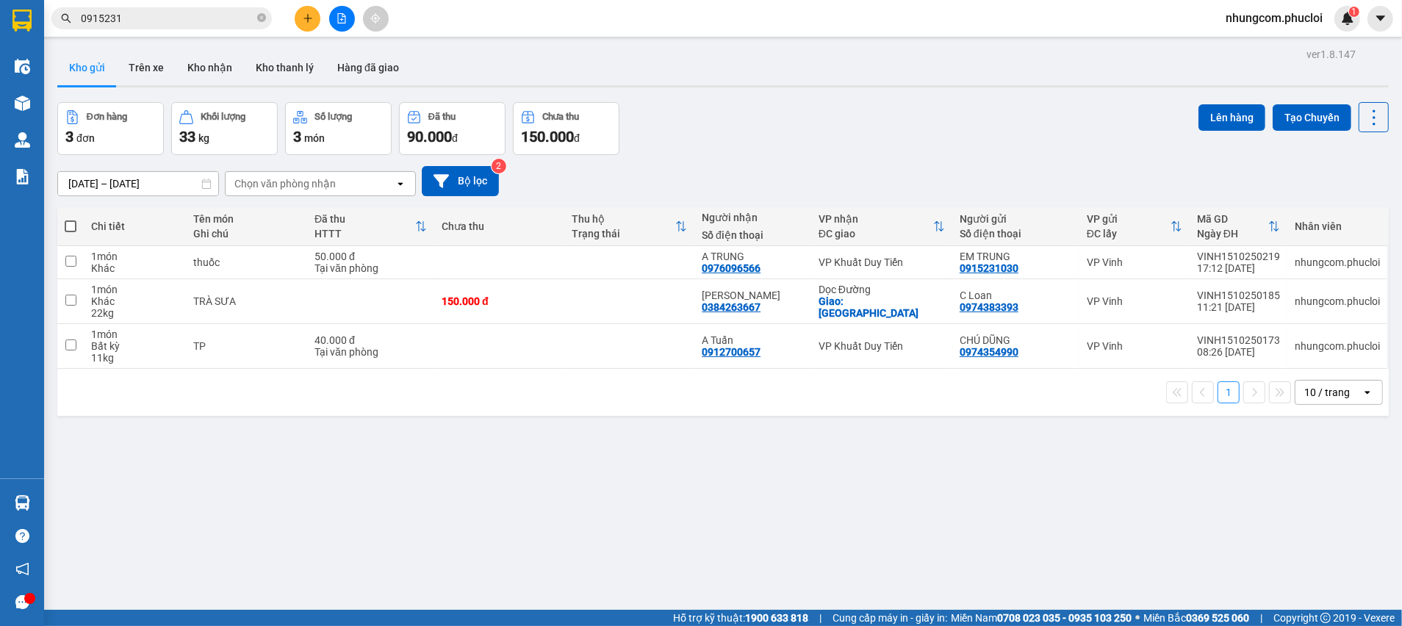
click at [168, 21] on input "0915231" at bounding box center [167, 18] width 173 height 16
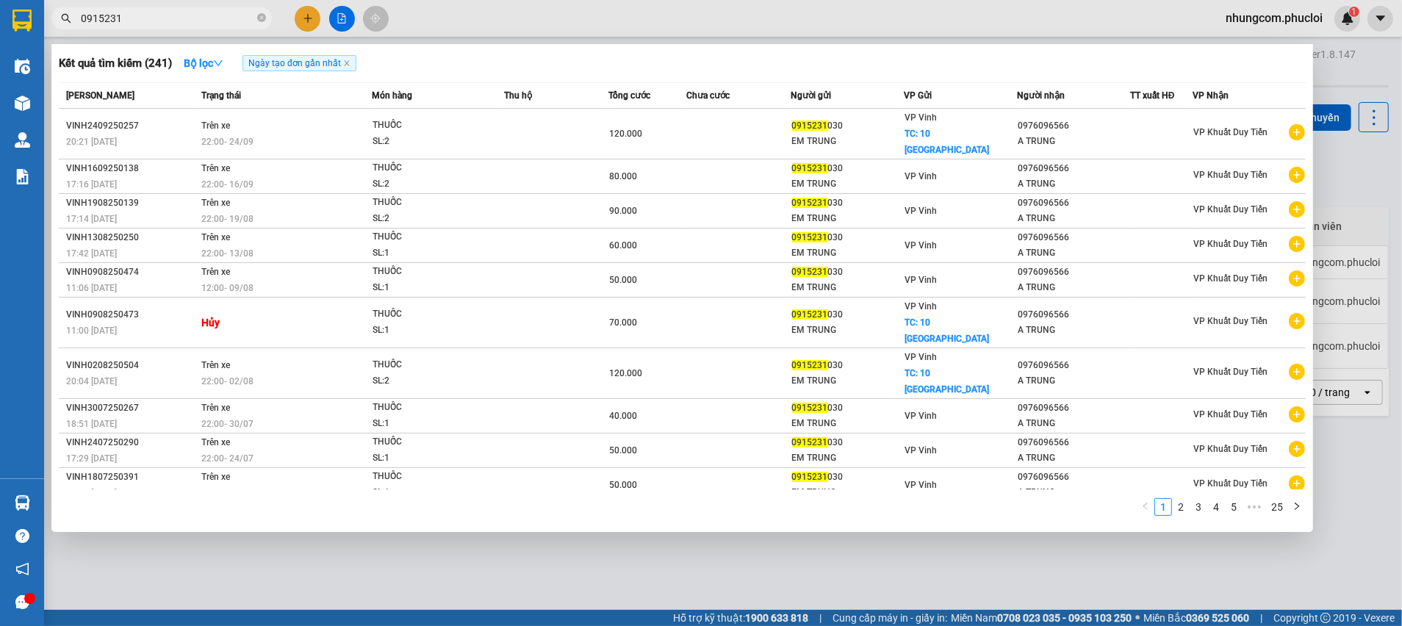
click at [168, 21] on input "0915231" at bounding box center [167, 18] width 173 height 16
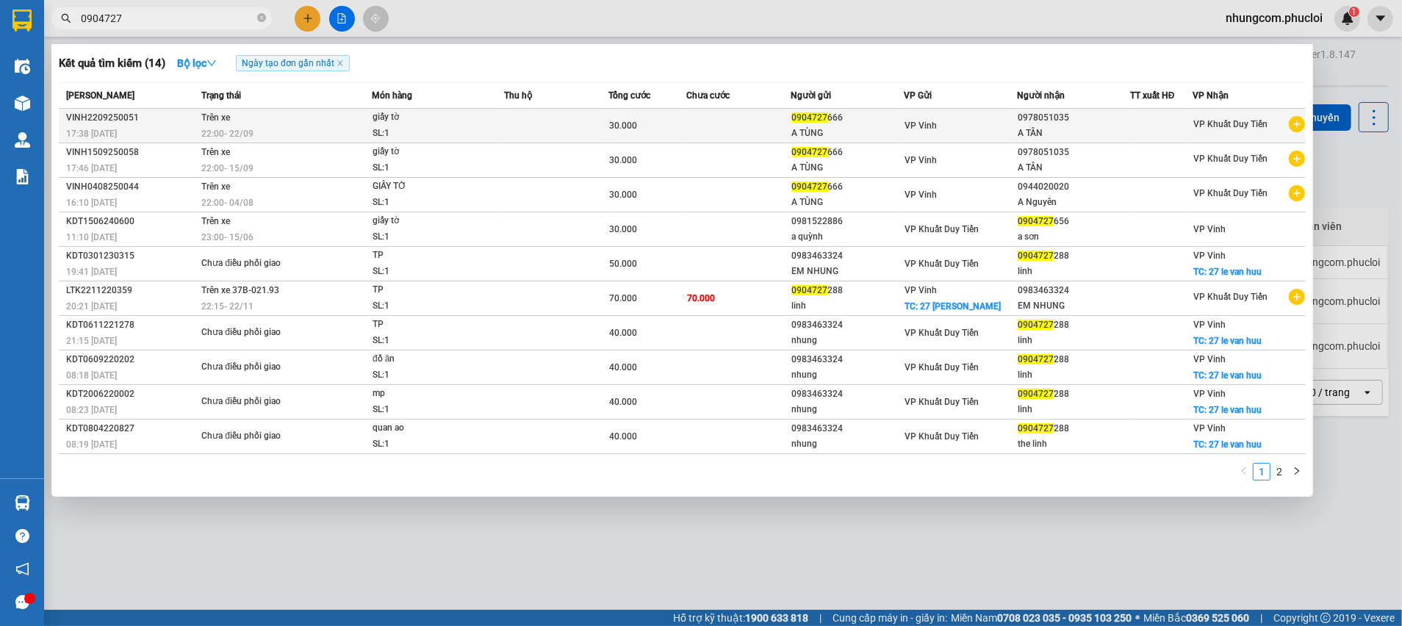
type input "0904727"
click at [859, 132] on div "A TÙNG" at bounding box center [848, 133] width 112 height 15
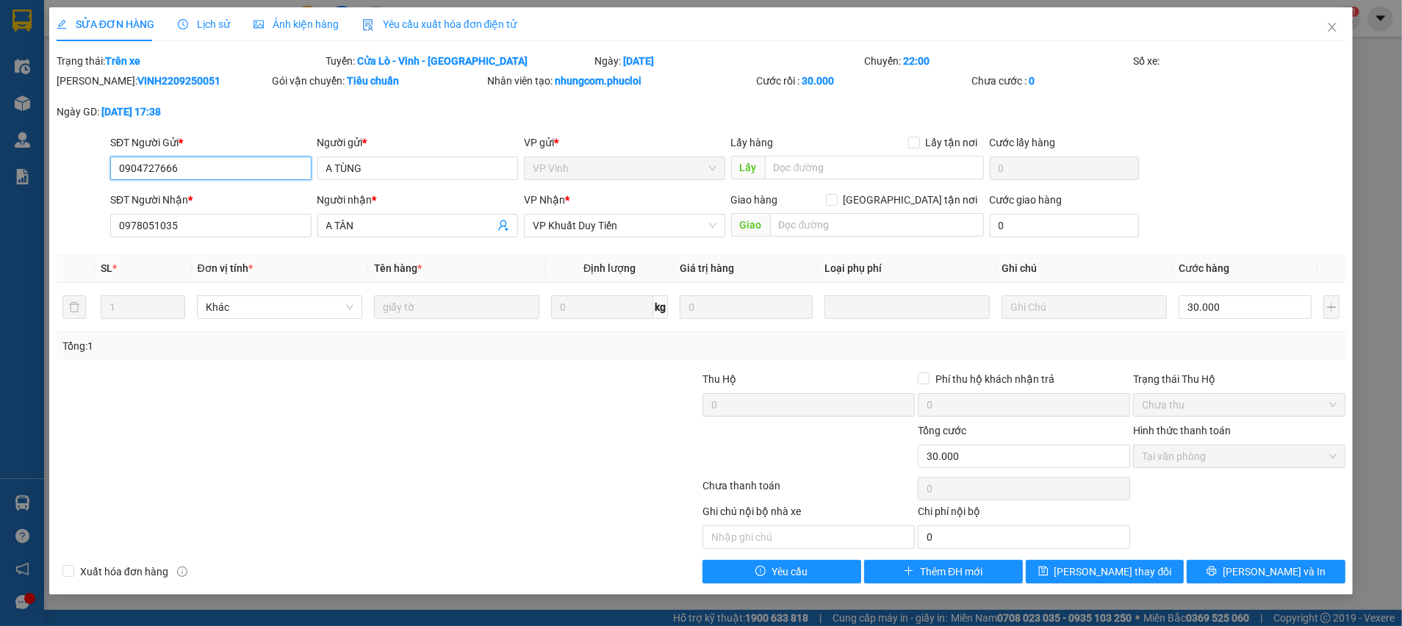
type input "0904727666"
type input "A TÙNG"
type input "0978051035"
type input "A TÂN"
type input "0"
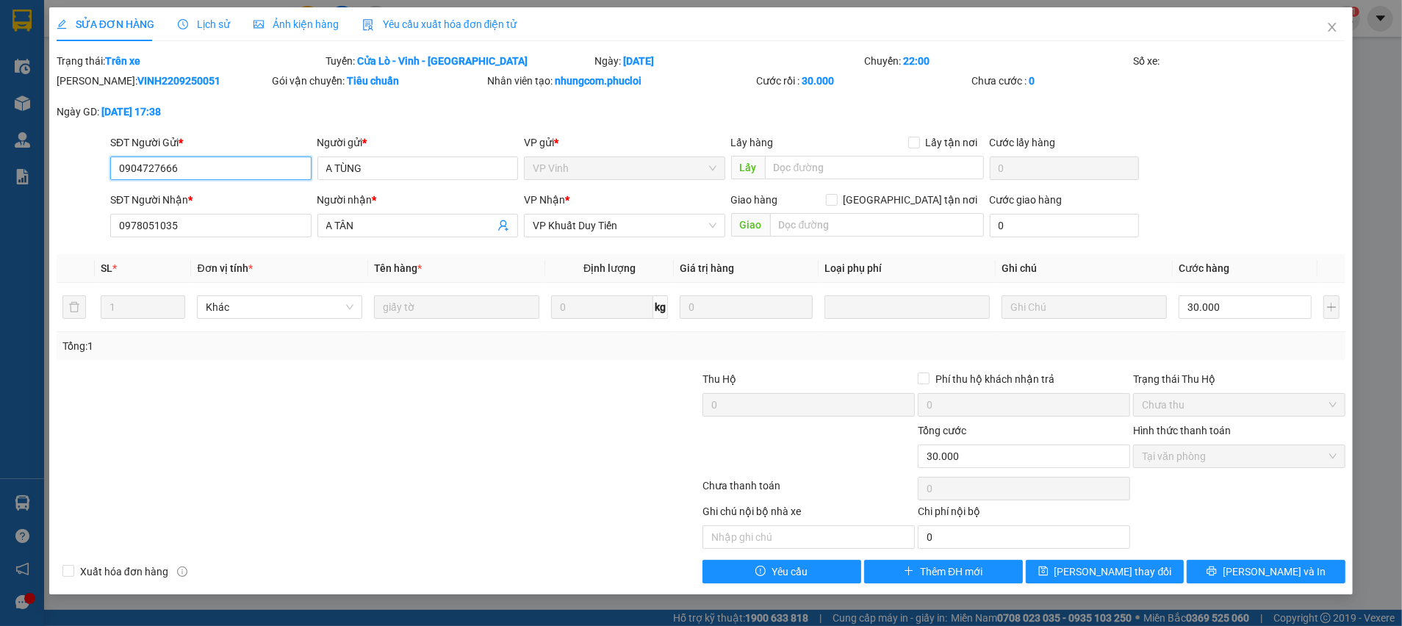
type input "30.000"
click at [902, 566] on button "Thêm ĐH mới" at bounding box center [943, 572] width 159 height 24
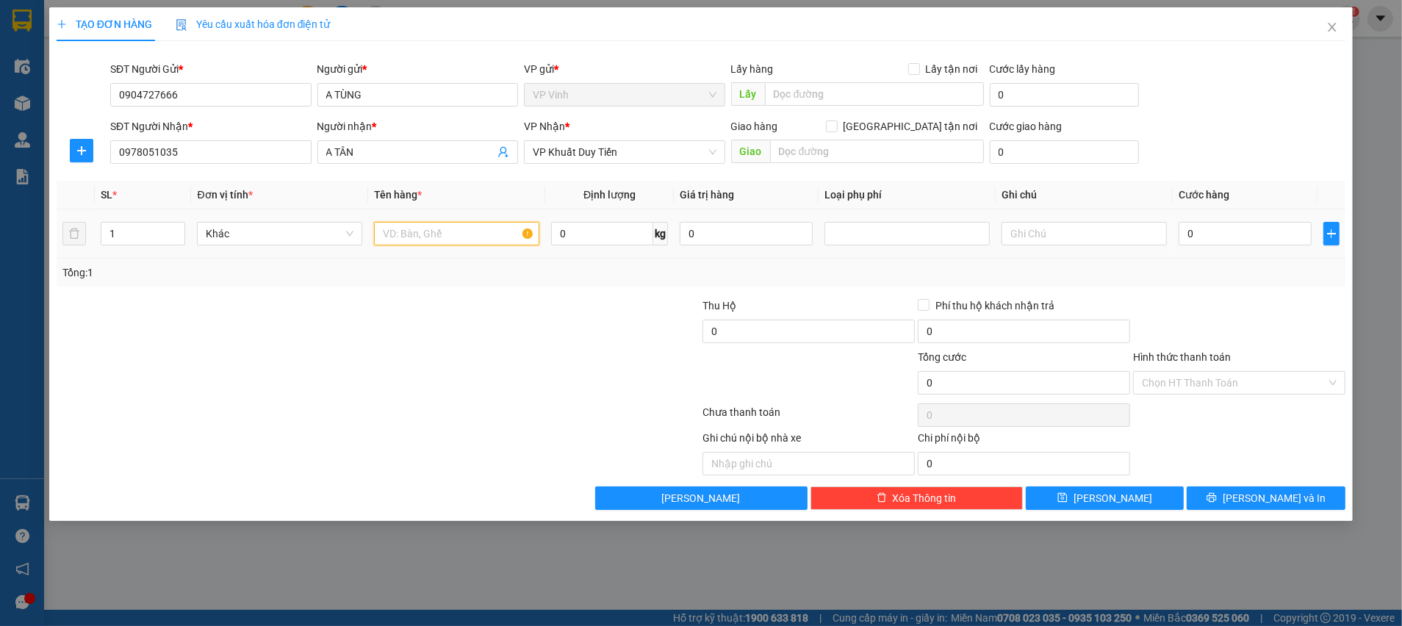
click at [449, 240] on input "text" at bounding box center [456, 234] width 165 height 24
type input "hso"
click at [1207, 226] on input "0" at bounding box center [1245, 234] width 133 height 24
type input "3"
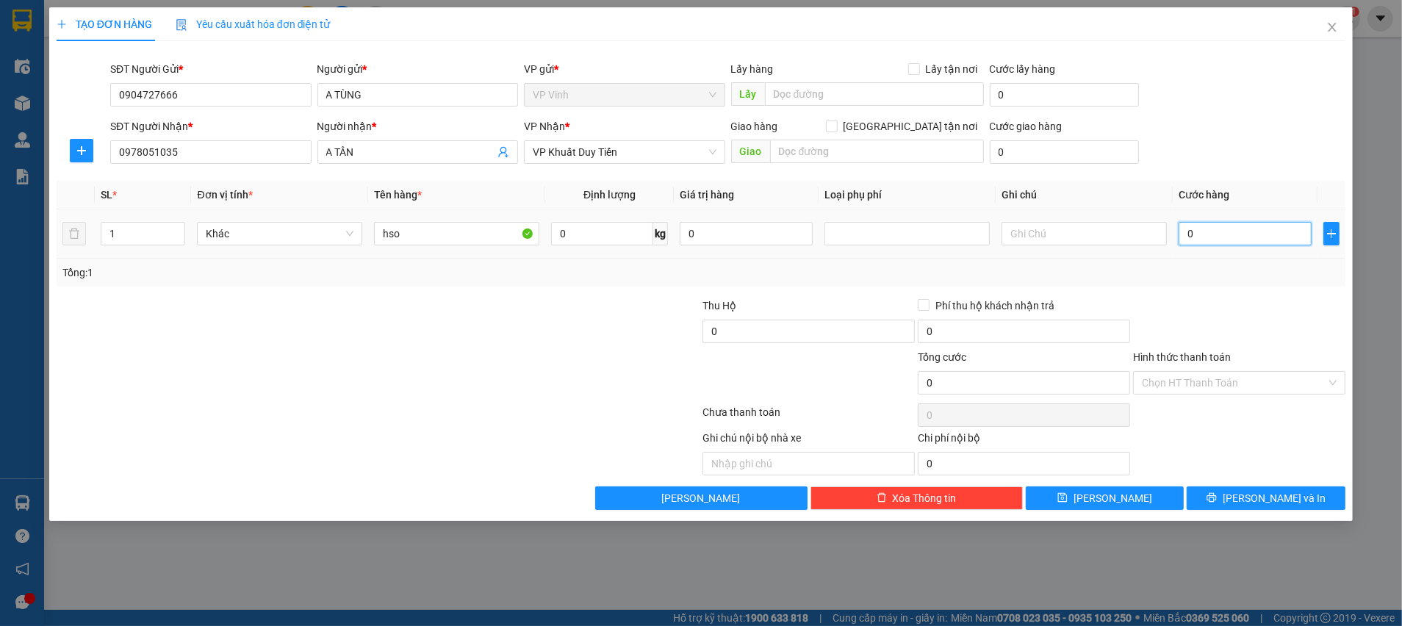
type input "3"
type input "30"
type input "30.000"
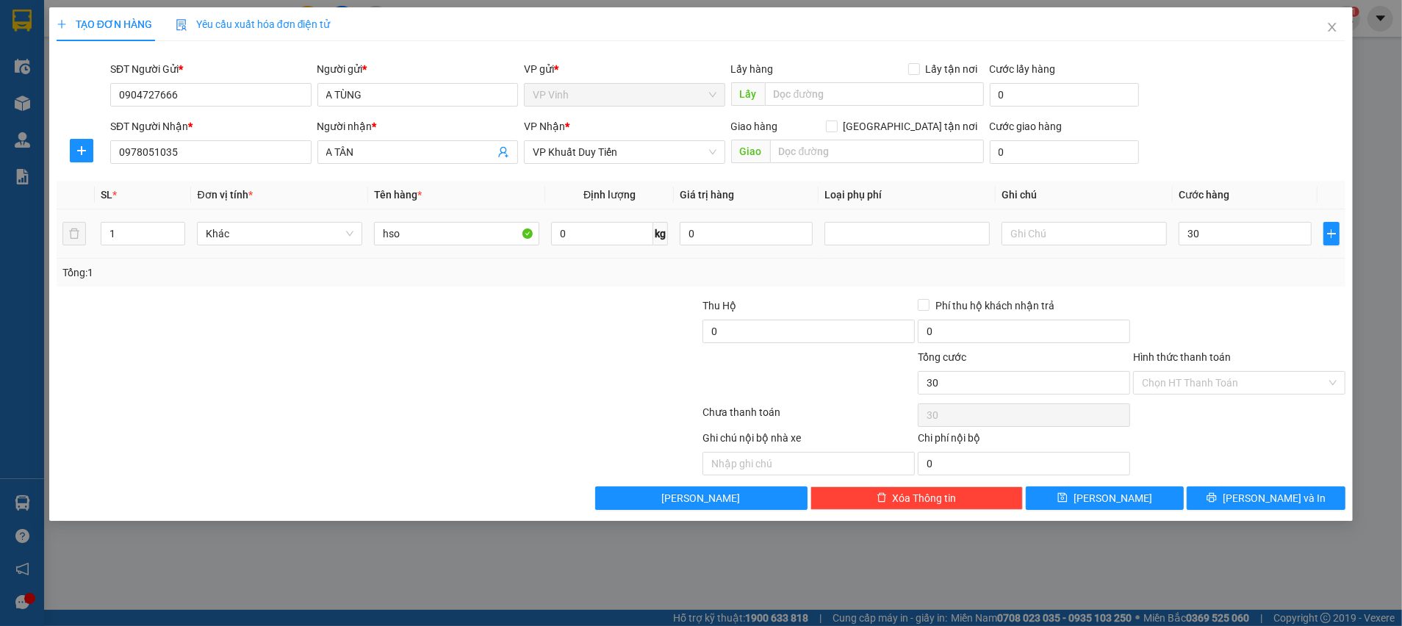
type input "30.000"
click at [1179, 270] on div "Tổng: 1" at bounding box center [700, 273] width 1277 height 16
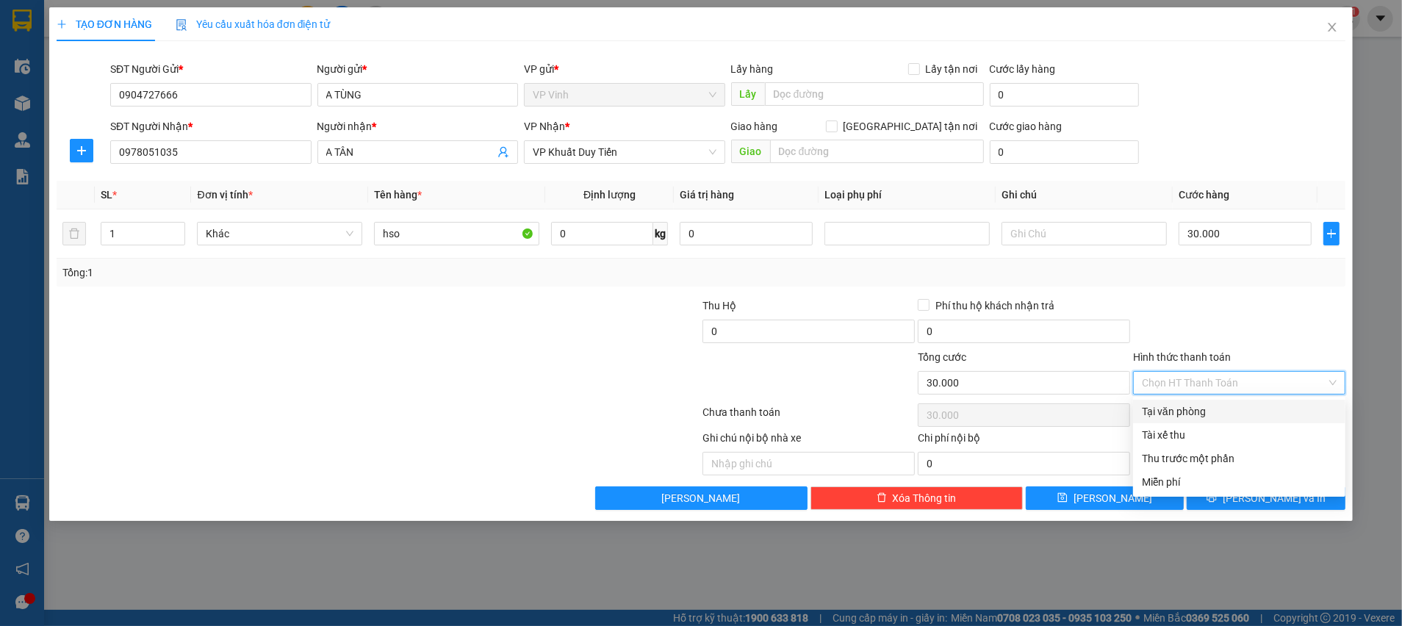
click at [1216, 382] on input "Hình thức thanh toán" at bounding box center [1234, 383] width 184 height 22
click at [1207, 420] on div "Tại văn phòng" at bounding box center [1239, 412] width 212 height 24
type input "0"
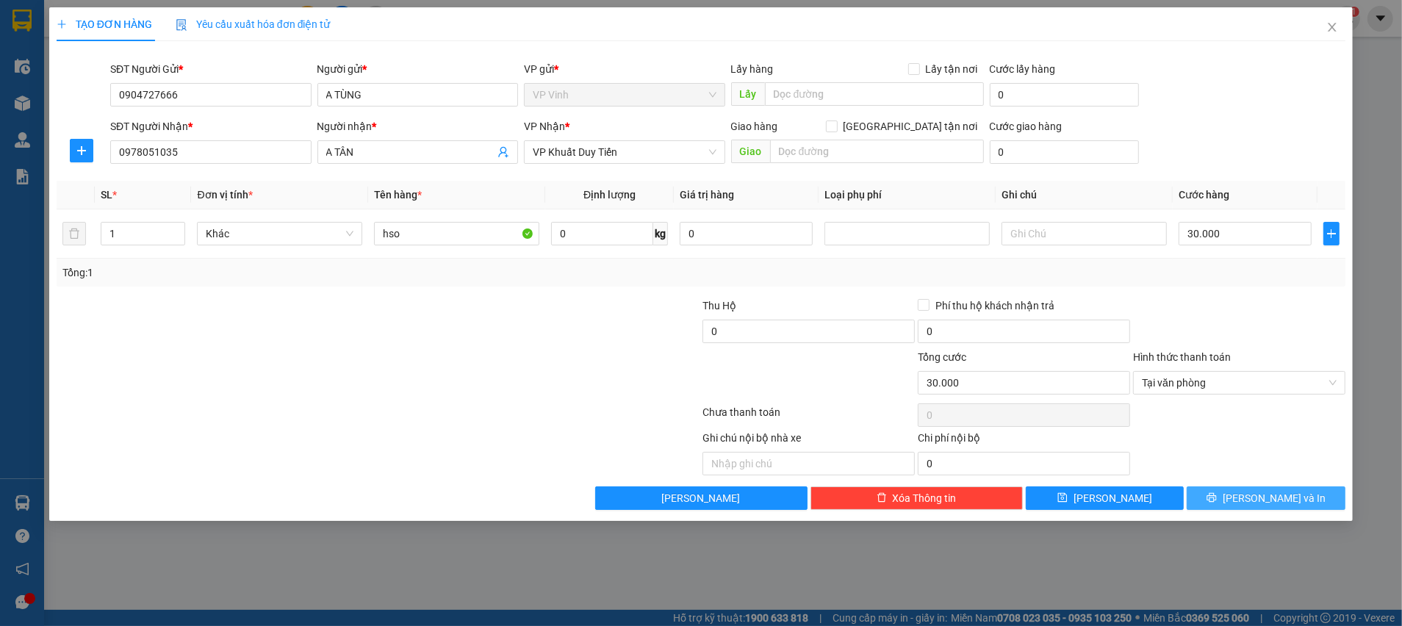
click at [1275, 507] on button "[PERSON_NAME] và In" at bounding box center [1266, 499] width 159 height 24
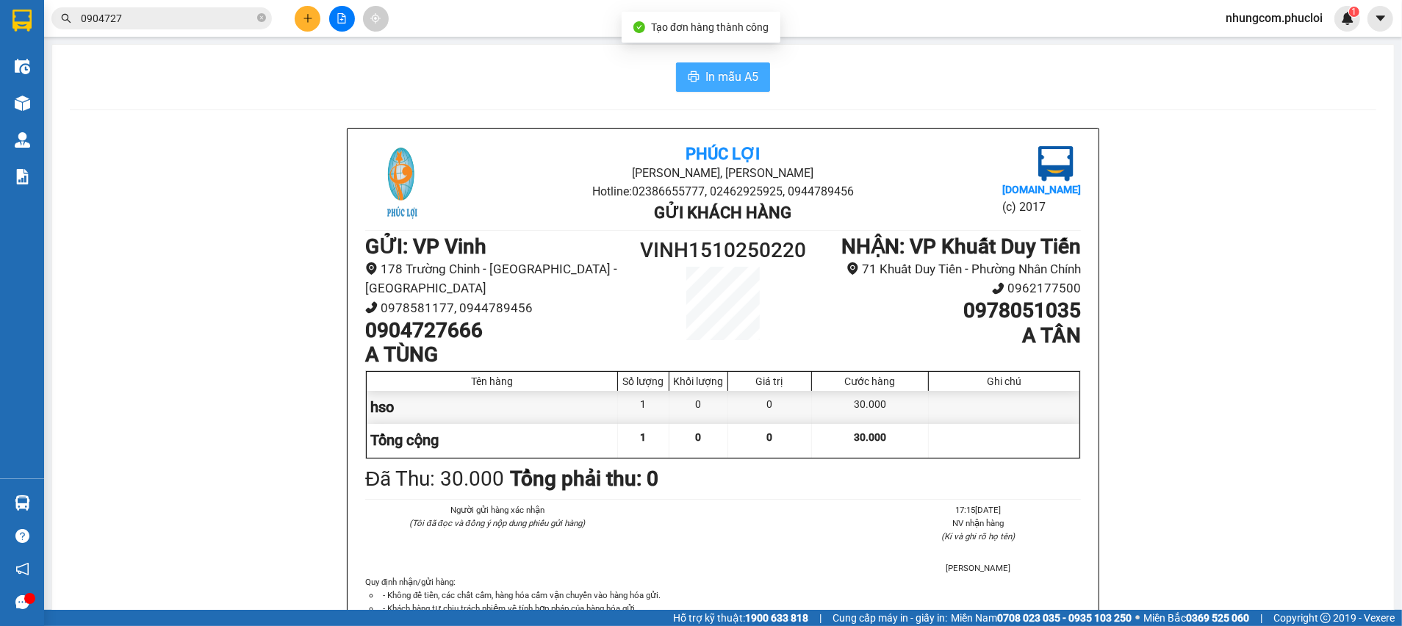
click at [689, 81] on icon "printer" at bounding box center [694, 76] width 11 height 10
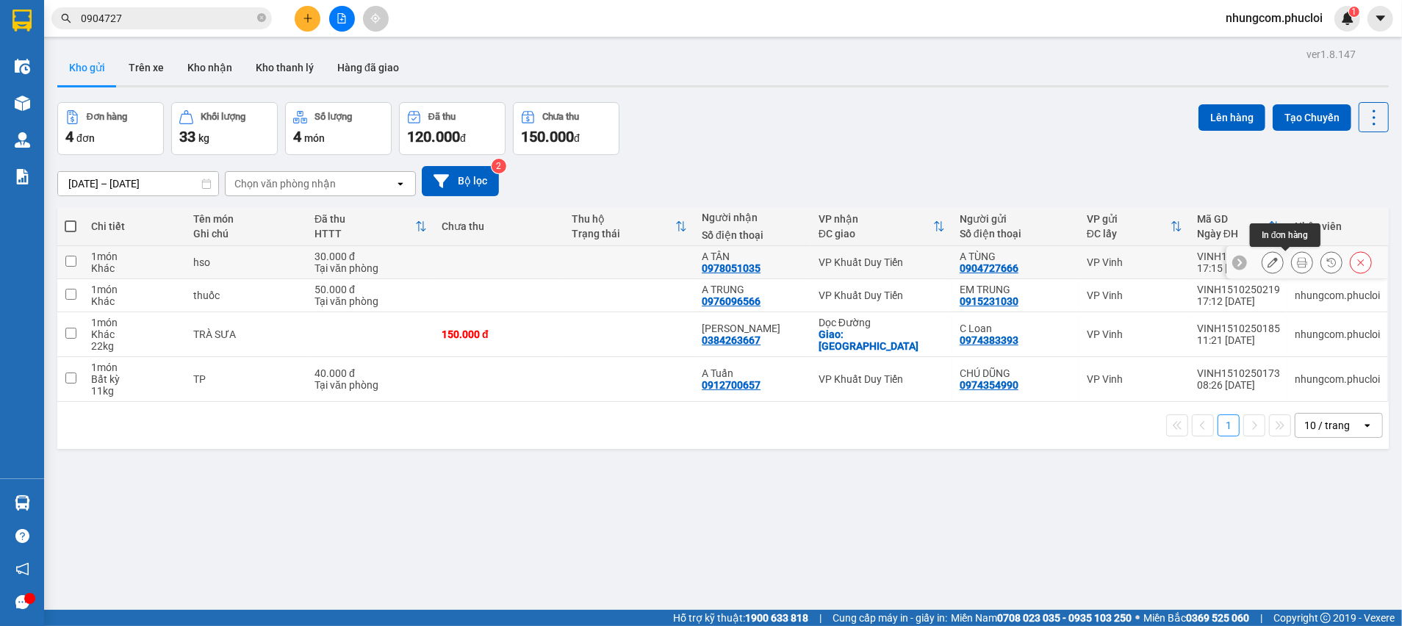
click at [1297, 259] on icon at bounding box center [1302, 262] width 10 height 10
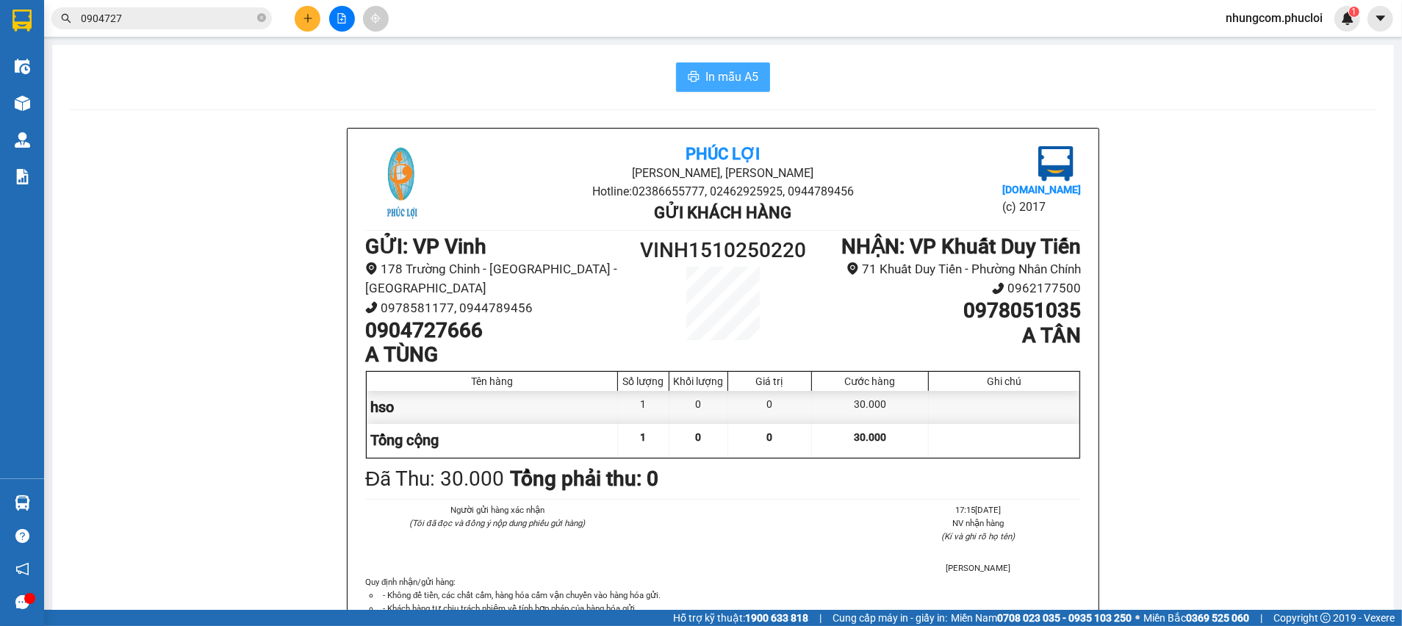
click at [726, 80] on span "In mẫu A5" at bounding box center [732, 77] width 53 height 18
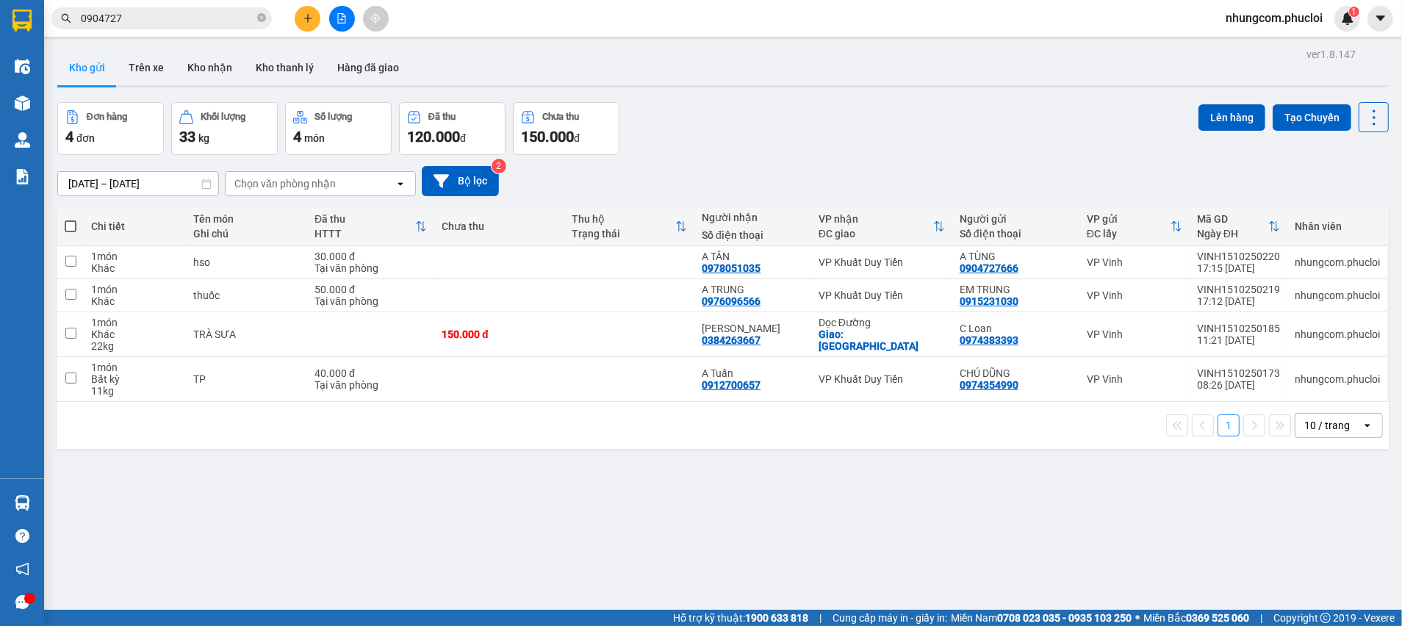
drag, startPoint x: 413, startPoint y: 492, endPoint x: 903, endPoint y: 142, distance: 602.2
click at [903, 142] on div "Đơn hàng 4 đơn Khối lượng 33 kg Số lượng 4 món Đã thu 120.000 đ Chưa thu 150.00…" at bounding box center [723, 128] width 1332 height 53
click at [303, 21] on icon "plus" at bounding box center [308, 18] width 10 height 10
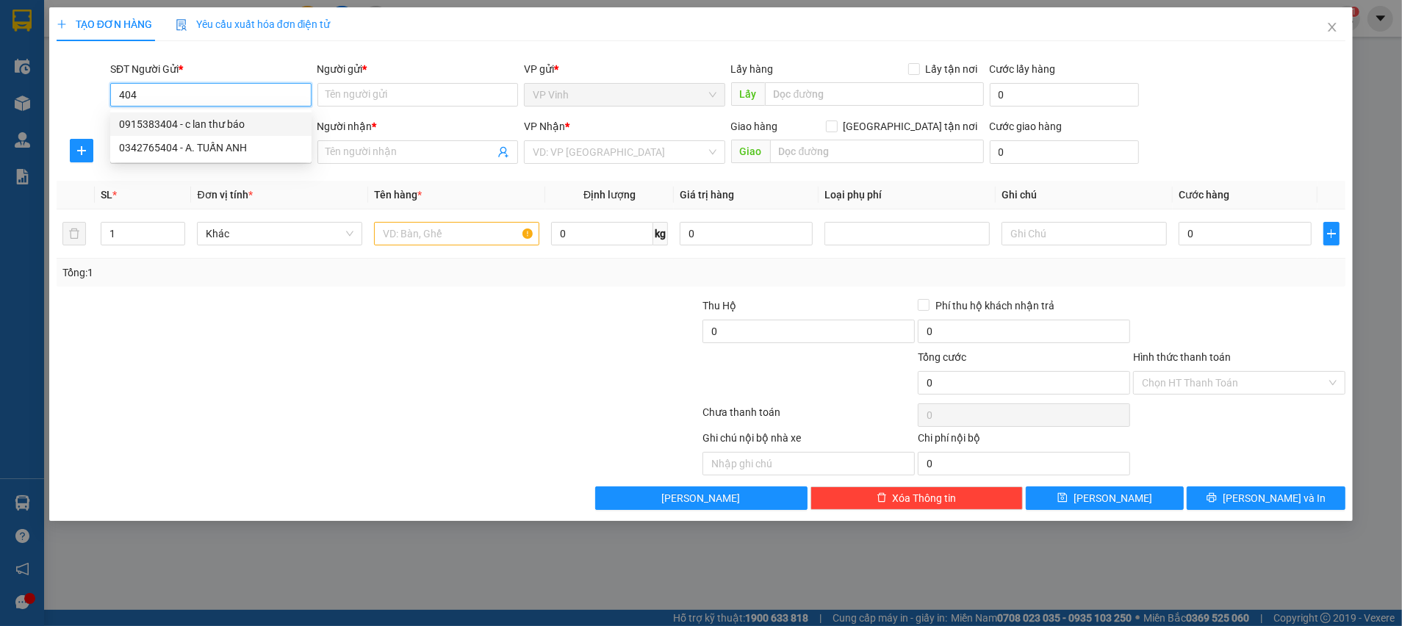
click at [202, 124] on div "0915383404 - c lan thư báo" at bounding box center [211, 124] width 184 height 16
type input "0915383404"
type input "c lan thư báo"
type input "0915383404"
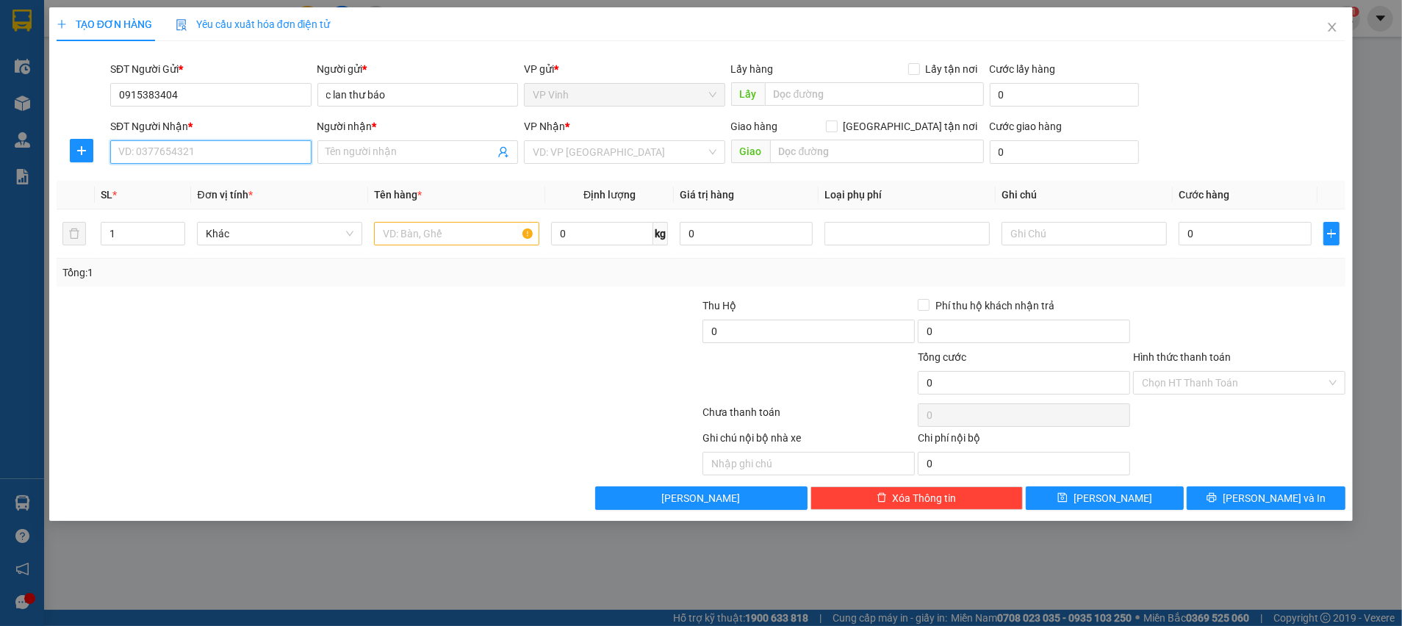
click at [204, 145] on input "SĐT Người Nhận *" at bounding box center [210, 152] width 201 height 24
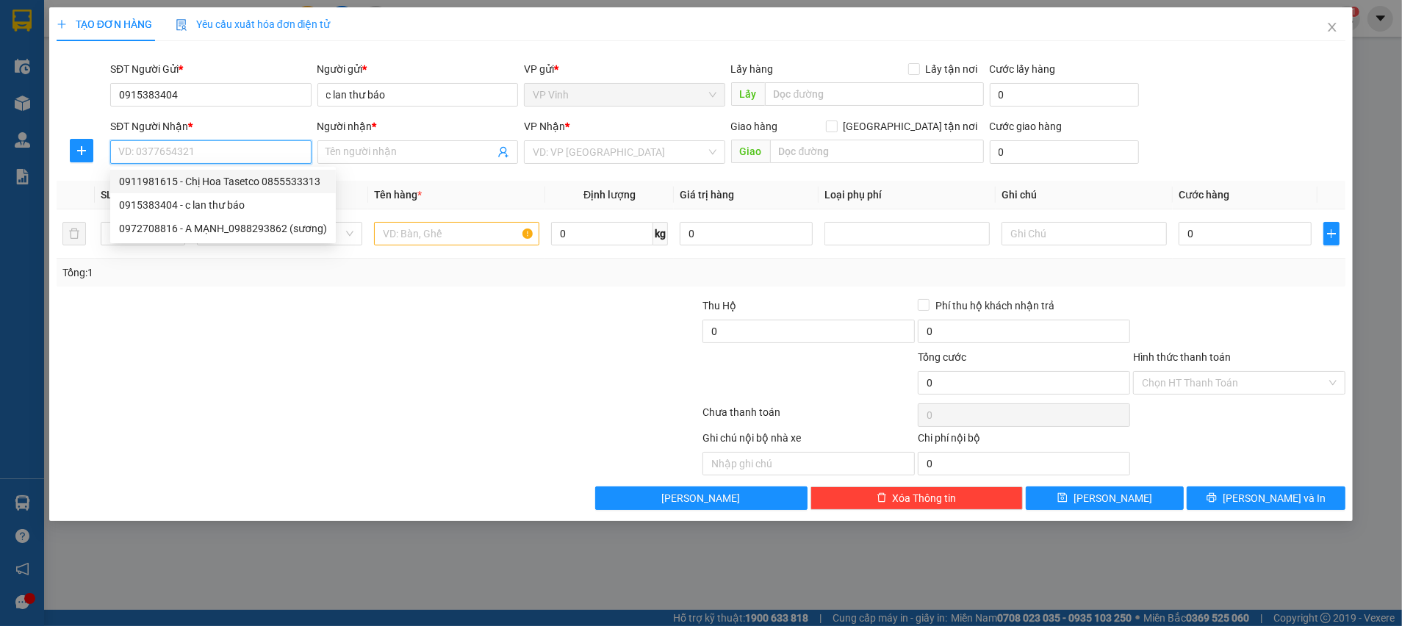
click at [242, 184] on div "0911981615 - Chị Hoa Tasetco 0855533313" at bounding box center [223, 181] width 208 height 16
type input "0911981615"
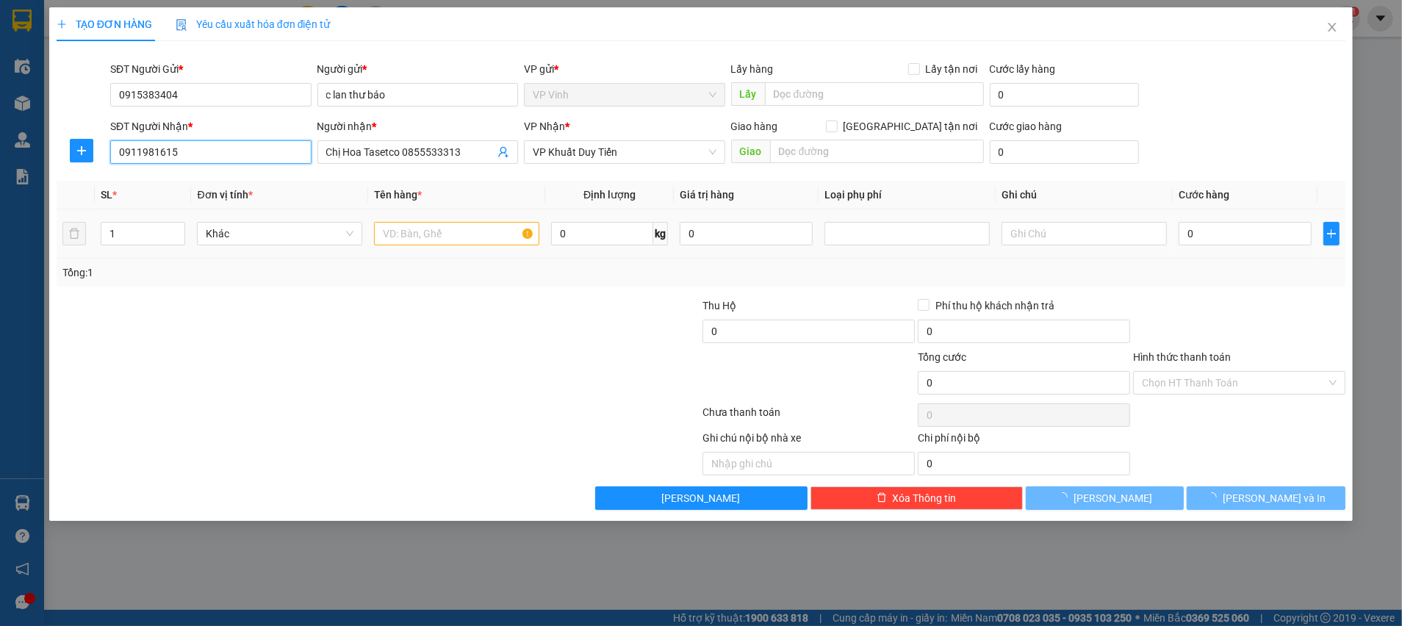
type input "Chị Hoa Tasetco 0855533313"
click at [446, 232] on input "text" at bounding box center [456, 234] width 165 height 24
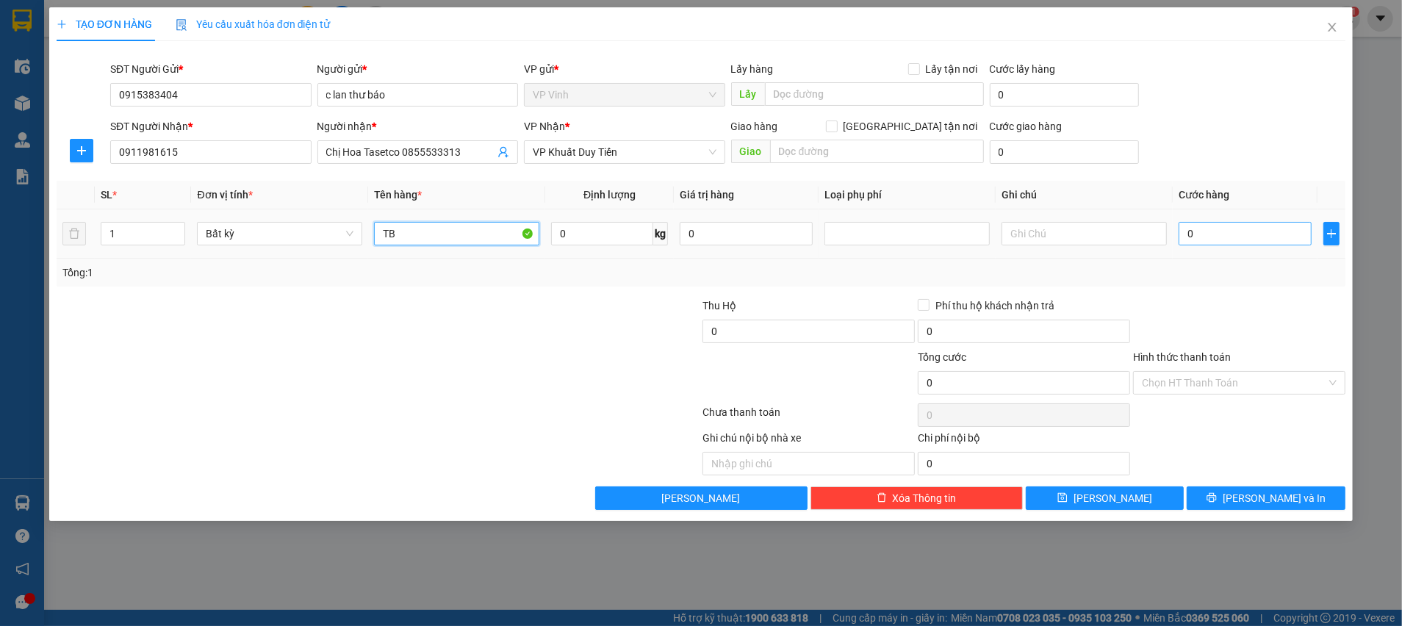
type input "TB"
click at [1252, 235] on input "0" at bounding box center [1245, 234] width 133 height 24
type input "3"
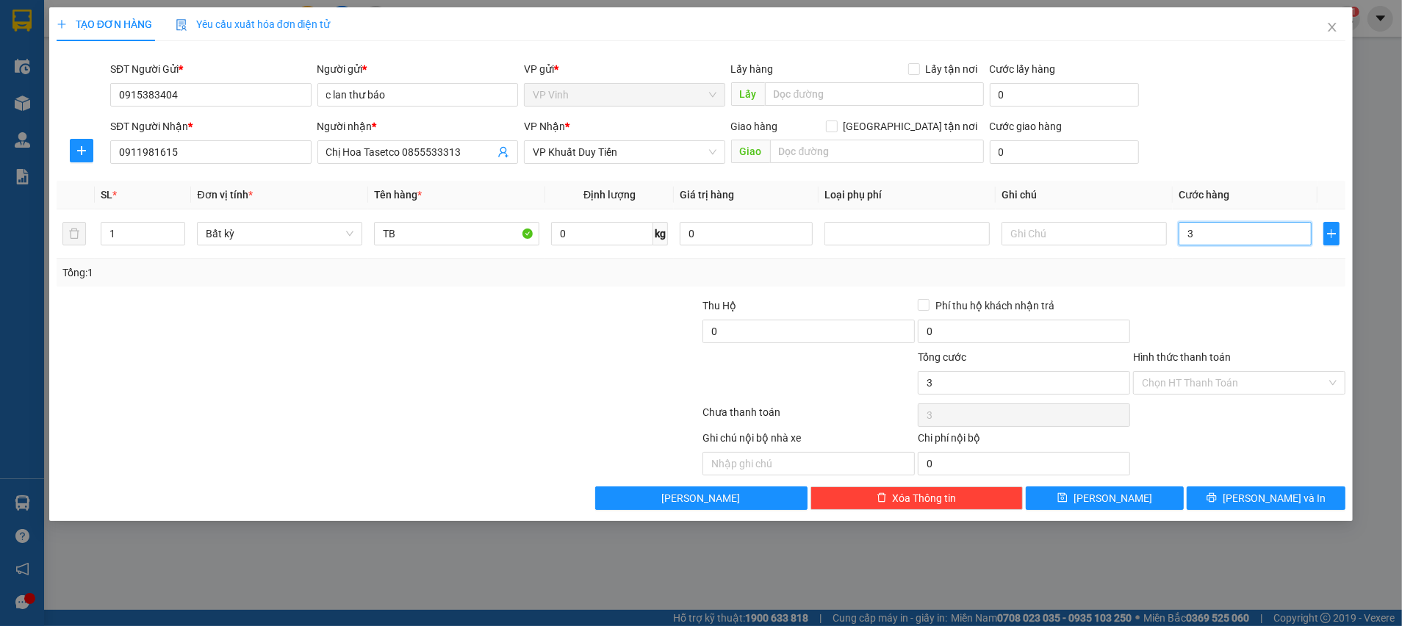
type input "30"
type input "30.000"
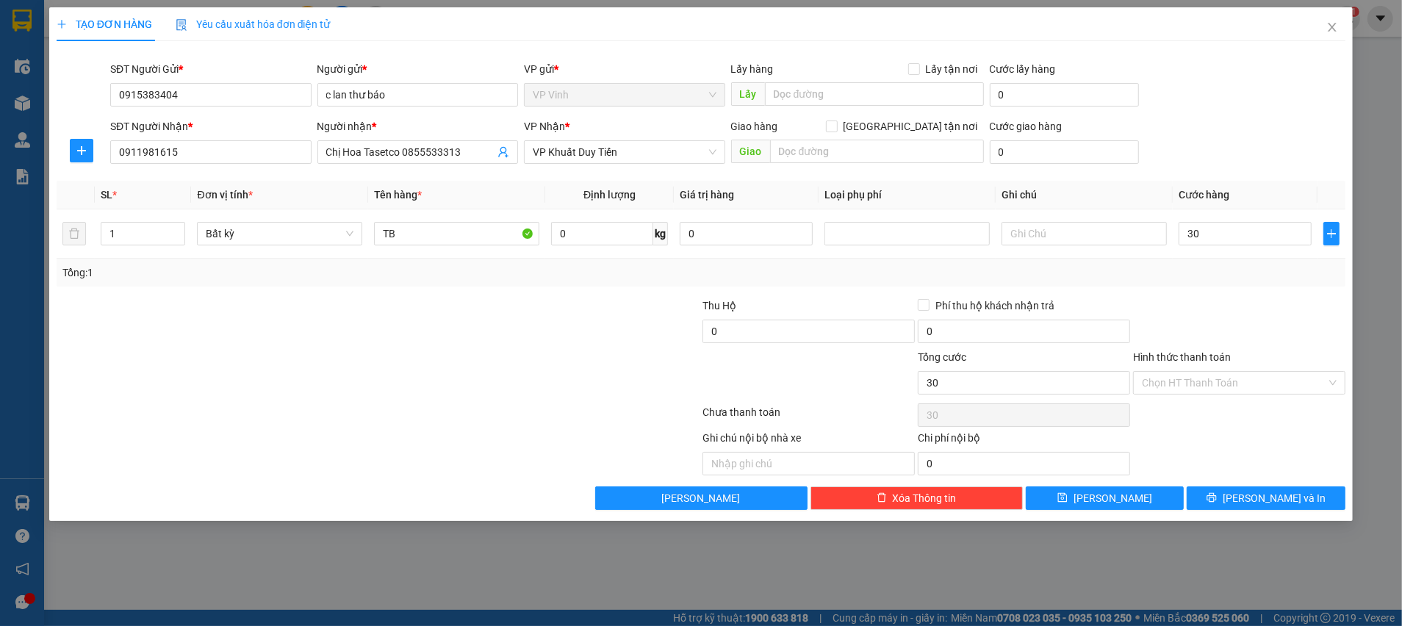
type input "30.000"
click at [1319, 278] on div "Tổng: 1" at bounding box center [700, 273] width 1277 height 16
click at [1265, 497] on span "[PERSON_NAME] và In" at bounding box center [1274, 498] width 103 height 16
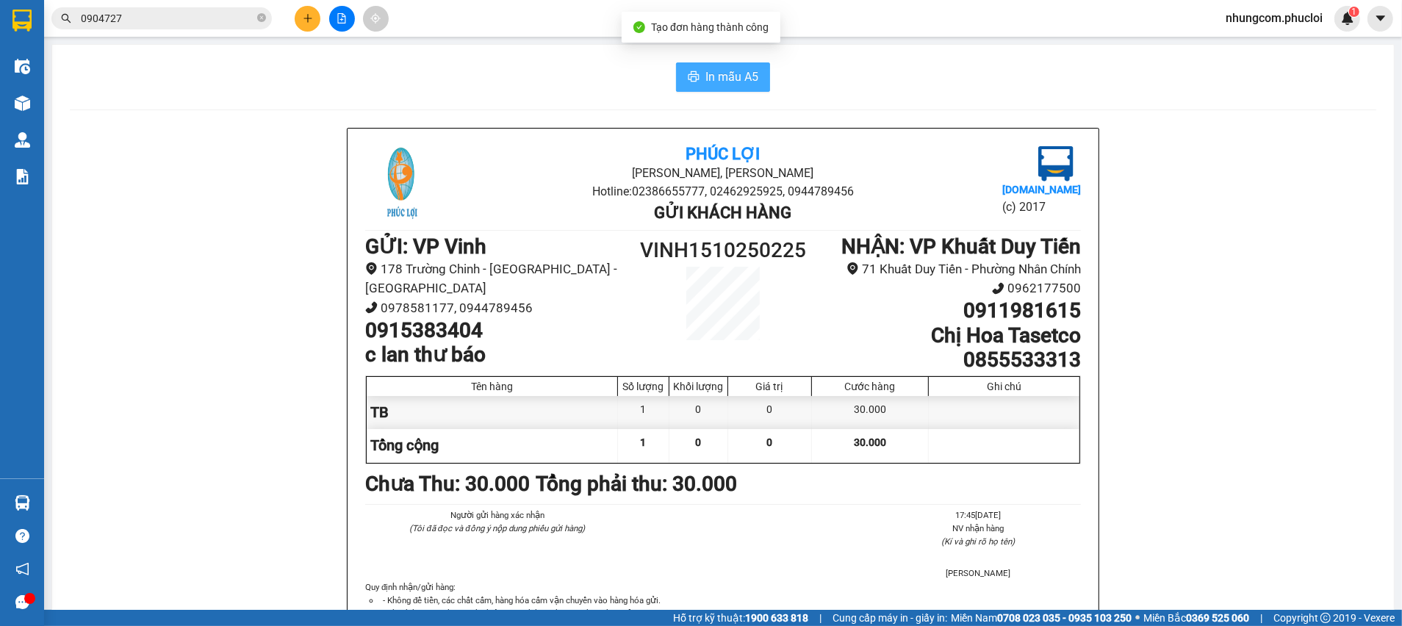
click at [706, 81] on span "In mẫu A5" at bounding box center [732, 77] width 53 height 18
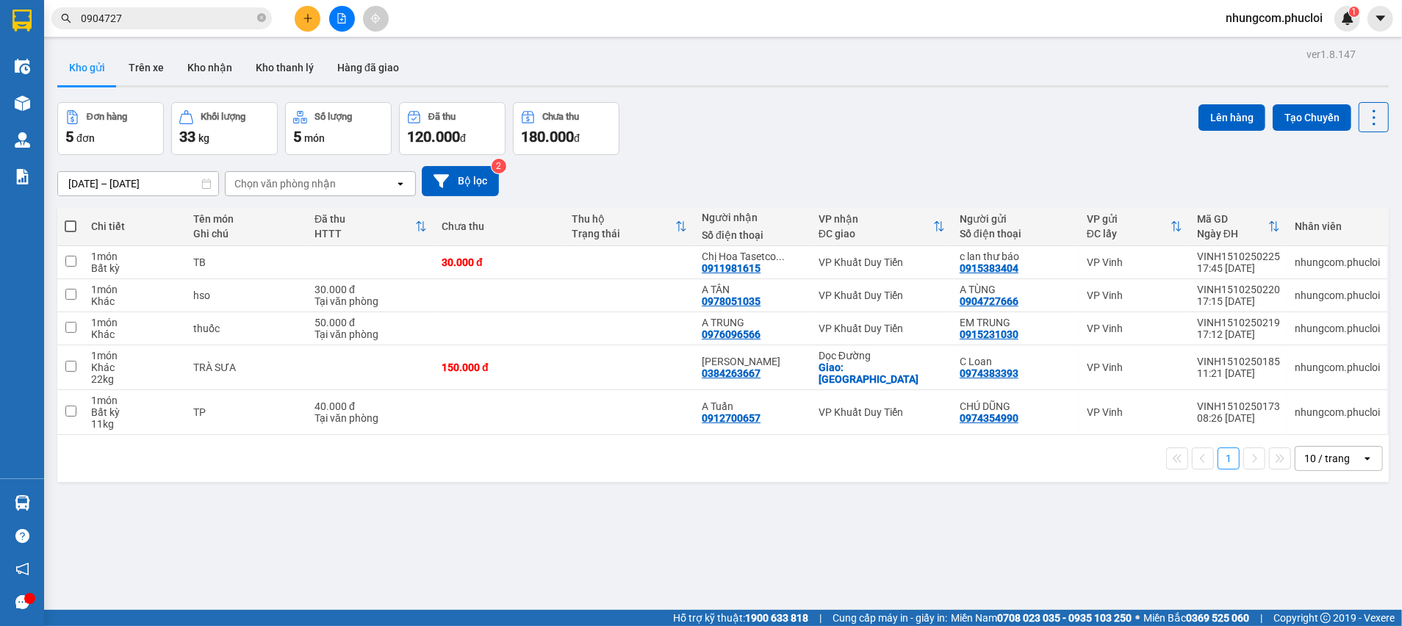
click at [1036, 531] on div "ver 1.8.147 Kho gửi Trên xe Kho nhận Kho thanh [PERSON_NAME] đã giao Đơn hàng 5…" at bounding box center [722, 357] width 1343 height 626
